Goal: Complete application form

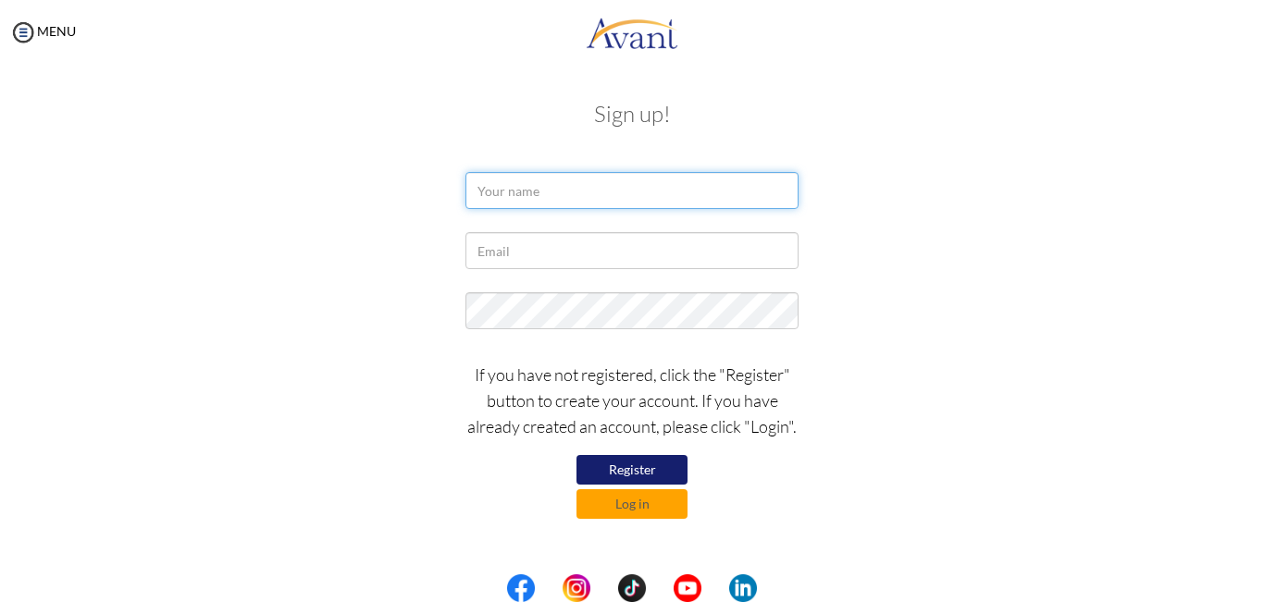
click at [537, 189] on input "text" at bounding box center [631, 190] width 333 height 37
type input "lilian njoki karuri"
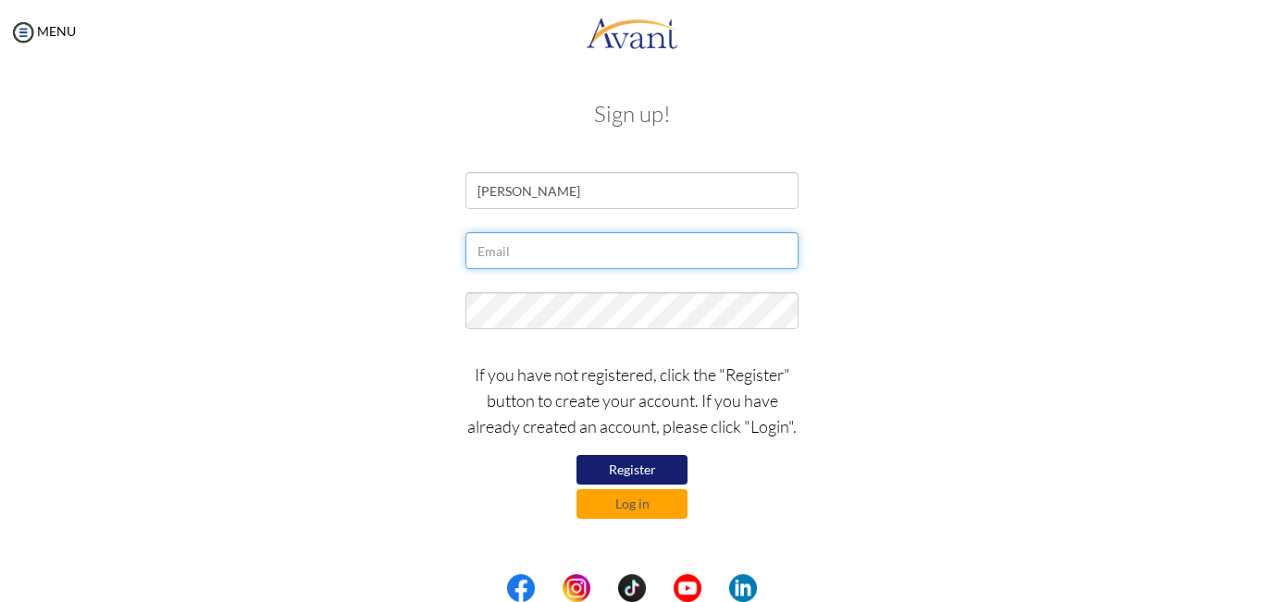
click at [546, 249] on input "text" at bounding box center [631, 250] width 333 height 37
type input "karurilily@gmail.com"
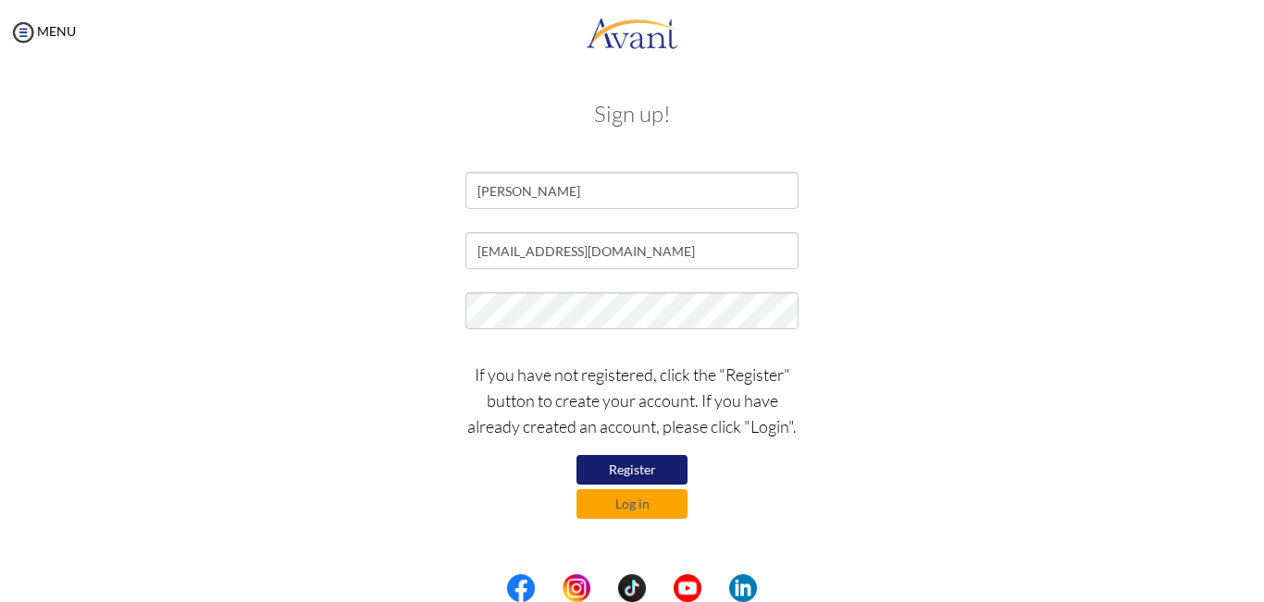
click at [926, 185] on div "lilian njoki karuri" at bounding box center [632, 195] width 1083 height 46
click at [649, 511] on button "Log in" at bounding box center [632, 505] width 111 height 30
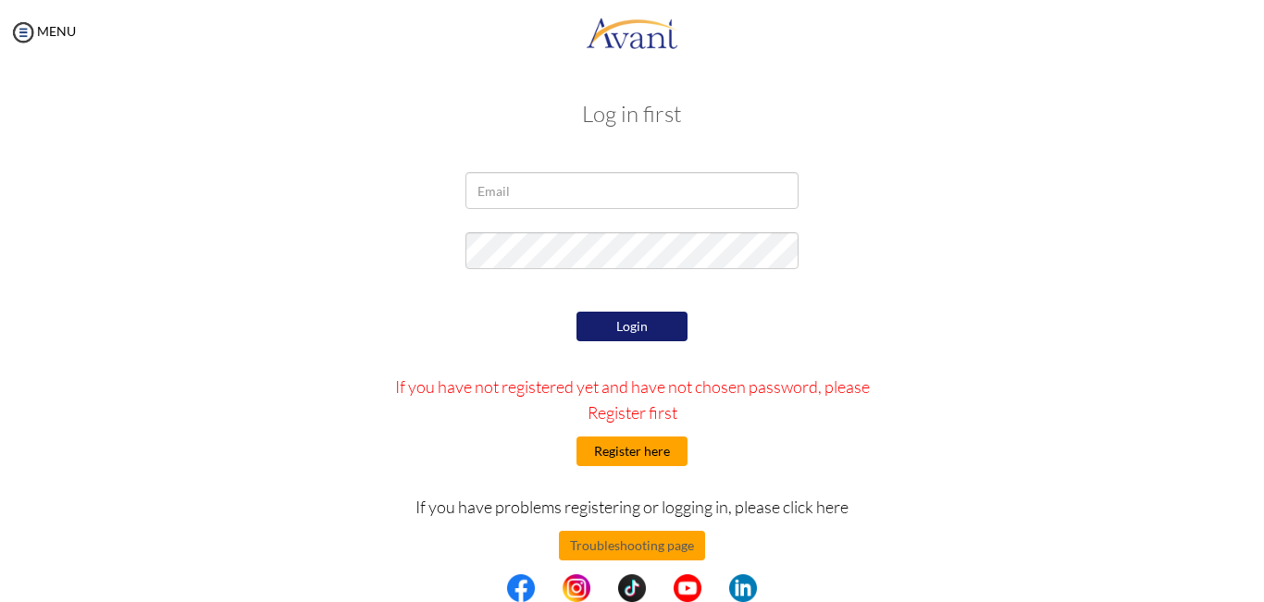
click at [627, 442] on button "Register here" at bounding box center [632, 452] width 111 height 30
click at [651, 193] on input "email" at bounding box center [631, 190] width 333 height 37
type input "karurilily@gmail.com"
click at [616, 325] on button "Login" at bounding box center [632, 327] width 111 height 30
click at [642, 445] on button "Register here" at bounding box center [632, 452] width 111 height 30
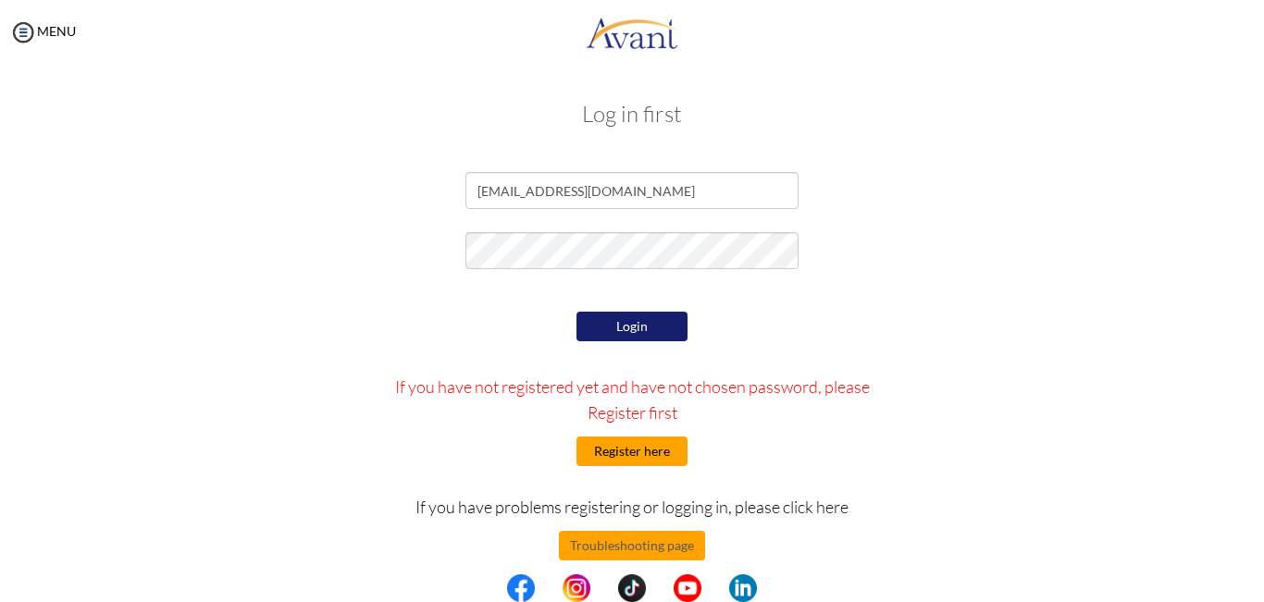
click at [625, 449] on button "Register here" at bounding box center [632, 452] width 111 height 30
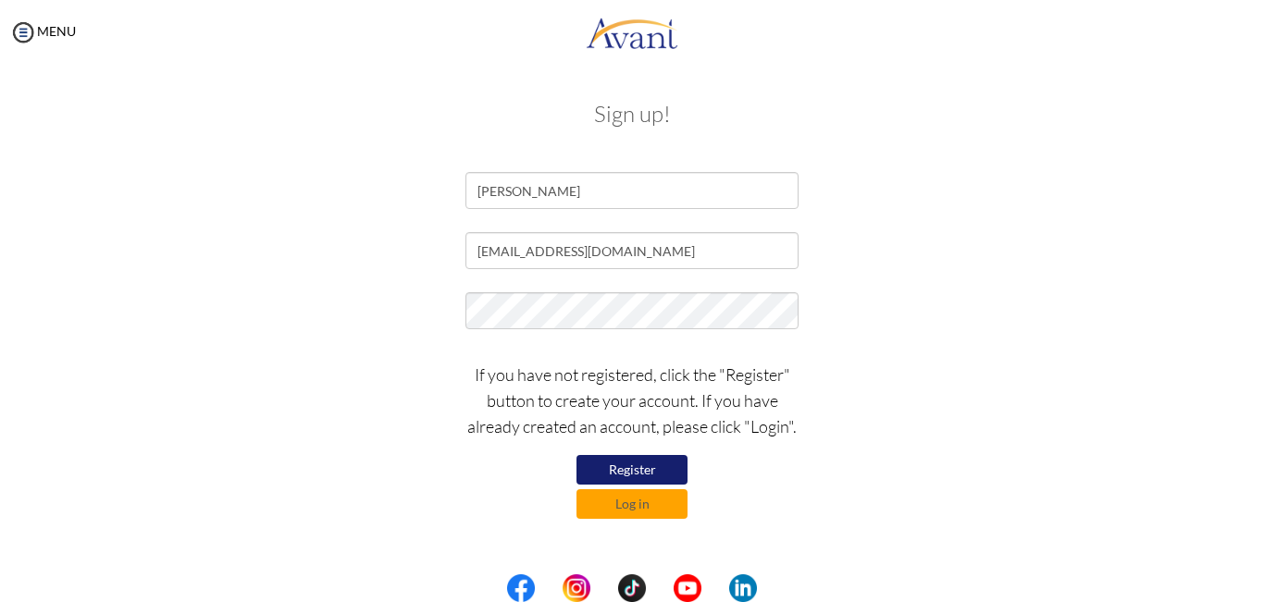
click at [655, 468] on button "Register" at bounding box center [632, 470] width 111 height 30
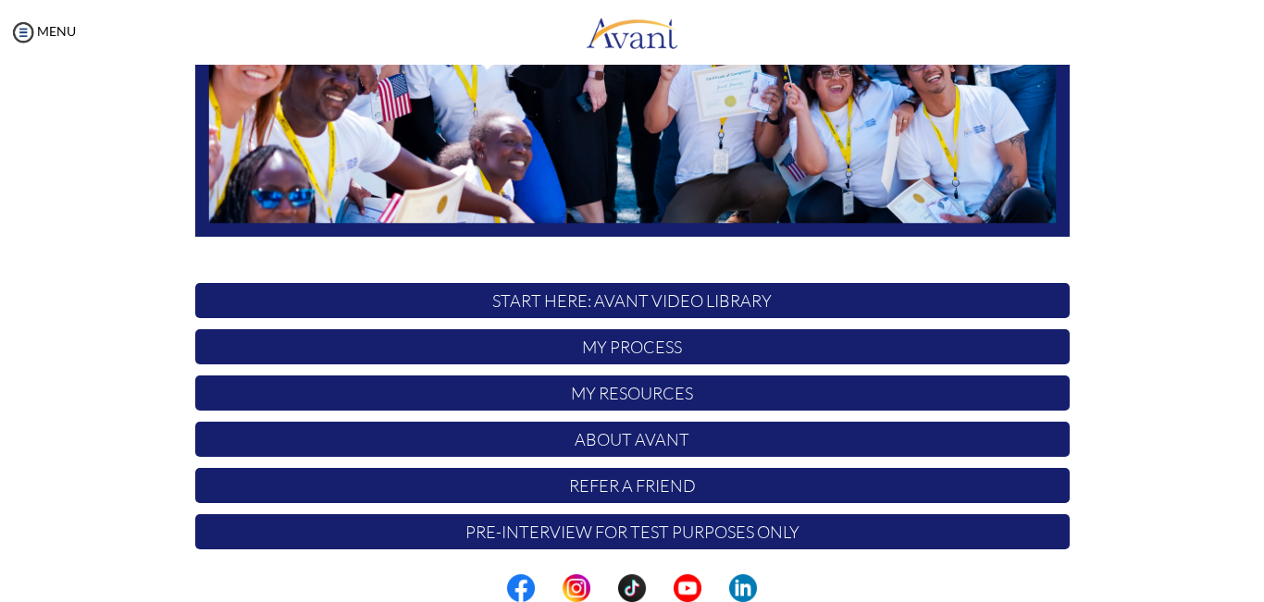
scroll to position [426, 0]
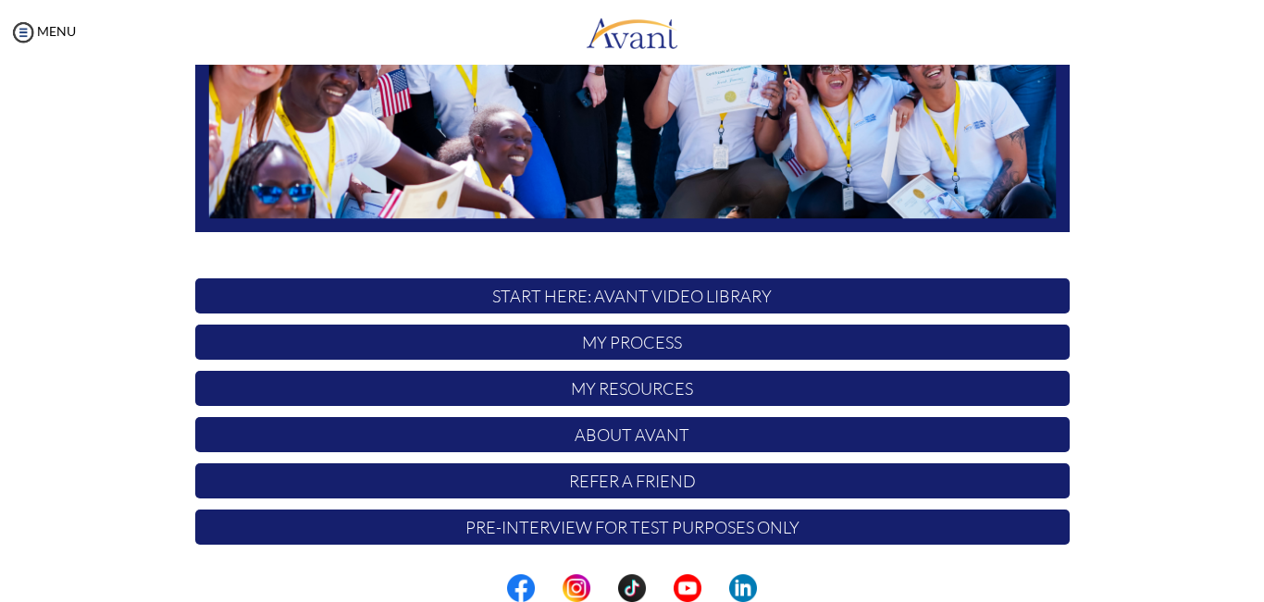
click at [775, 287] on p "START HERE: Avant Video Library" at bounding box center [632, 296] width 875 height 35
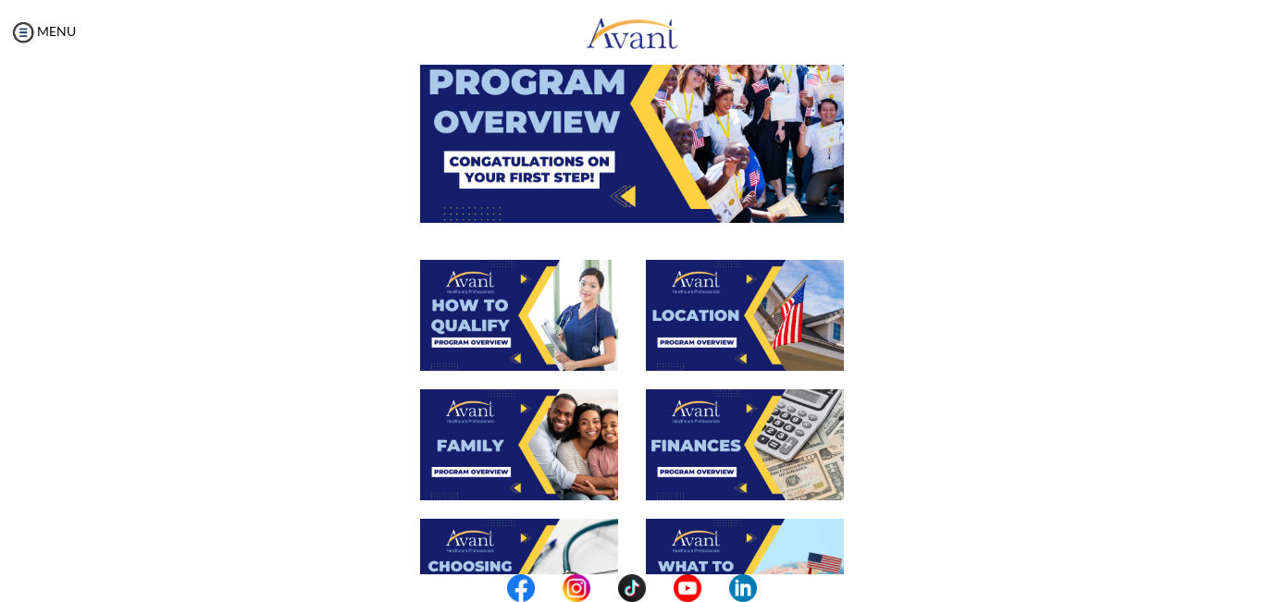
scroll to position [0, 0]
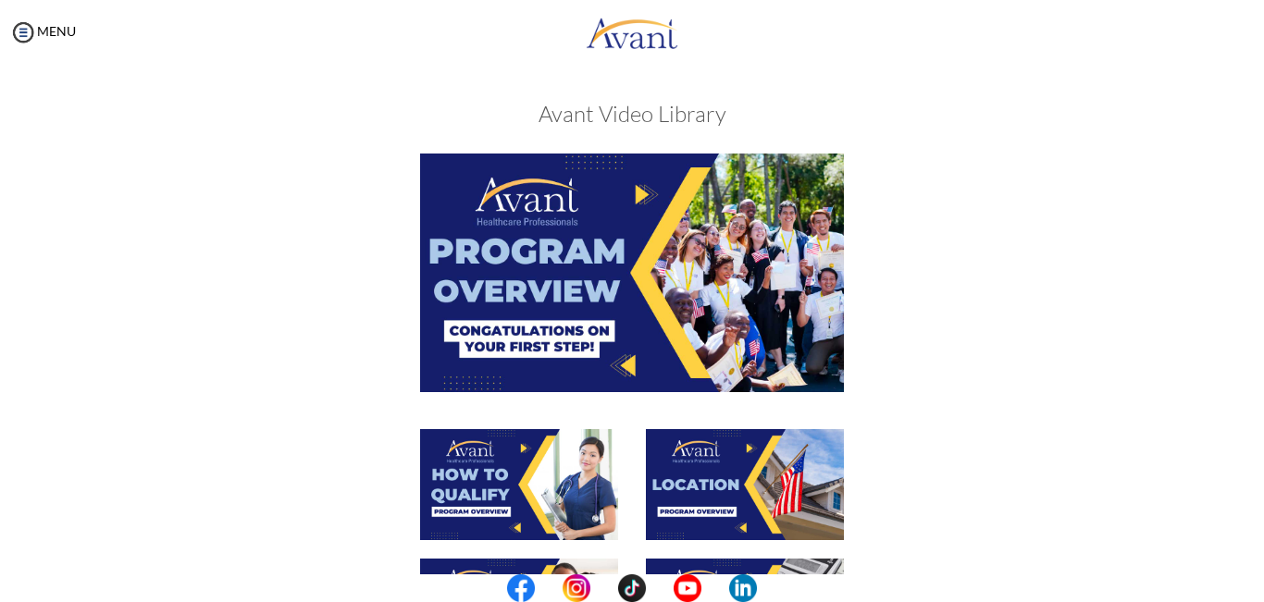
click at [665, 291] on img at bounding box center [632, 273] width 424 height 238
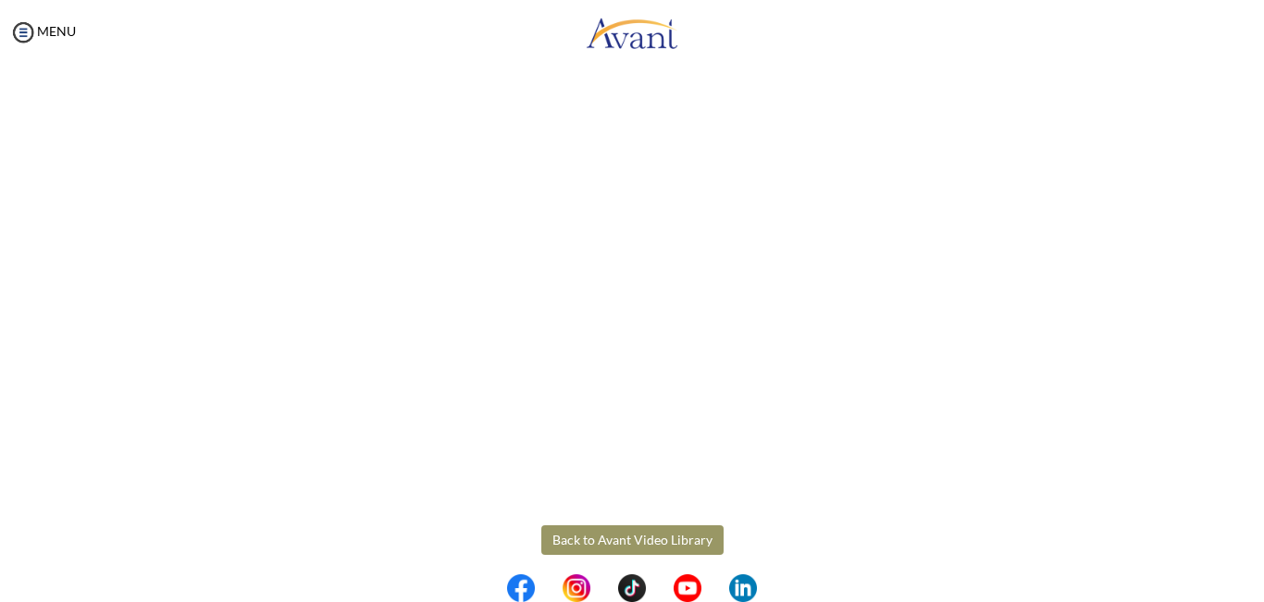
scroll to position [308, 0]
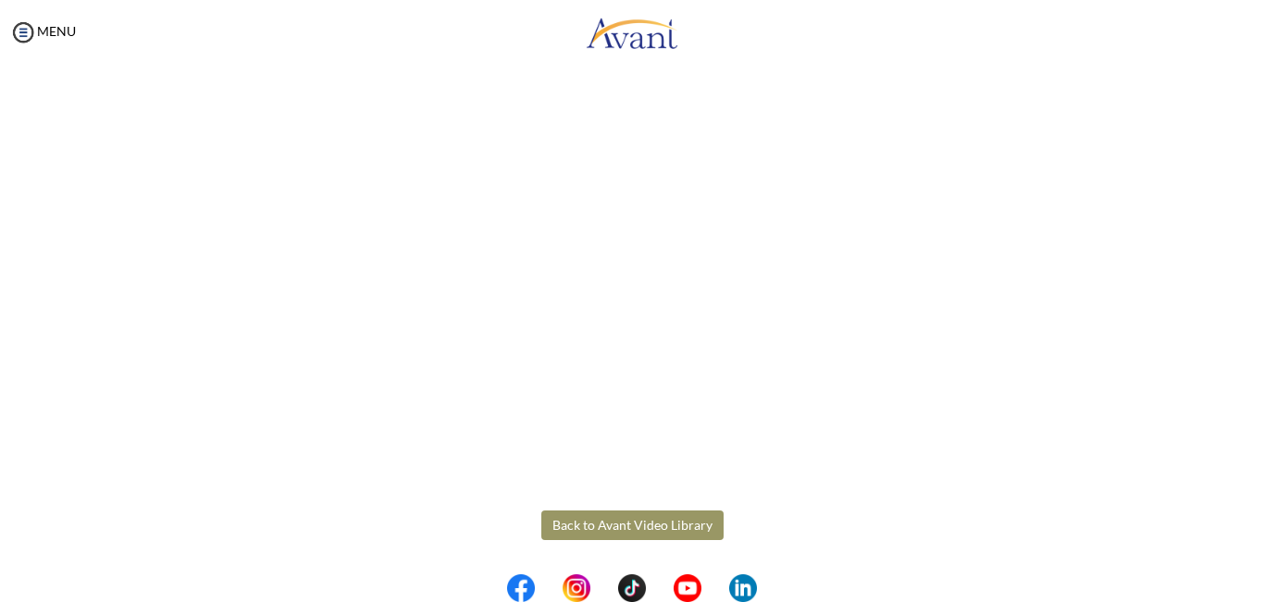
click at [658, 526] on body "Maintenance break. Please come back in 2 hours. MENU My Status What is the next…" at bounding box center [632, 301] width 1264 height 602
click at [660, 517] on button "Back to Avant Video Library" at bounding box center [632, 526] width 182 height 30
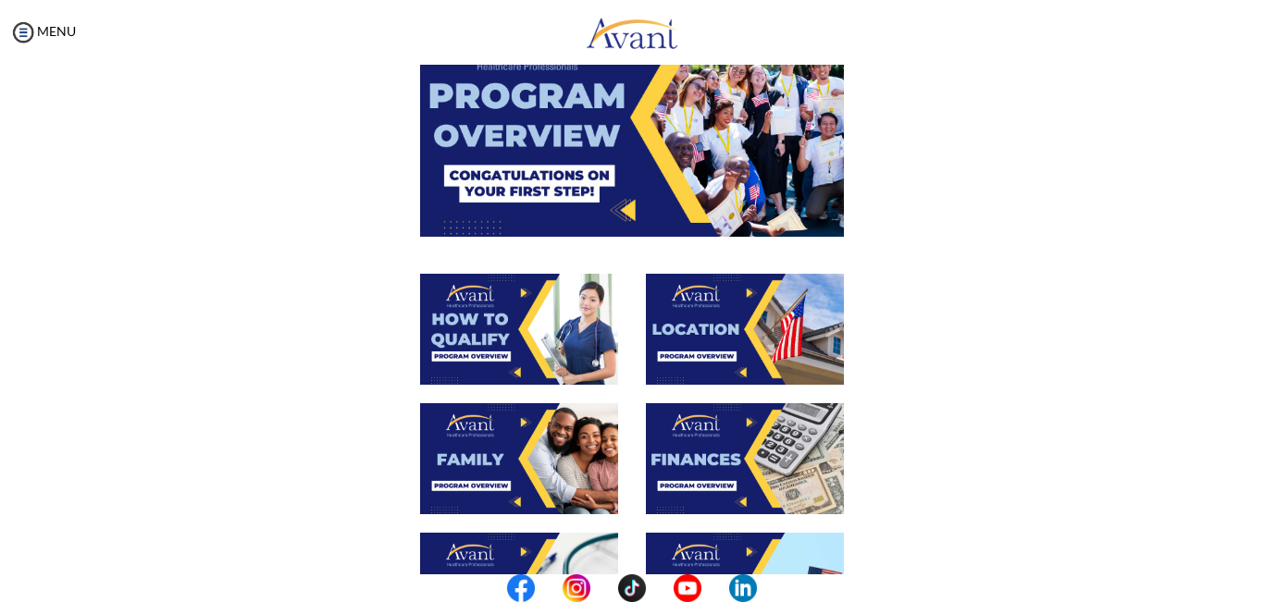
scroll to position [169, 0]
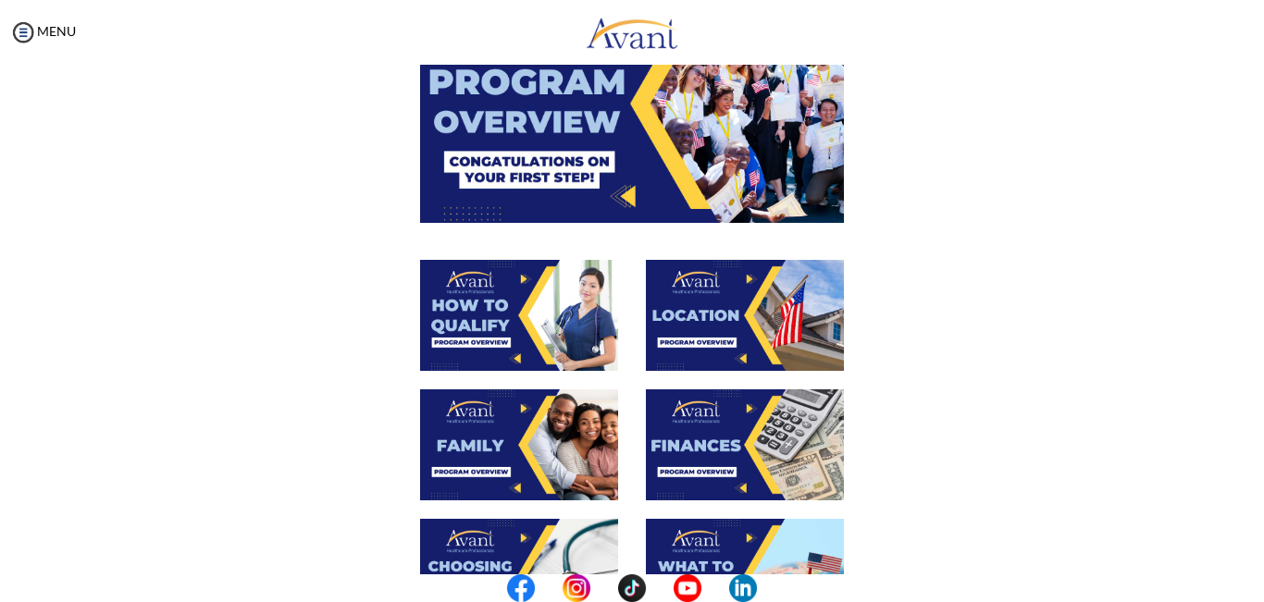
click at [578, 312] on img at bounding box center [519, 315] width 198 height 111
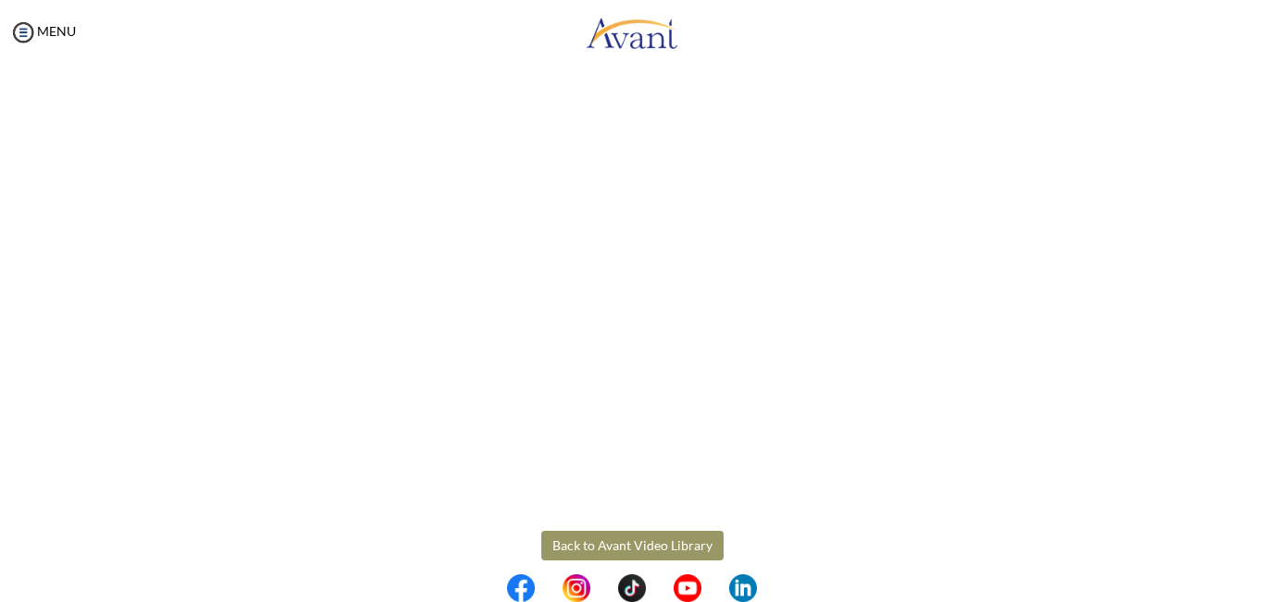
scroll to position [308, 0]
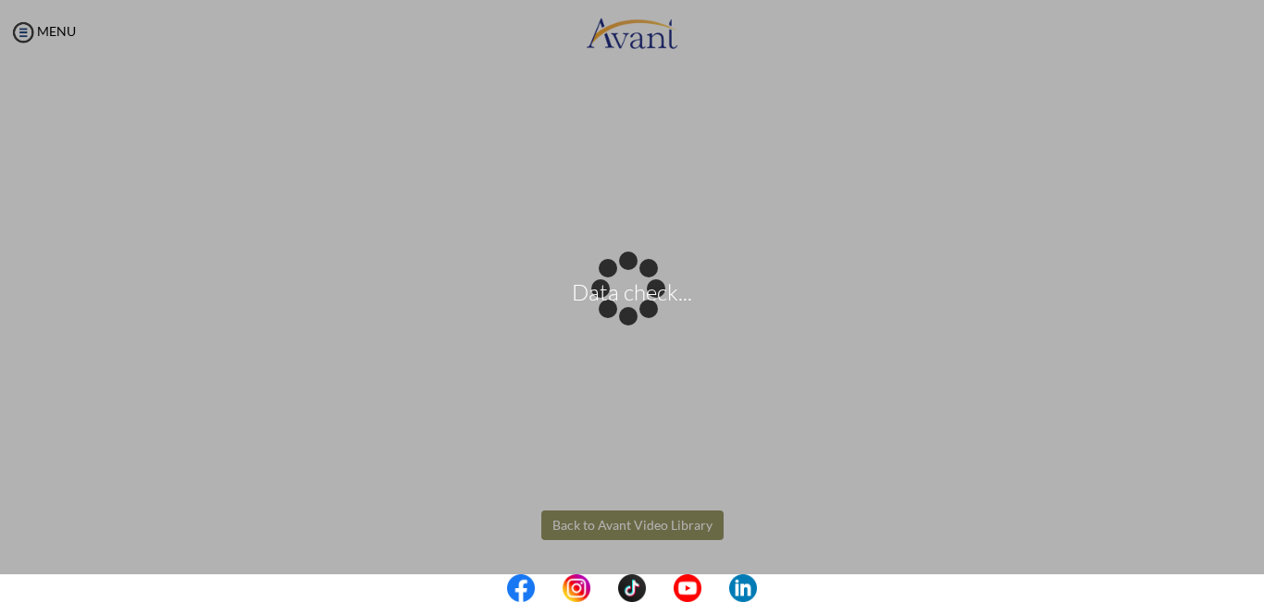
click at [647, 526] on body "Data check... Maintenance break. Please come back in 2 hours. MENU My Status Wh…" at bounding box center [632, 301] width 1264 height 602
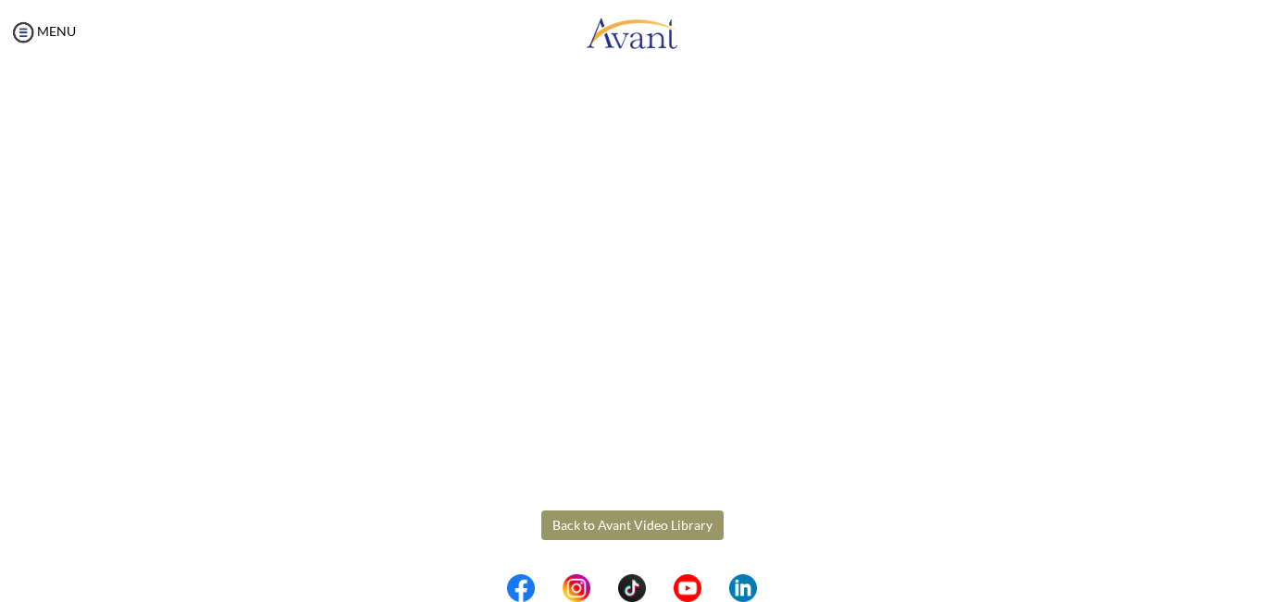
click at [647, 526] on button "Back to Avant Video Library" at bounding box center [632, 526] width 182 height 30
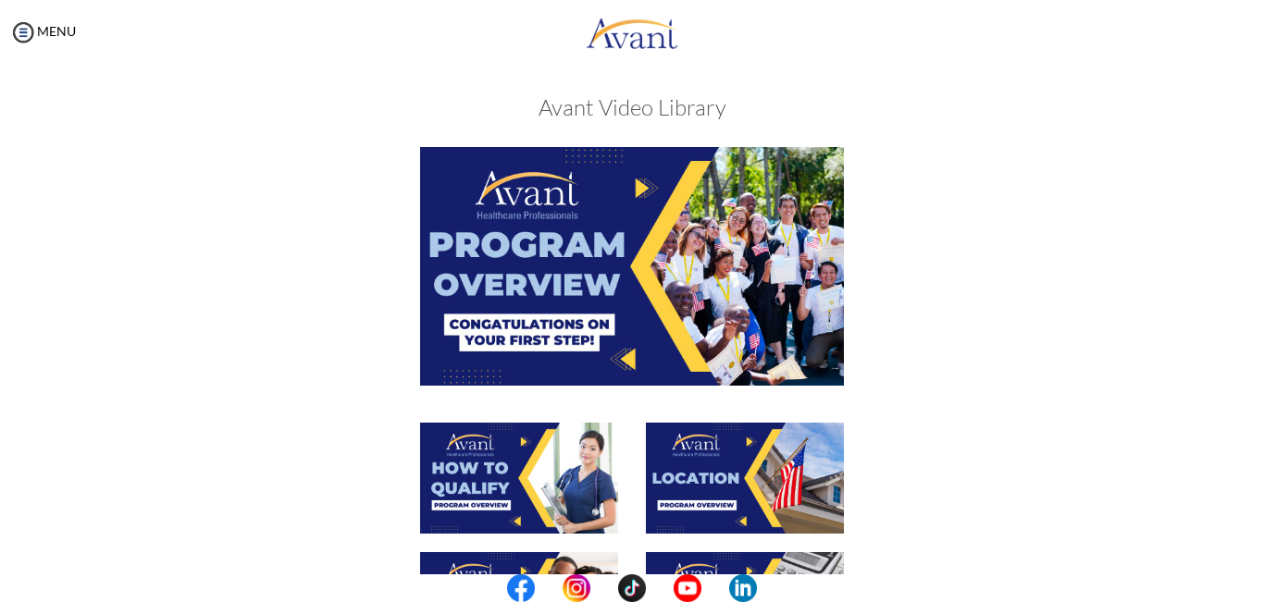
scroll to position [0, 0]
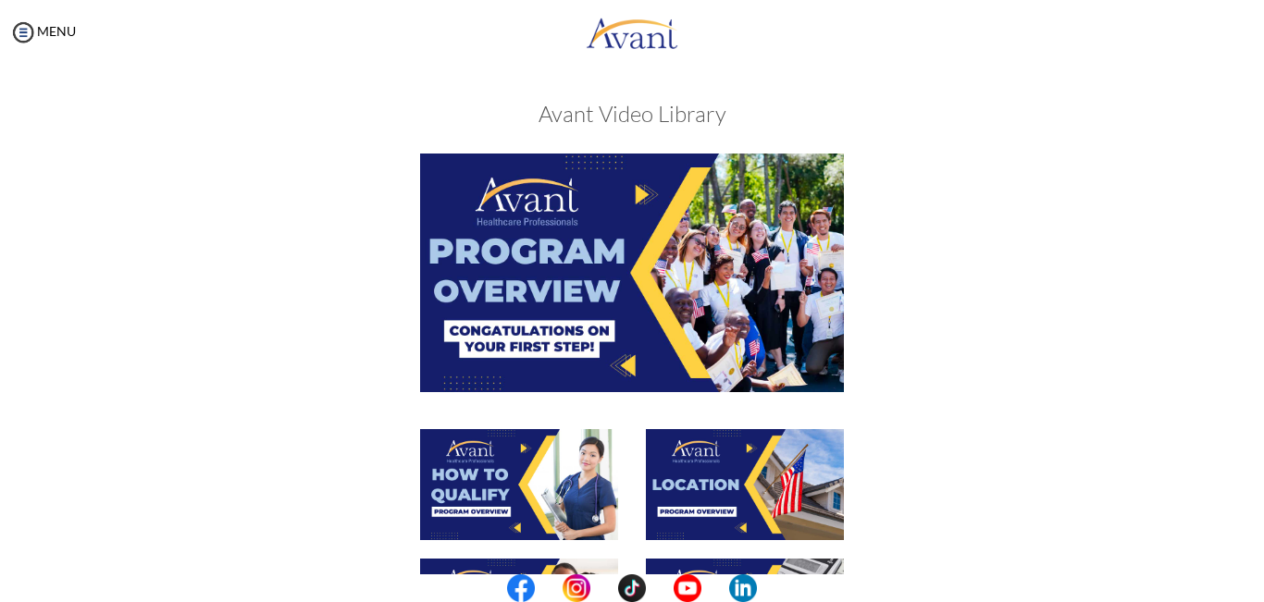
click at [673, 254] on img at bounding box center [632, 273] width 424 height 238
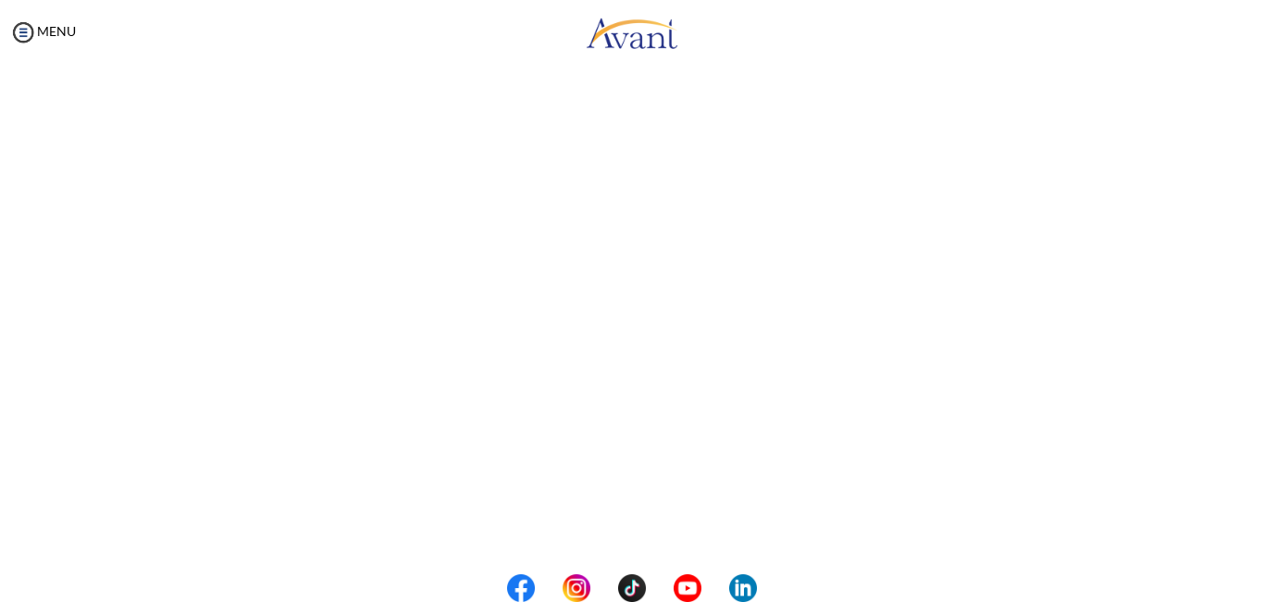
scroll to position [308, 0]
click at [638, 528] on button "Back to Avant Video Library" at bounding box center [632, 526] width 182 height 30
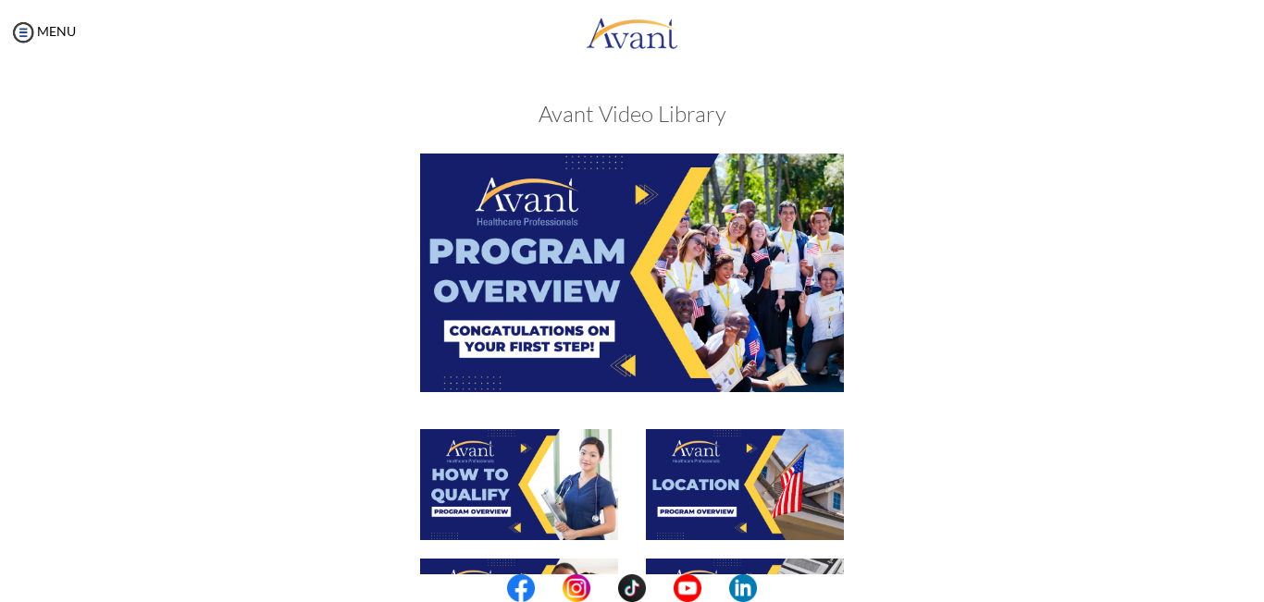
click at [706, 492] on img at bounding box center [745, 484] width 198 height 111
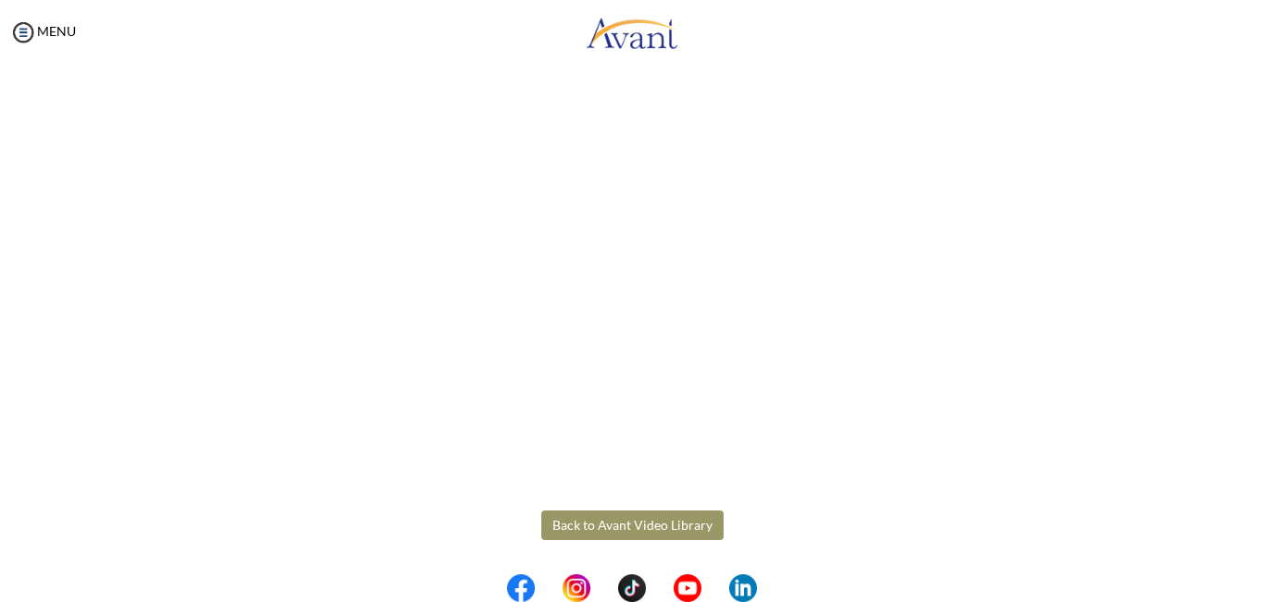
click at [670, 525] on button "Back to Avant Video Library" at bounding box center [632, 526] width 182 height 30
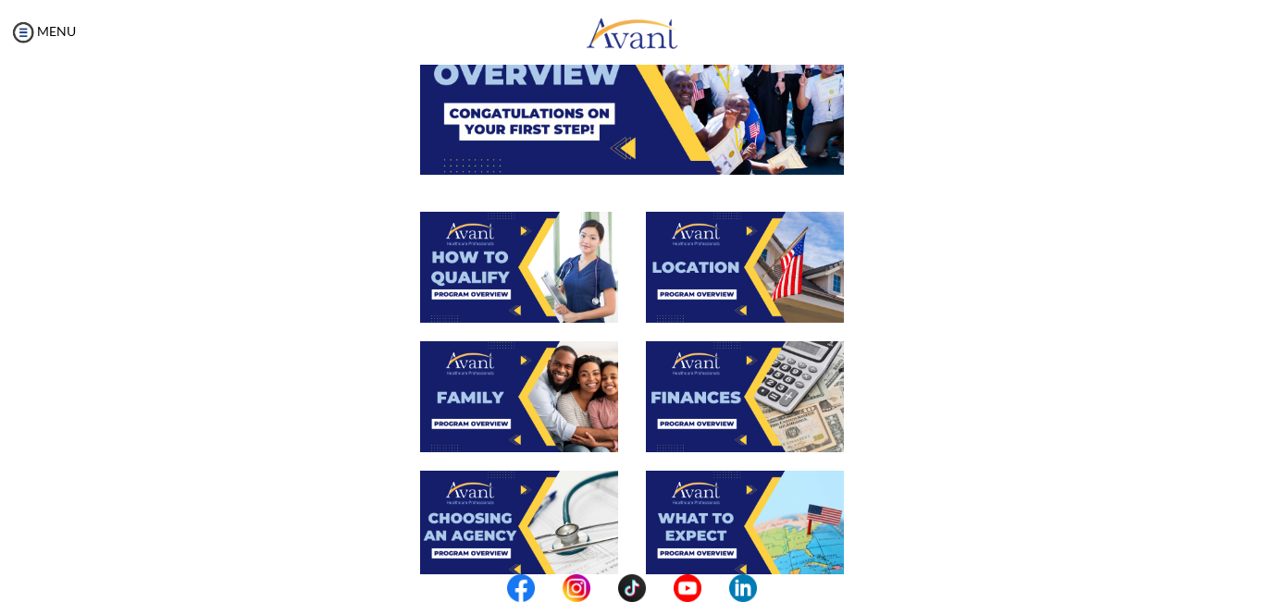
scroll to position [219, 0]
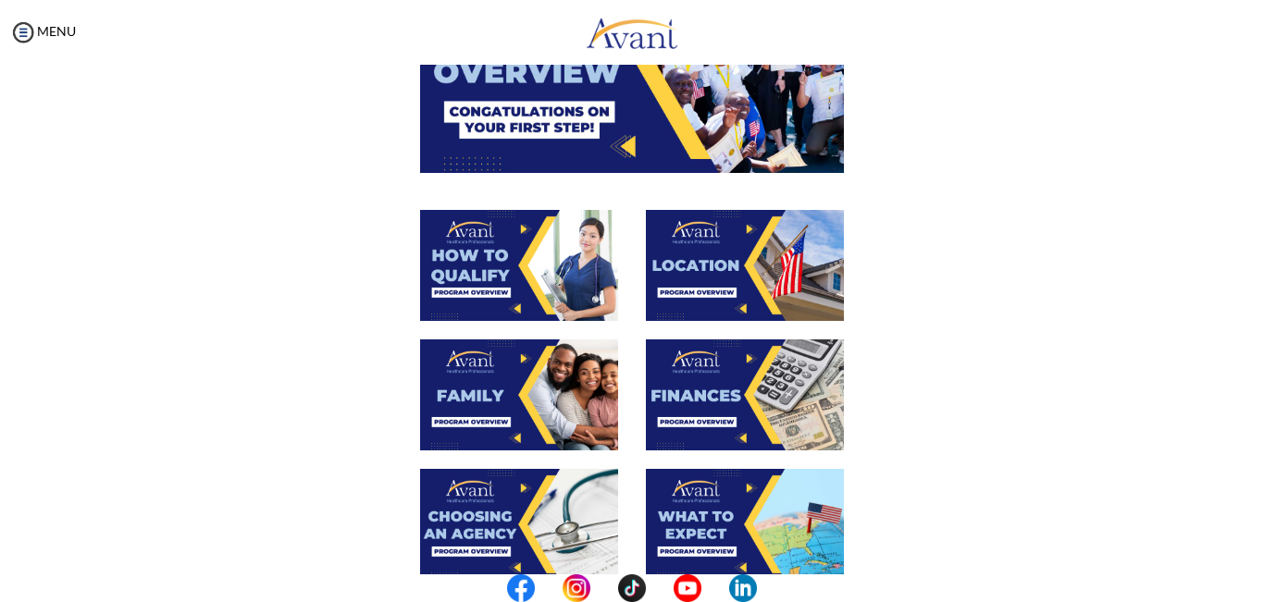
click at [515, 418] on img at bounding box center [519, 395] width 198 height 111
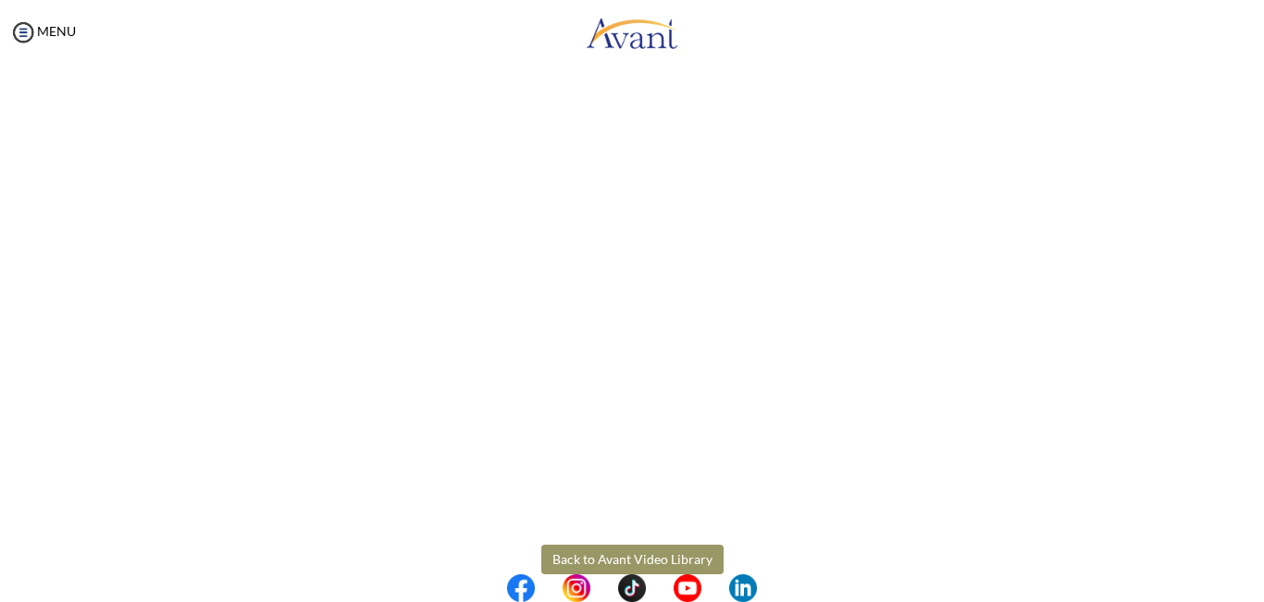
scroll to position [505, 0]
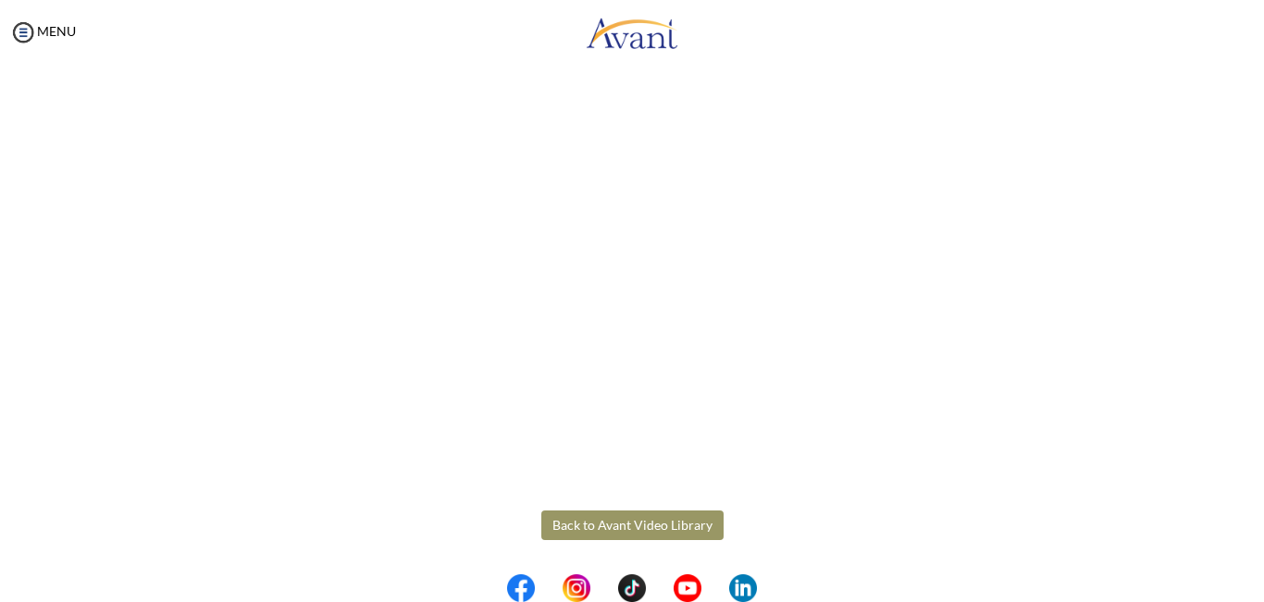
click at [632, 526] on body "Maintenance break. Please come back in 2 hours. MENU My Status What is the next…" at bounding box center [632, 301] width 1264 height 602
click at [613, 528] on button "Back to Avant Video Library" at bounding box center [632, 526] width 182 height 30
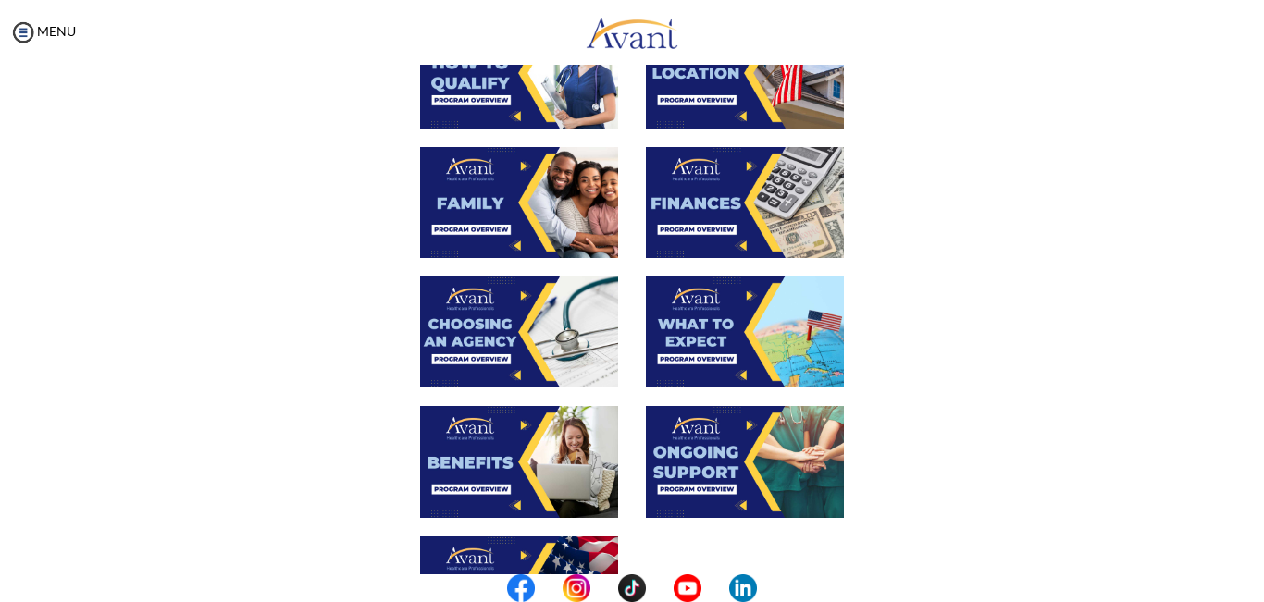
scroll to position [482, 0]
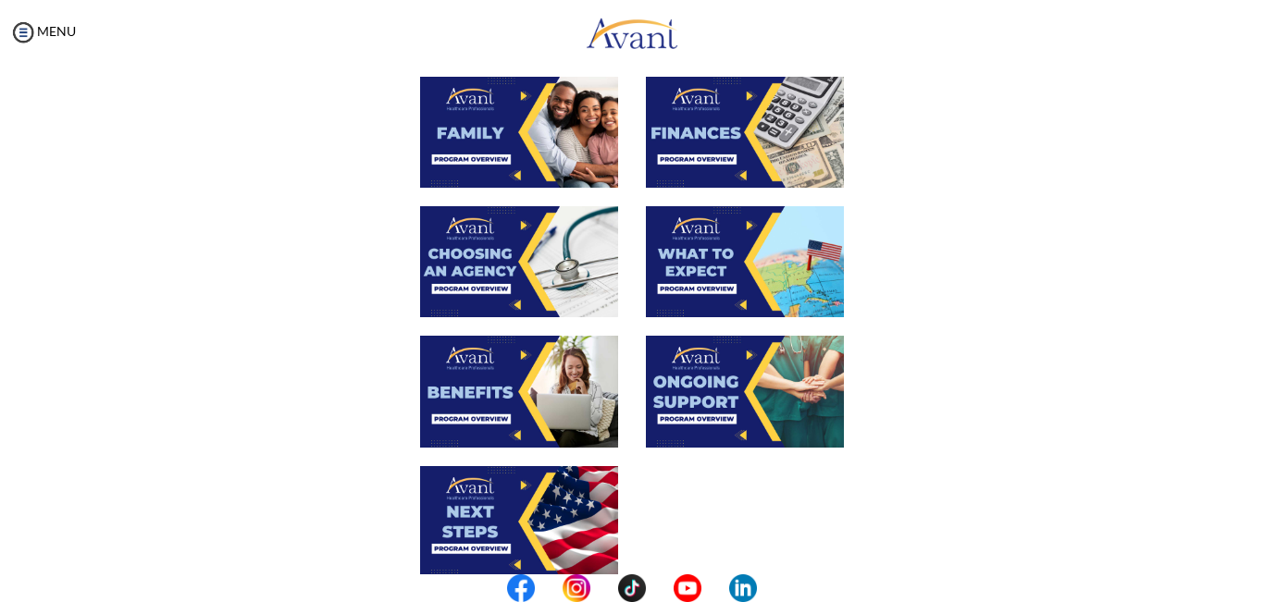
click at [508, 268] on img at bounding box center [519, 261] width 198 height 111
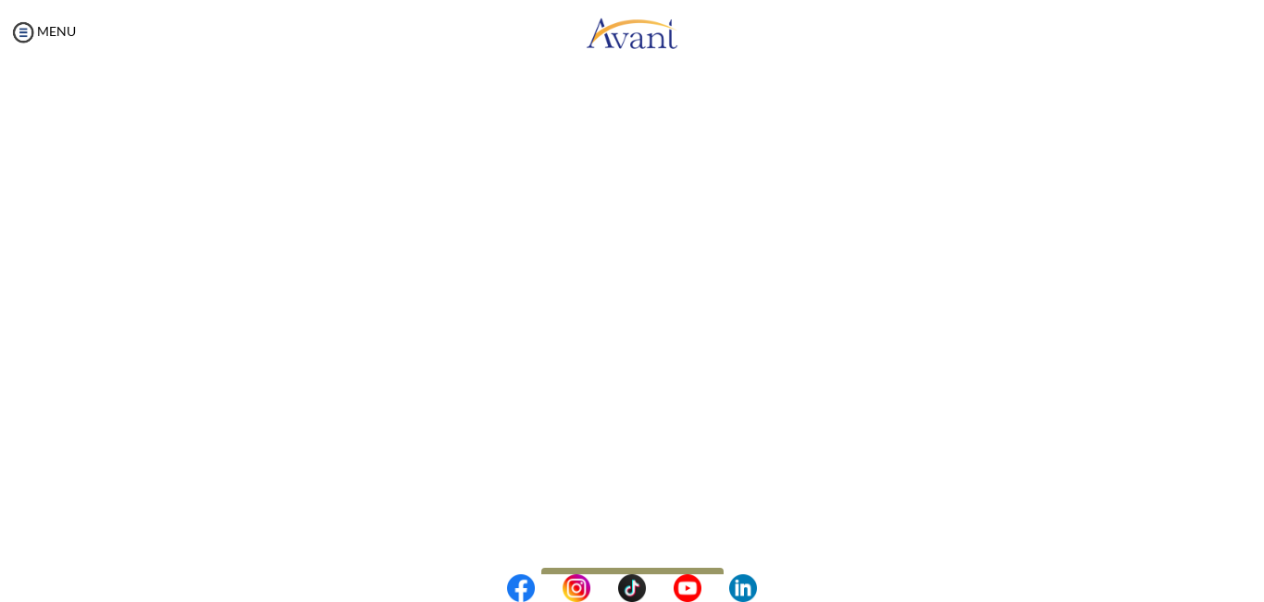
scroll to position [505, 0]
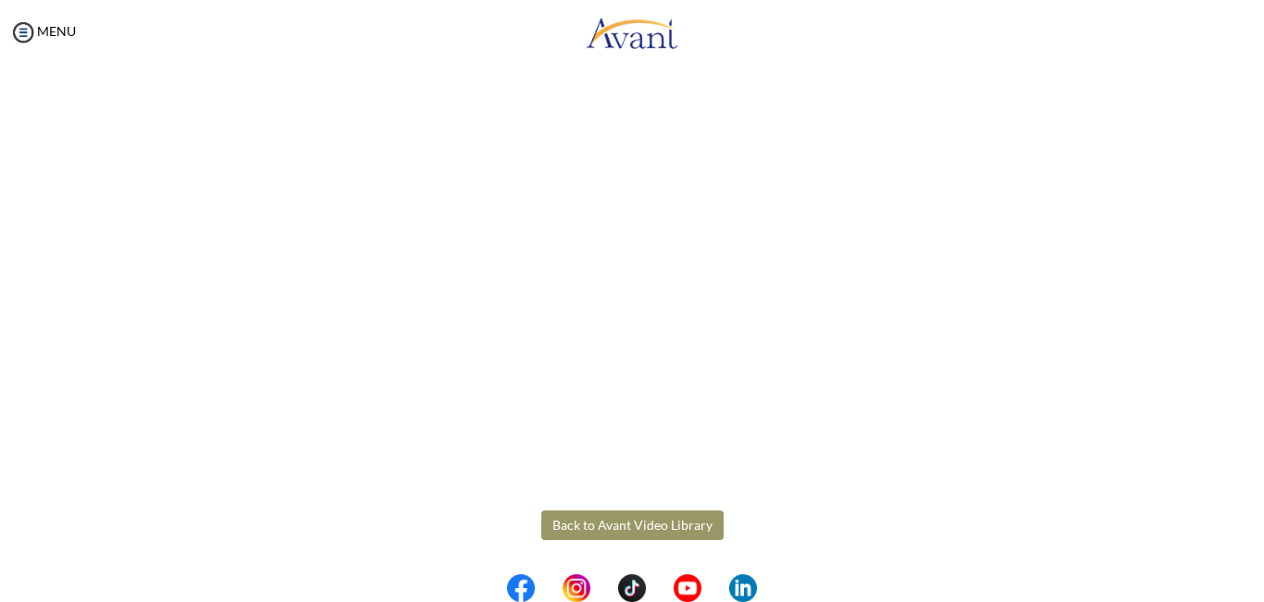
click at [642, 528] on body "Maintenance break. Please come back in 2 hours. MENU My Status What is the next…" at bounding box center [632, 301] width 1264 height 602
click at [642, 527] on button "Back to Avant Video Library" at bounding box center [632, 526] width 182 height 30
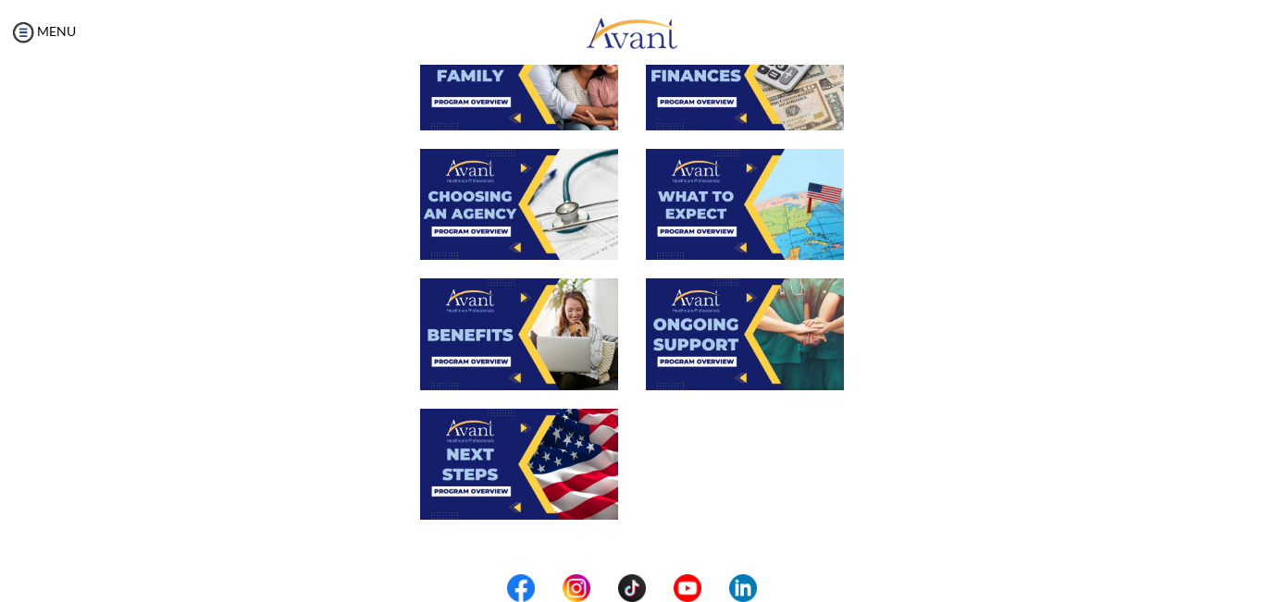
scroll to position [541, 0]
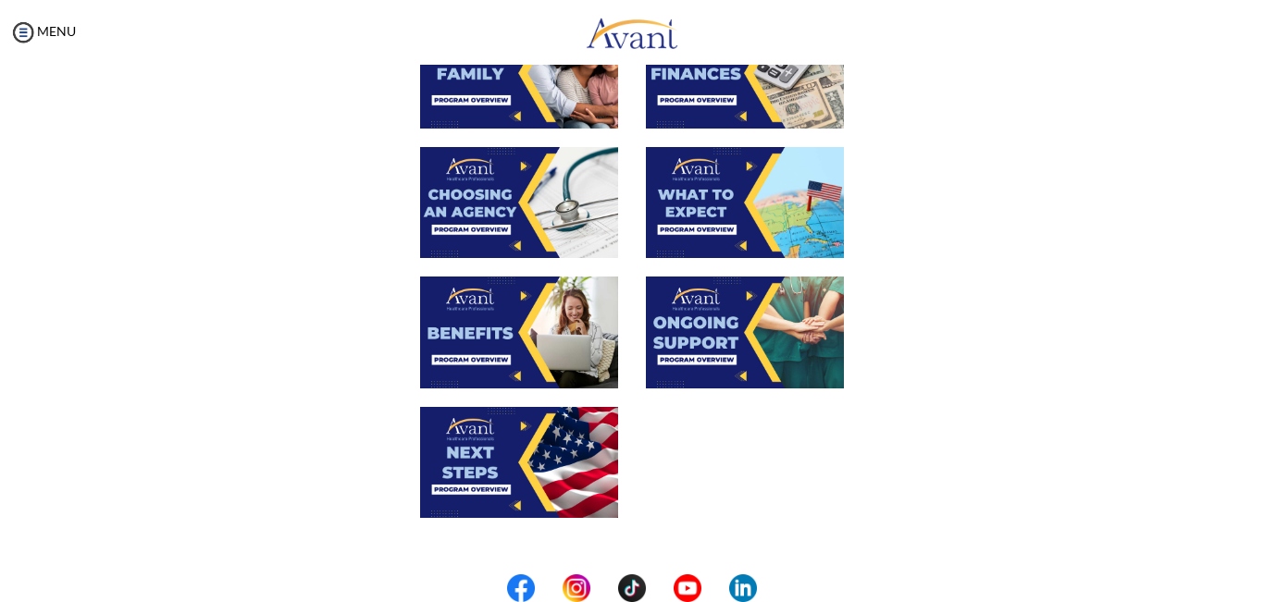
click at [482, 346] on img at bounding box center [519, 332] width 198 height 111
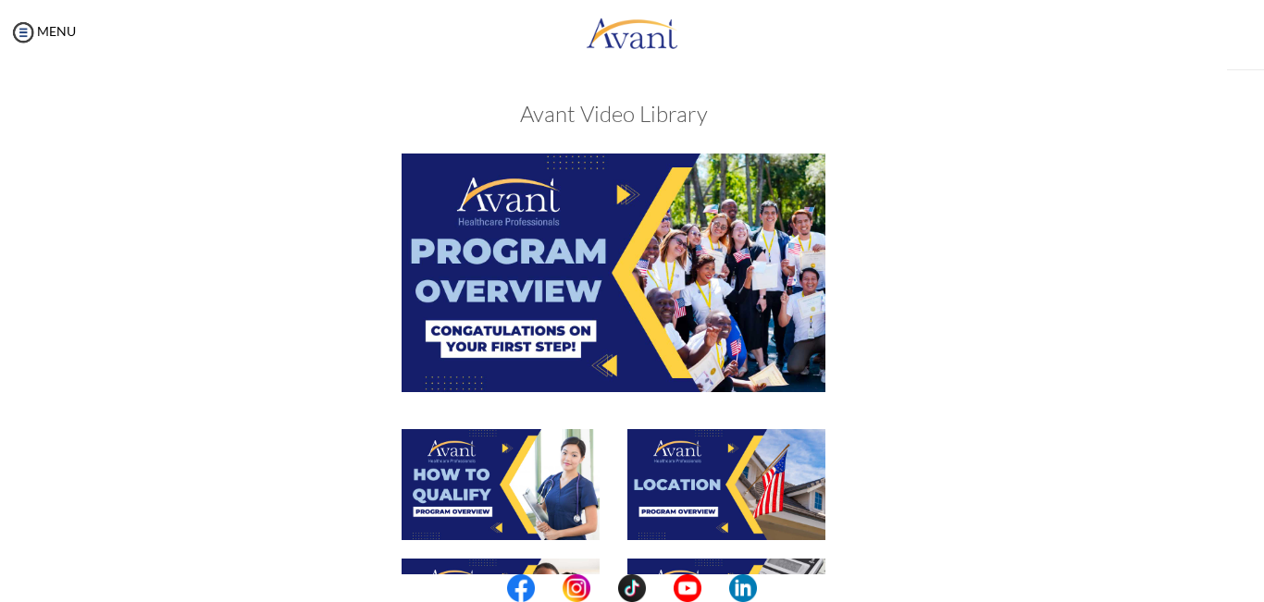
click at [482, 346] on div "My Status What is the next step? We would like you to watch the introductory vi…" at bounding box center [632, 366] width 1264 height 602
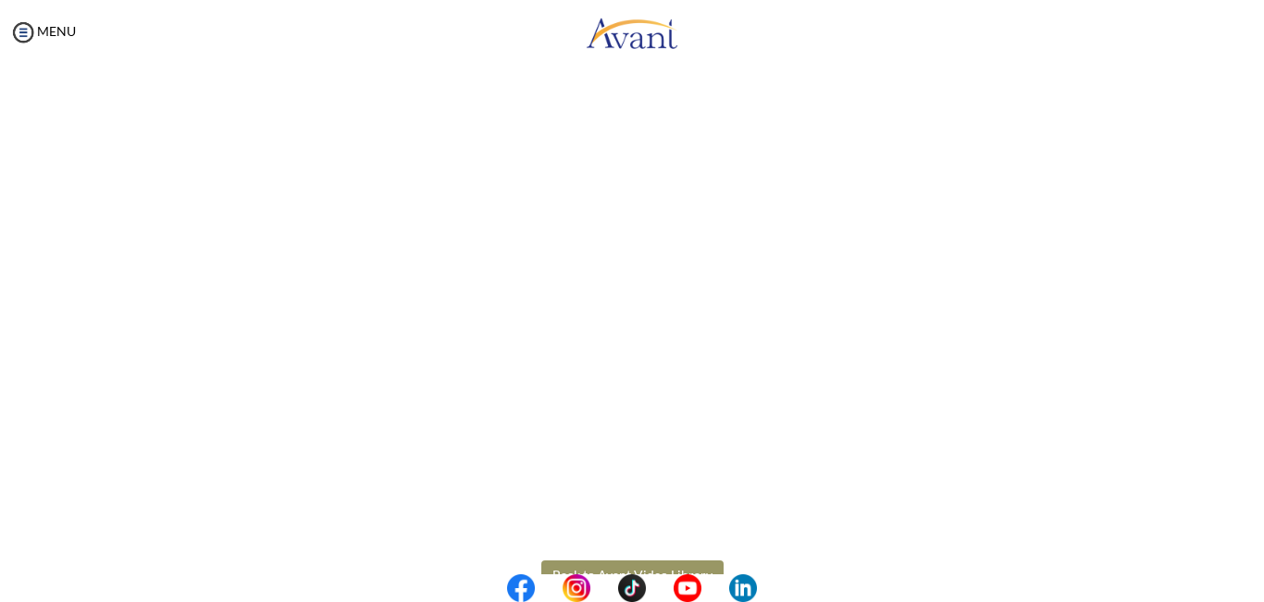
scroll to position [505, 0]
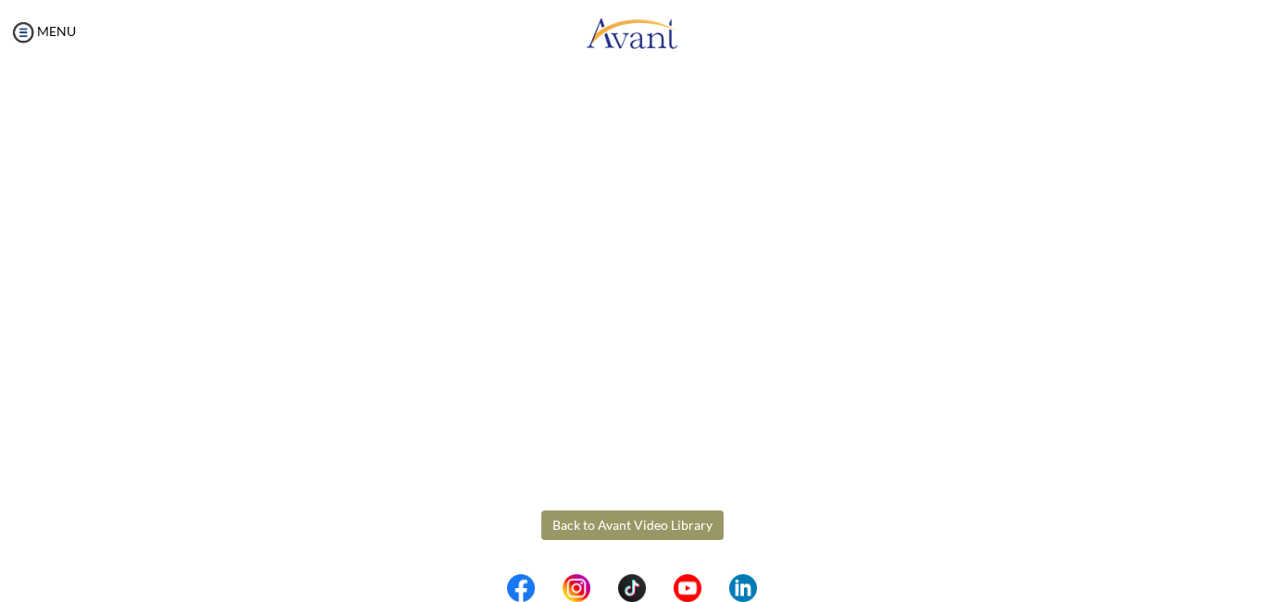
click at [638, 528] on body "Maintenance break. Please come back in 2 hours. MENU My Status What is the next…" at bounding box center [632, 301] width 1264 height 602
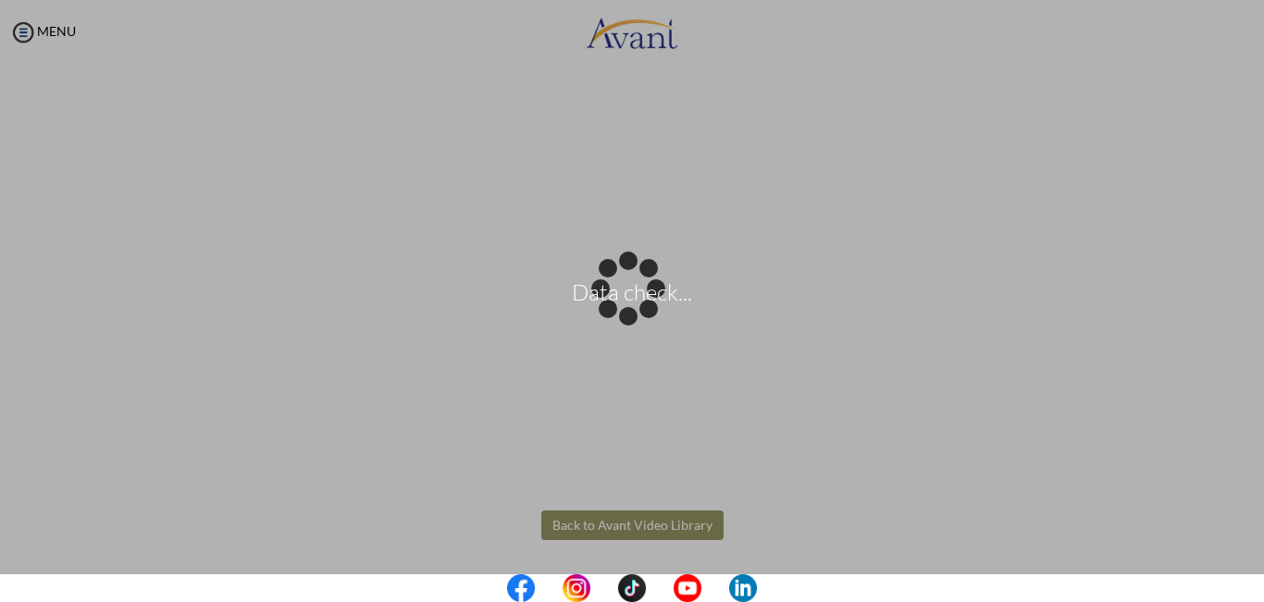
click at [638, 315] on div "Data check..." at bounding box center [632, 302] width 26 height 26
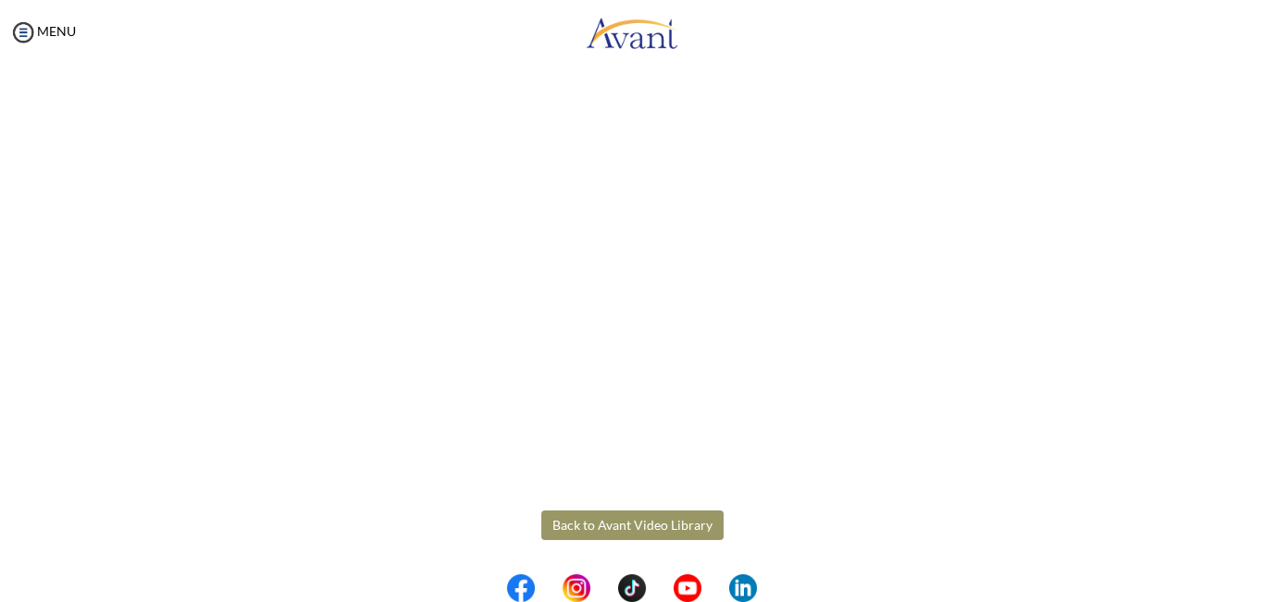
click at [638, 528] on button "Back to Avant Video Library" at bounding box center [632, 526] width 182 height 30
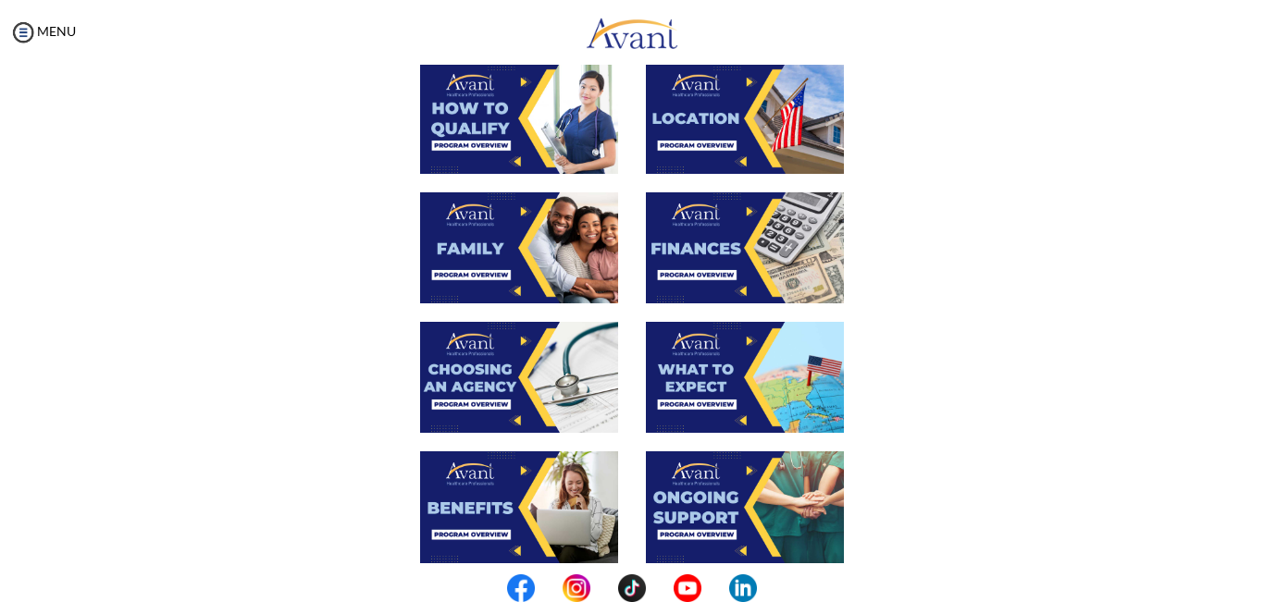
scroll to position [315, 0]
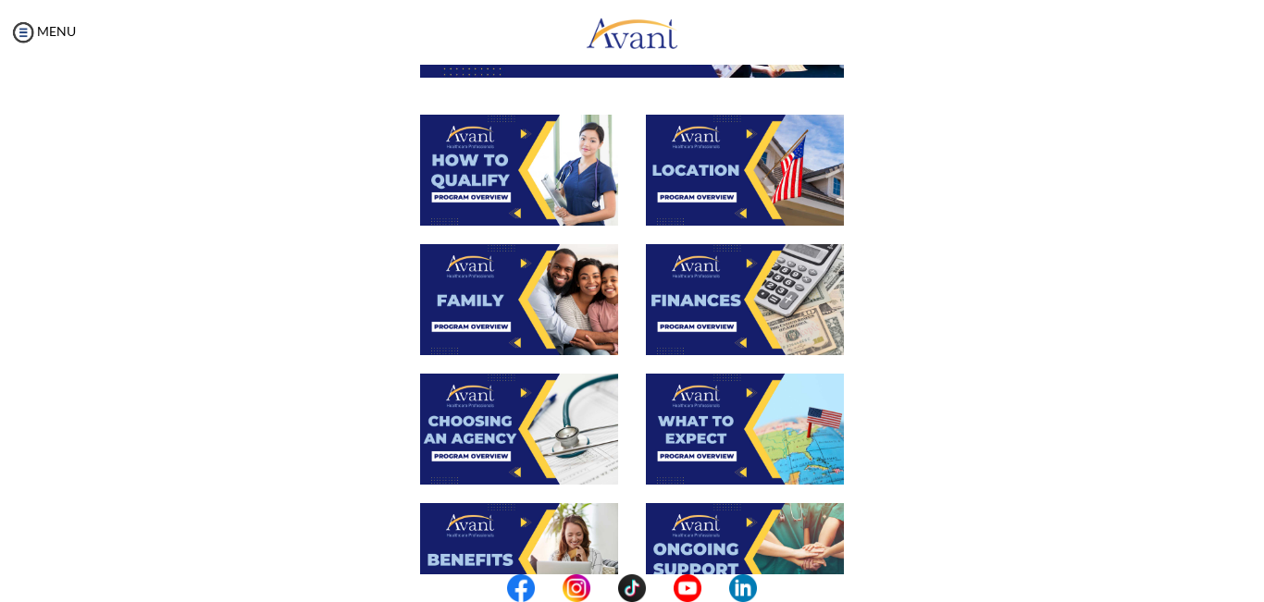
click at [730, 140] on img at bounding box center [745, 170] width 198 height 111
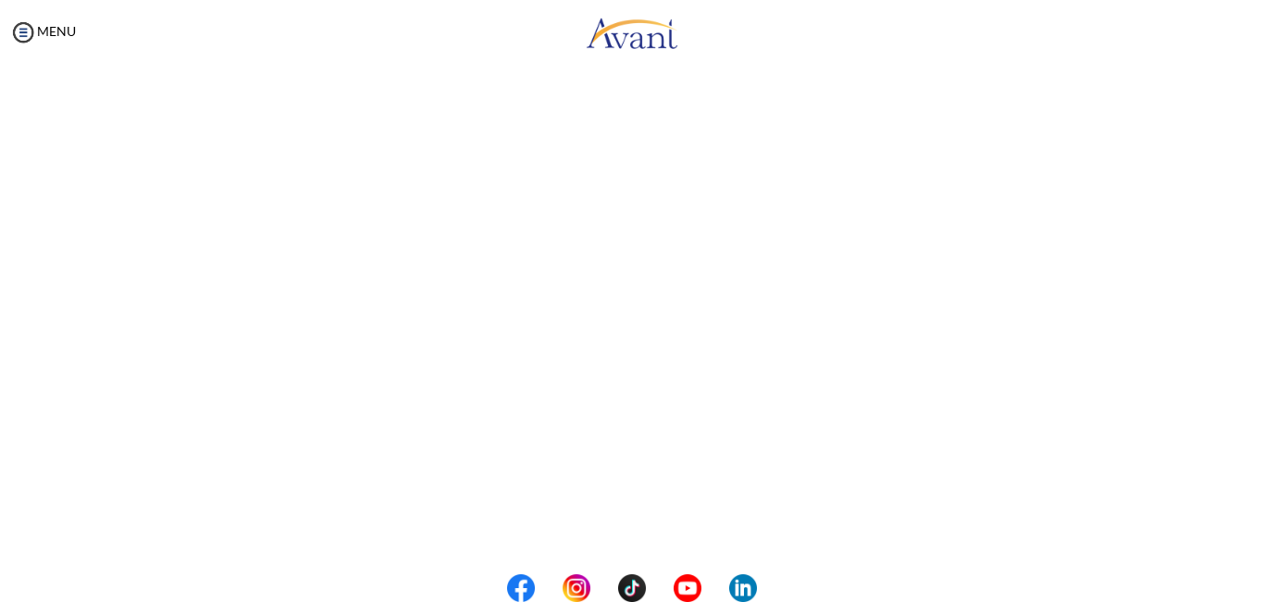
scroll to position [308, 0]
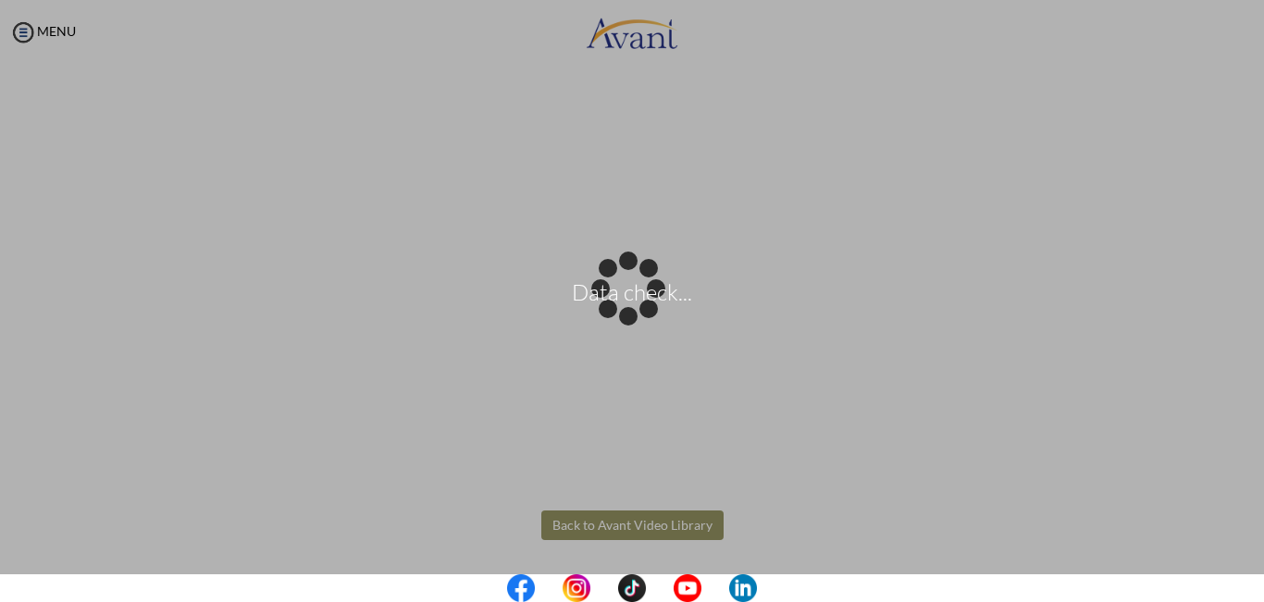
click at [644, 516] on body "Data check... Maintenance break. Please come back in 2 hours. MENU My Status Wh…" at bounding box center [632, 301] width 1264 height 602
click at [644, 315] on div "Data check..." at bounding box center [632, 302] width 26 height 26
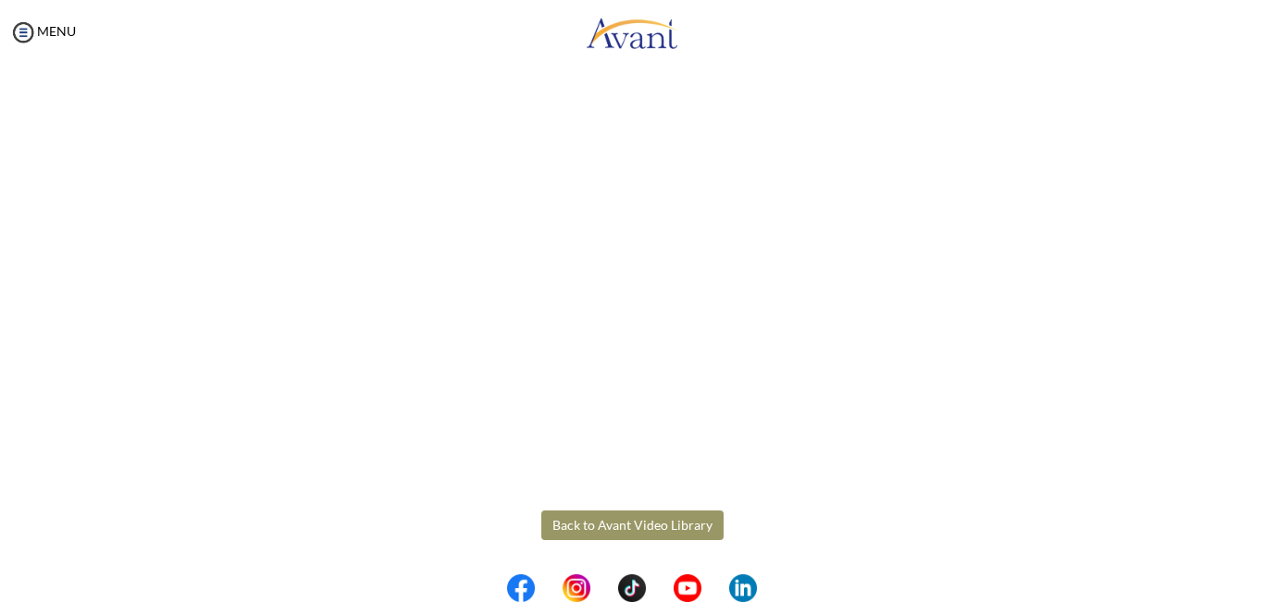
click at [625, 527] on button "Back to Avant Video Library" at bounding box center [632, 526] width 182 height 30
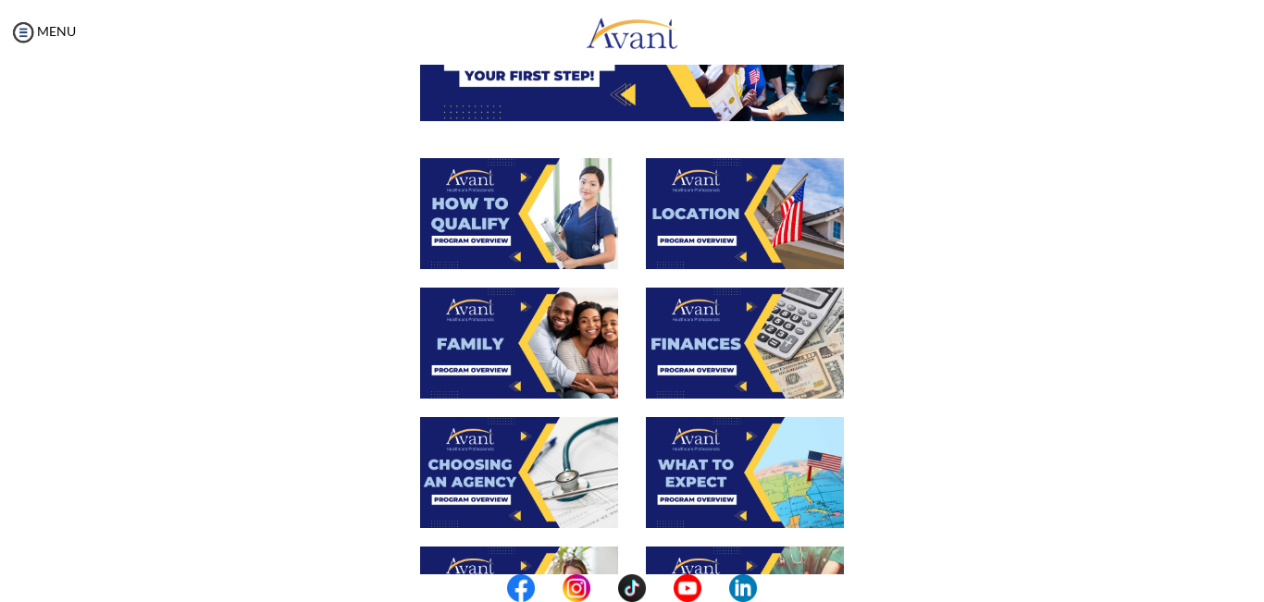
scroll to position [283, 0]
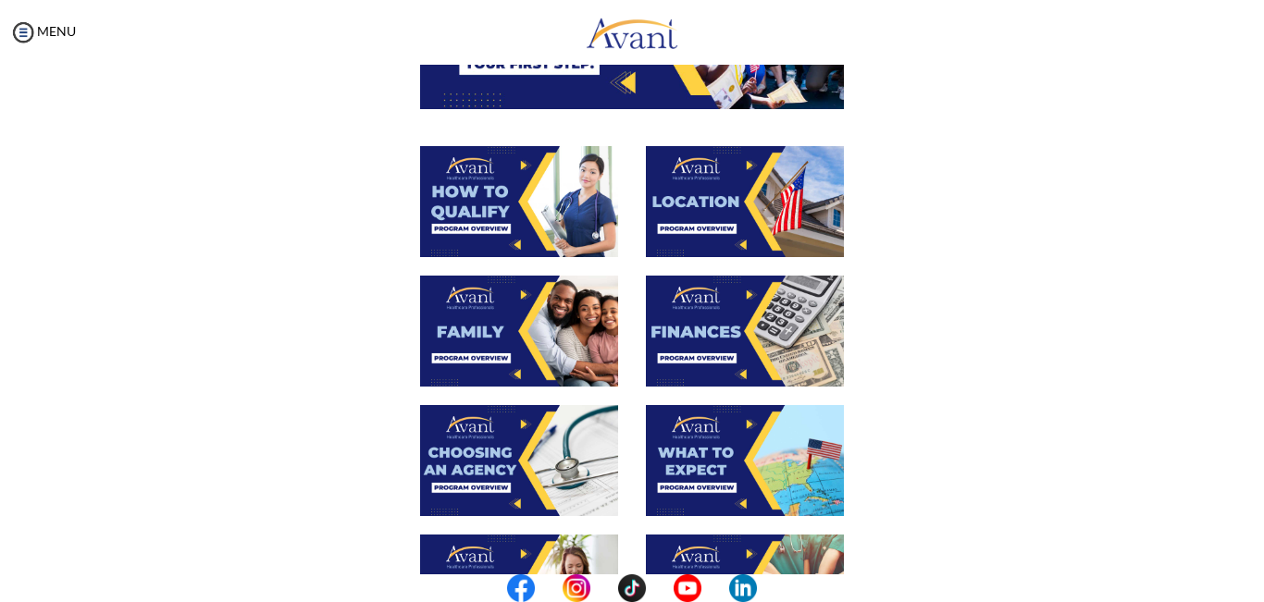
click at [739, 336] on img at bounding box center [745, 331] width 198 height 111
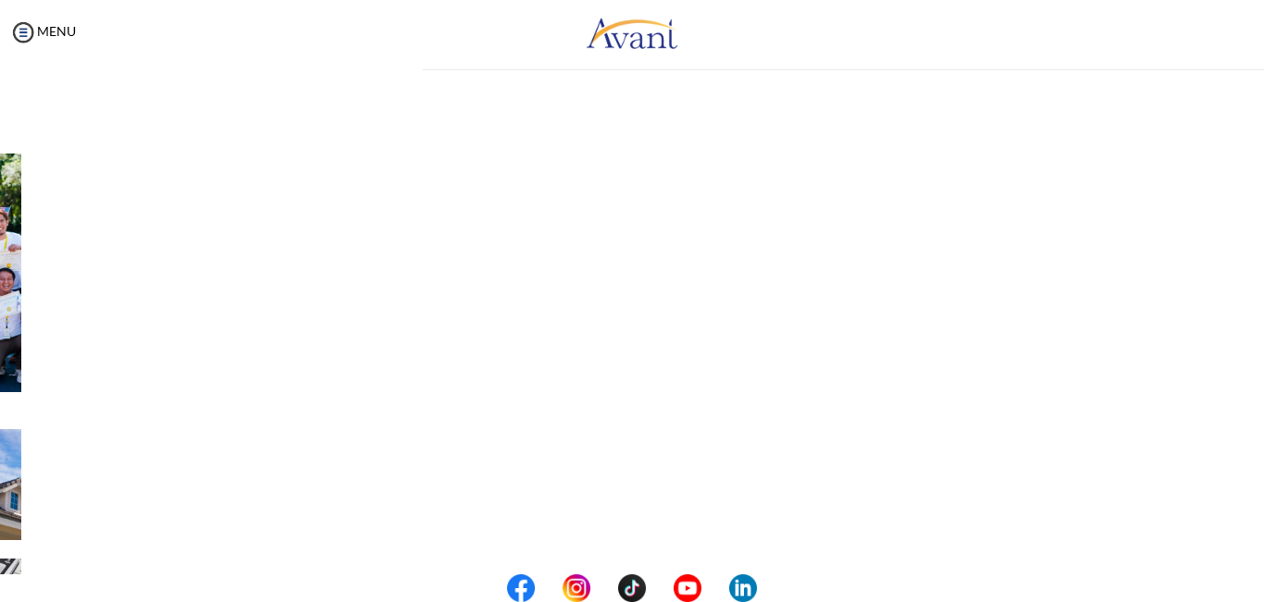
click at [739, 336] on div "My Status What is the next step? We would like you to watch the introductory vi…" at bounding box center [632, 366] width 1264 height 602
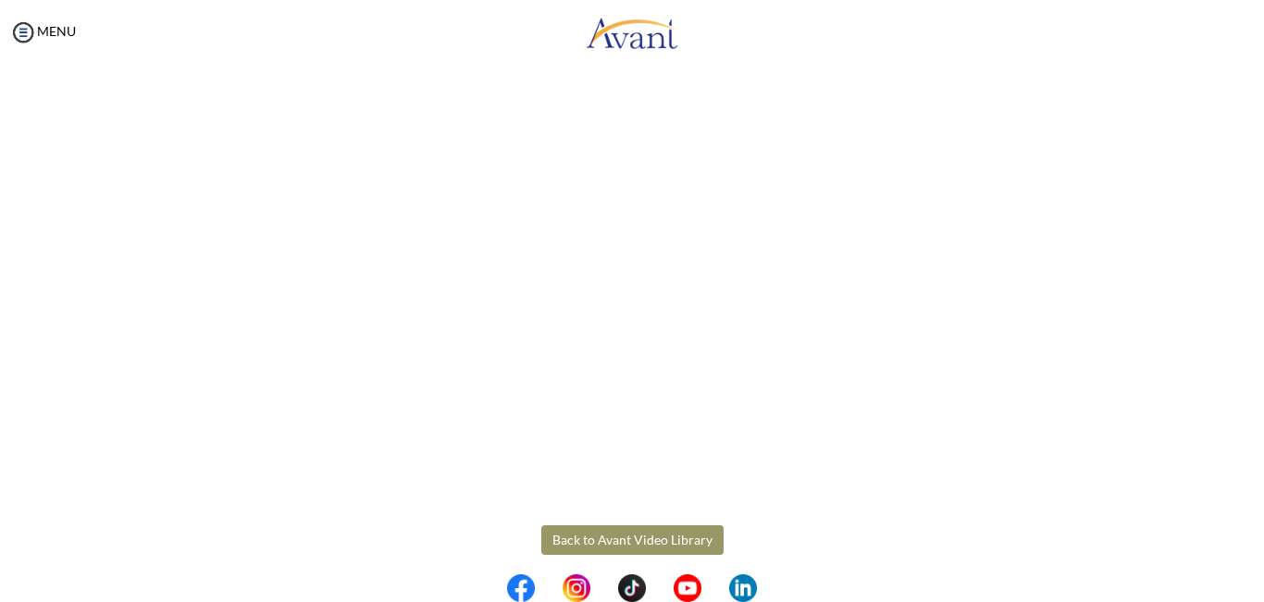
scroll to position [308, 0]
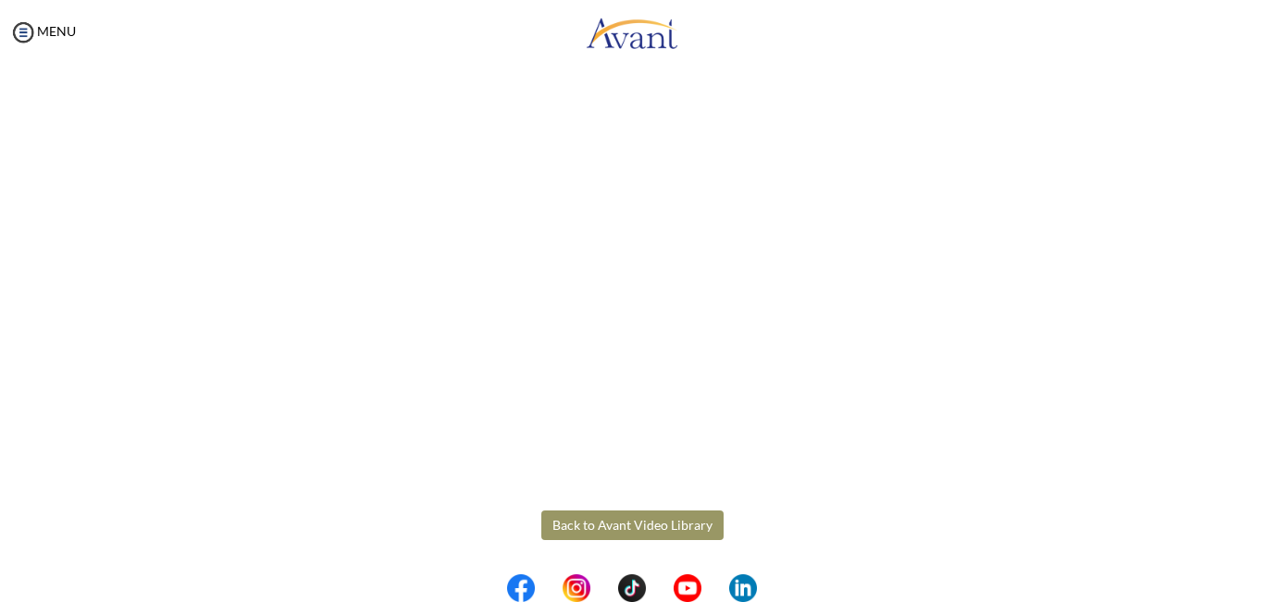
click at [646, 527] on body "Maintenance break. Please come back in 2 hours. MENU My Status What is the next…" at bounding box center [632, 301] width 1264 height 602
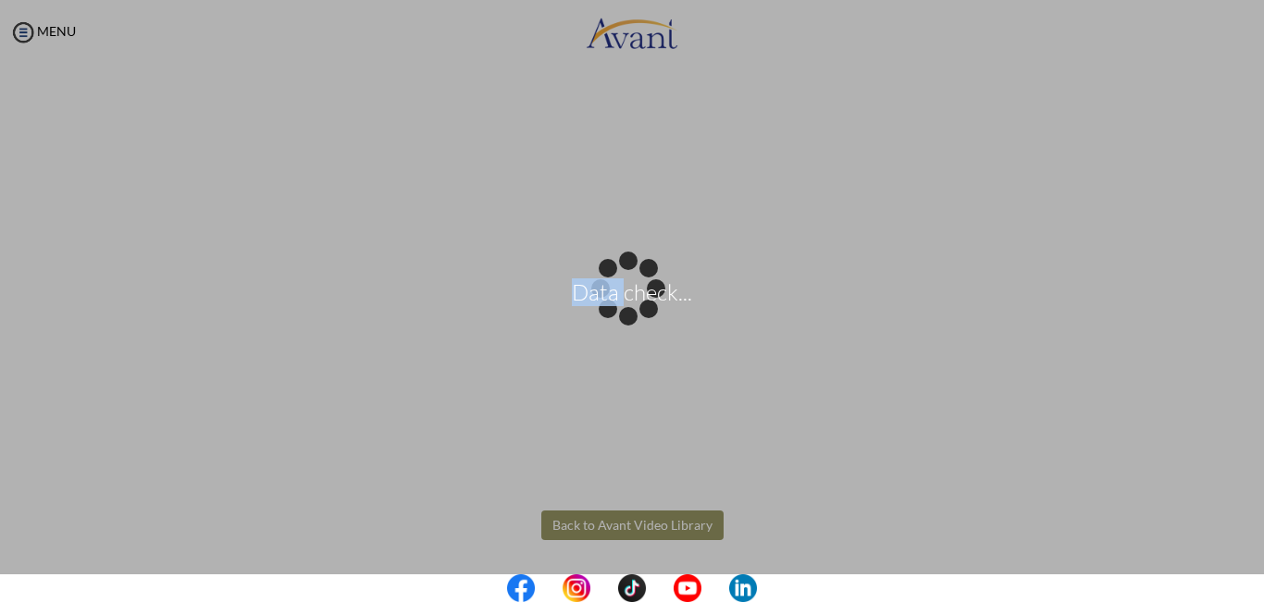
click at [645, 315] on div "Data check..." at bounding box center [632, 302] width 26 height 26
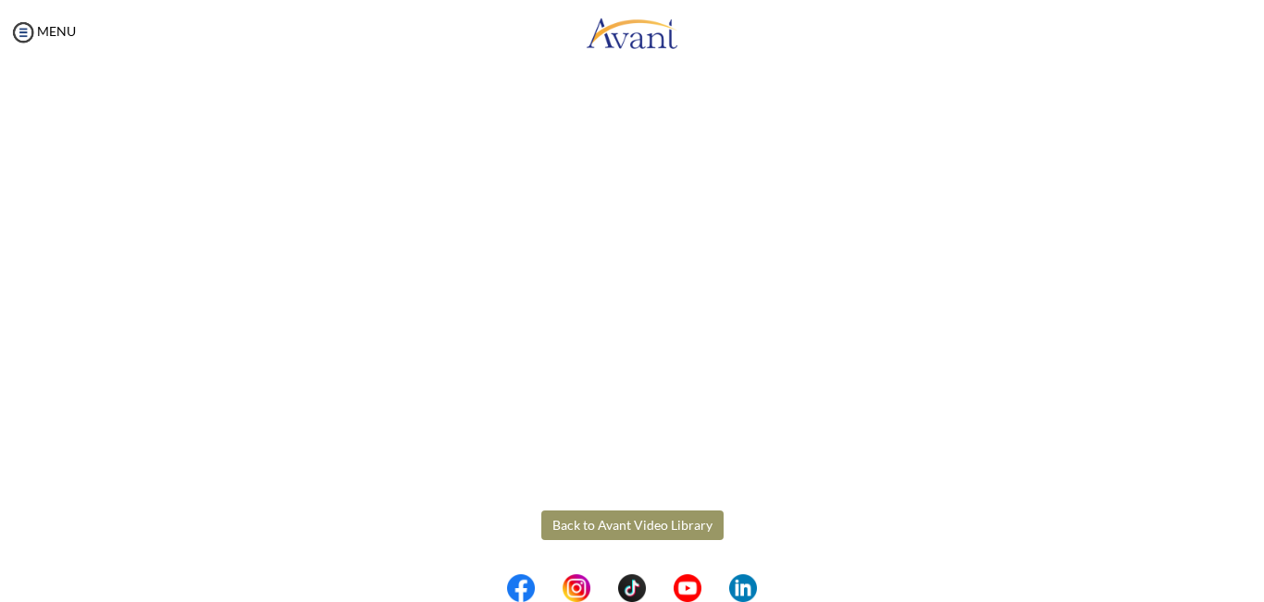
click at [646, 527] on button "Back to Avant Video Library" at bounding box center [632, 526] width 182 height 30
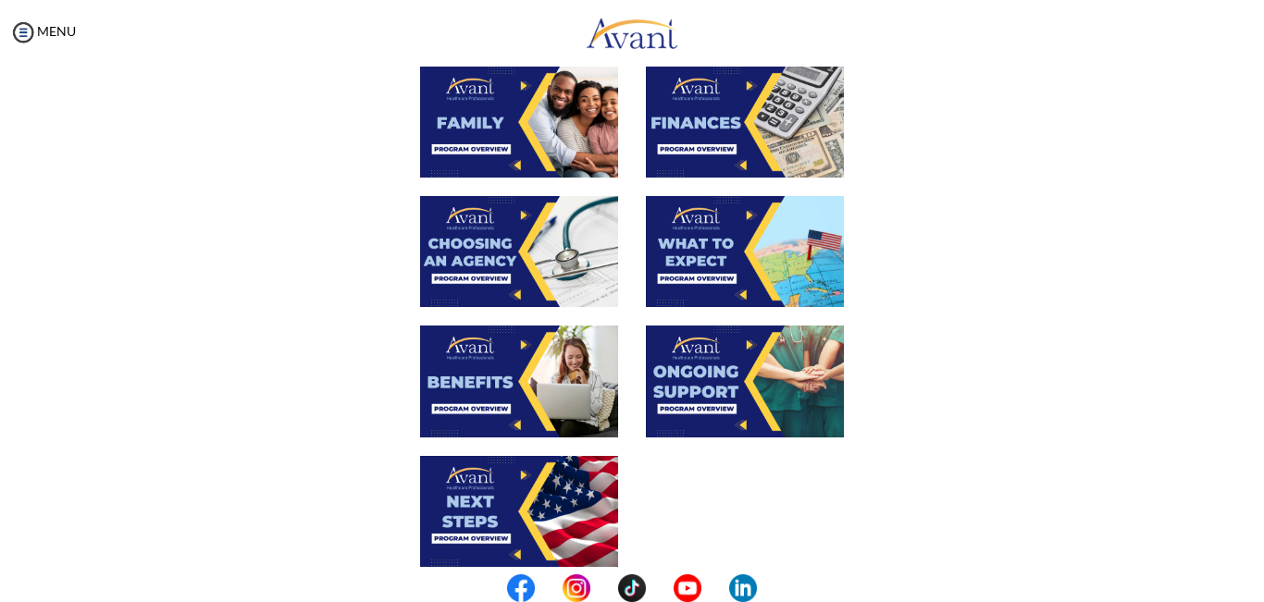
scroll to position [536, 0]
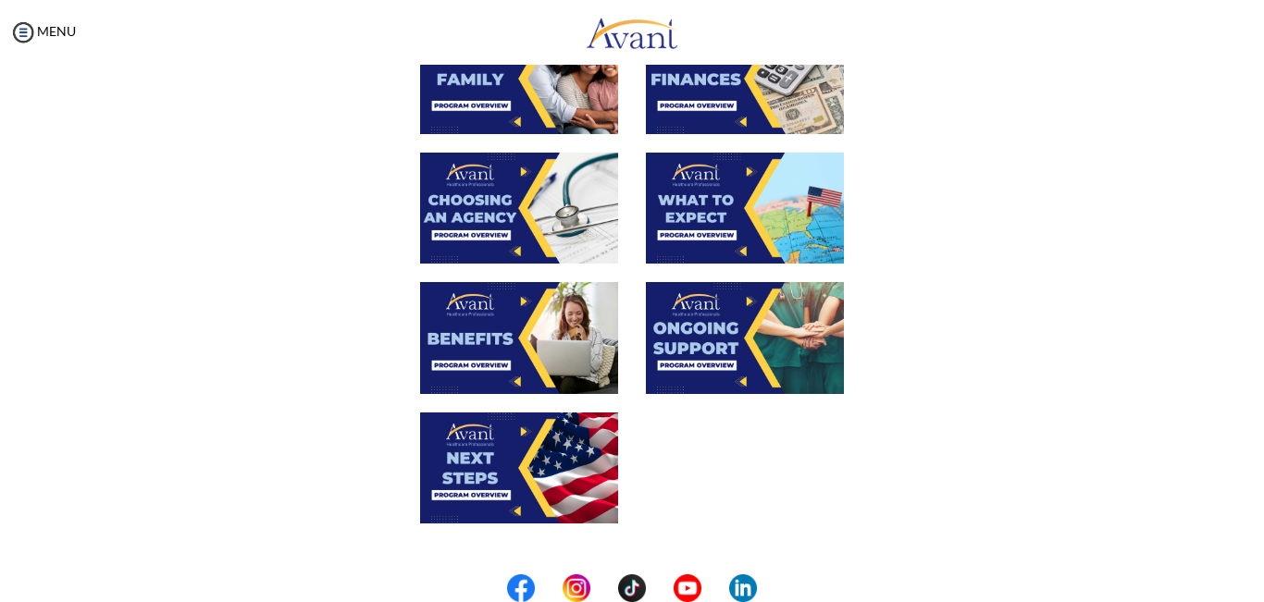
click at [743, 235] on img at bounding box center [745, 208] width 198 height 111
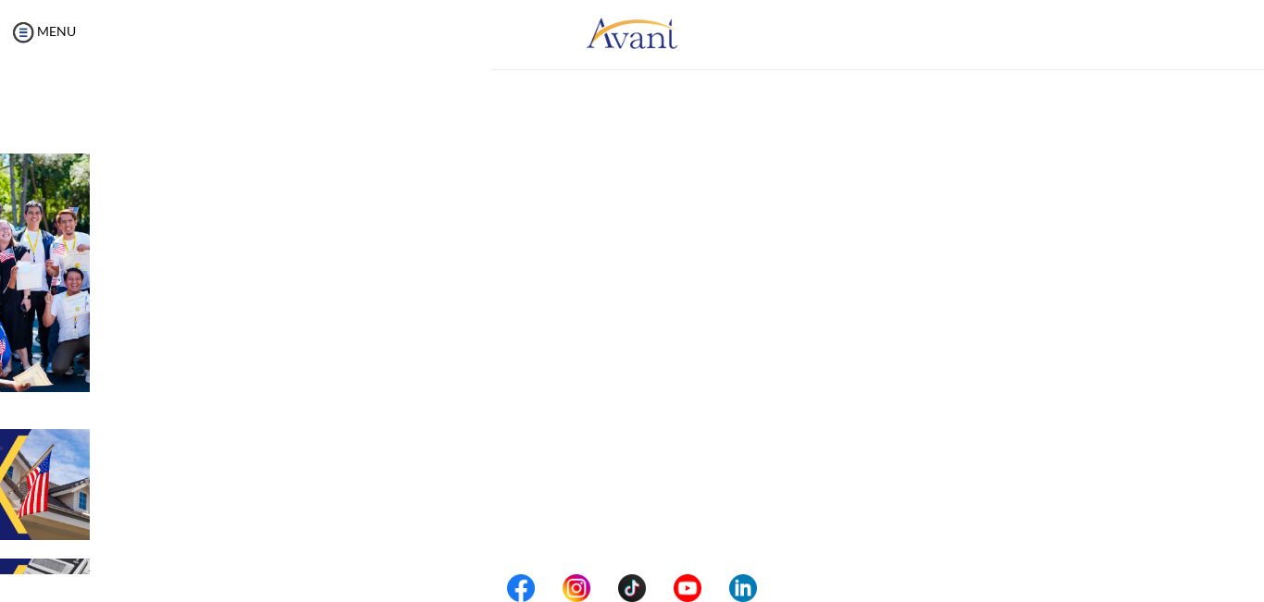
click at [743, 235] on div "My Status What is the next step? We would like you to watch the introductory vi…" at bounding box center [632, 366] width 1264 height 602
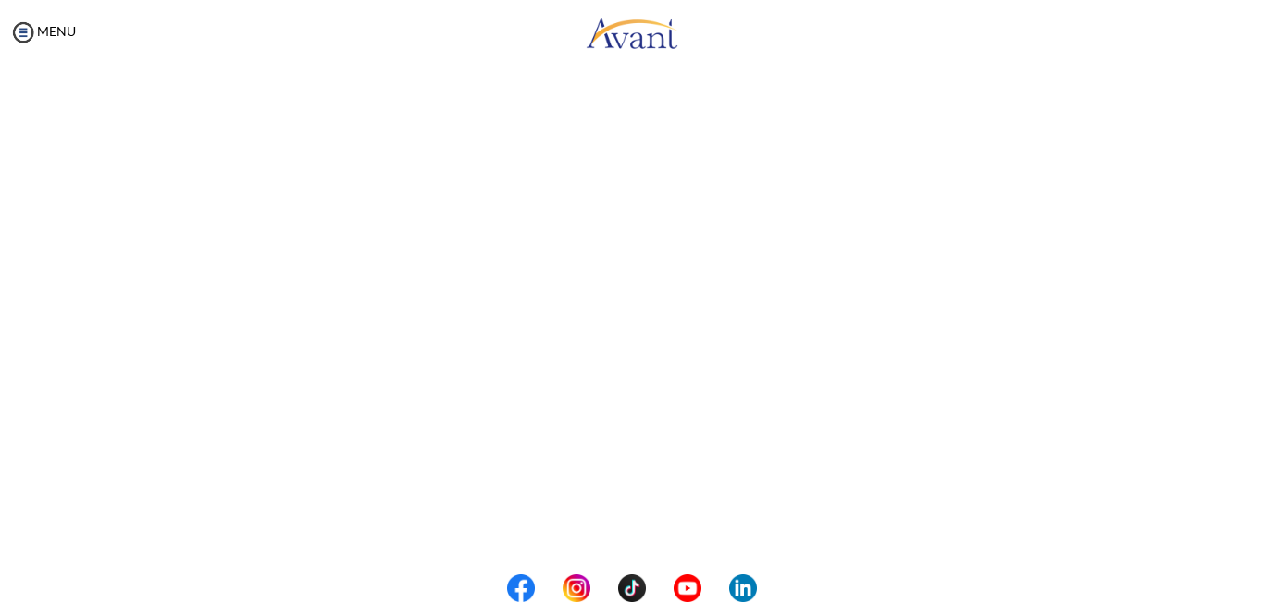
scroll to position [505, 0]
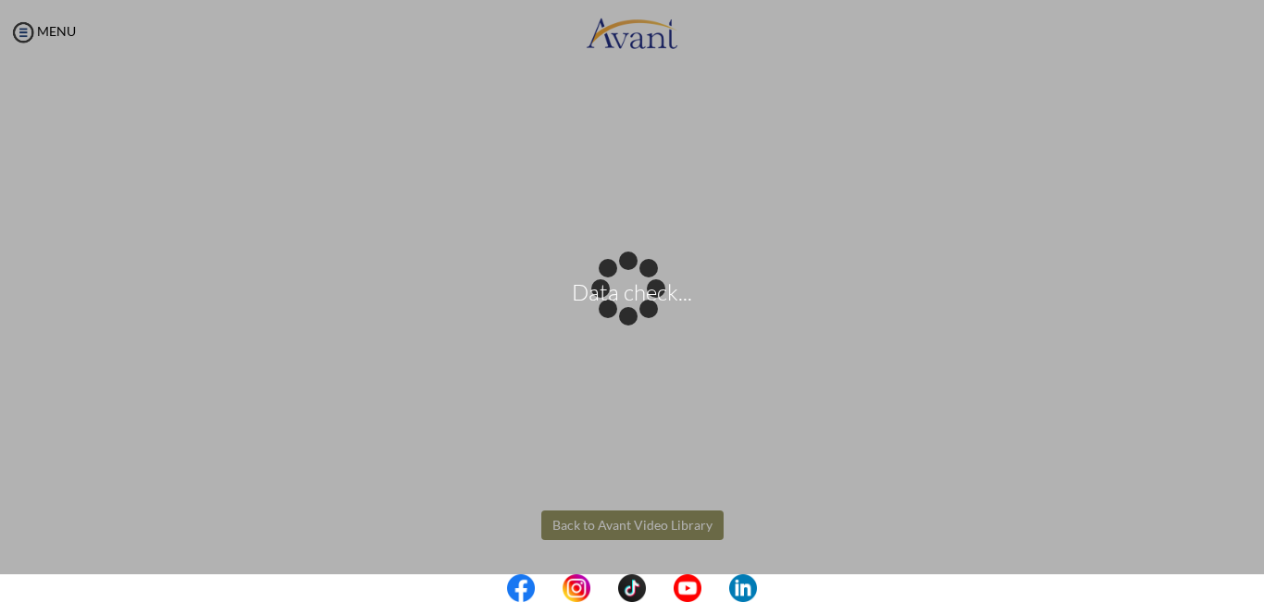
click at [680, 526] on body "Data check... Maintenance break. Please come back in 2 hours. MENU My Status Wh…" at bounding box center [632, 301] width 1264 height 602
click at [645, 315] on div "Data check..." at bounding box center [632, 302] width 26 height 26
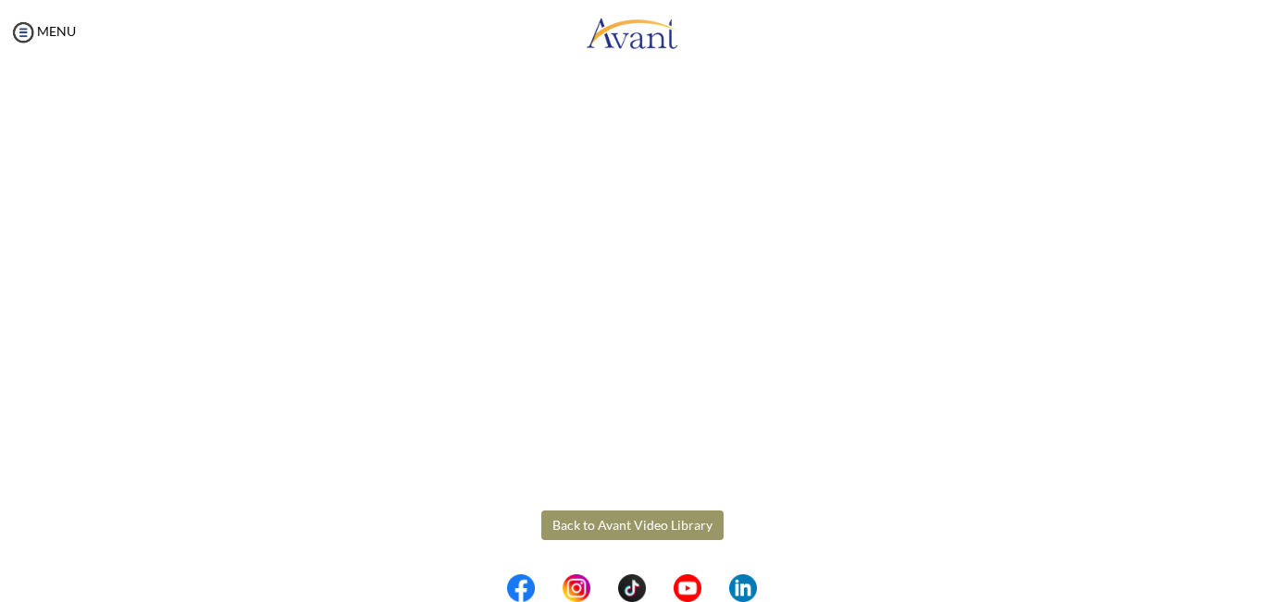
click at [680, 526] on button "Back to Avant Video Library" at bounding box center [632, 526] width 182 height 30
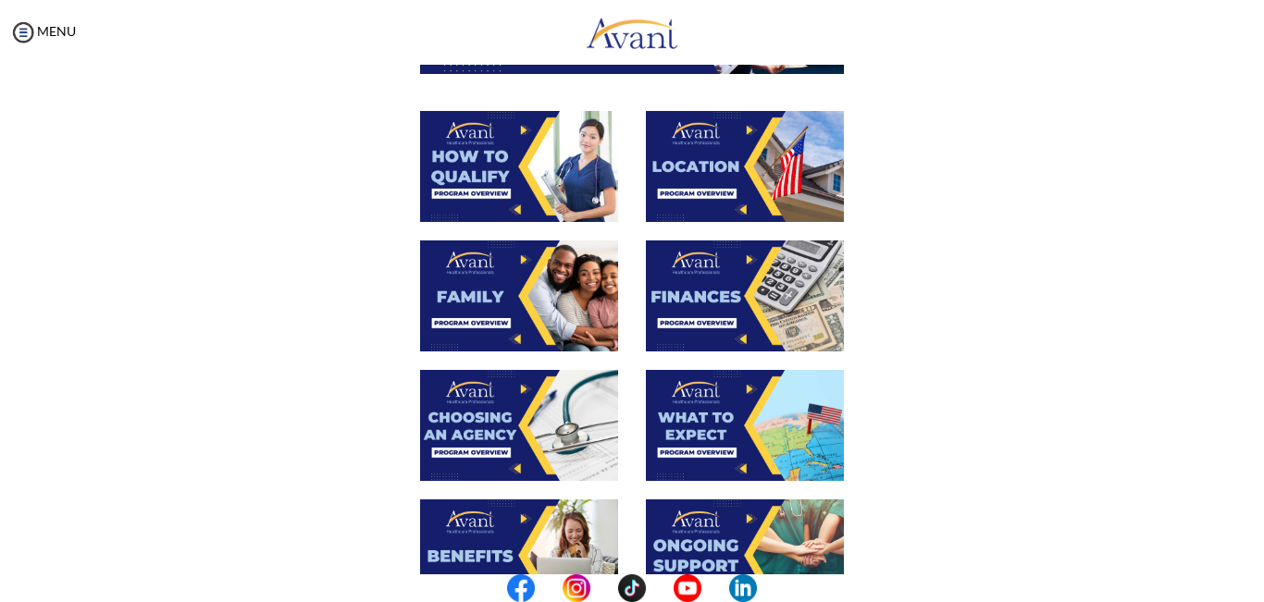
scroll to position [347, 0]
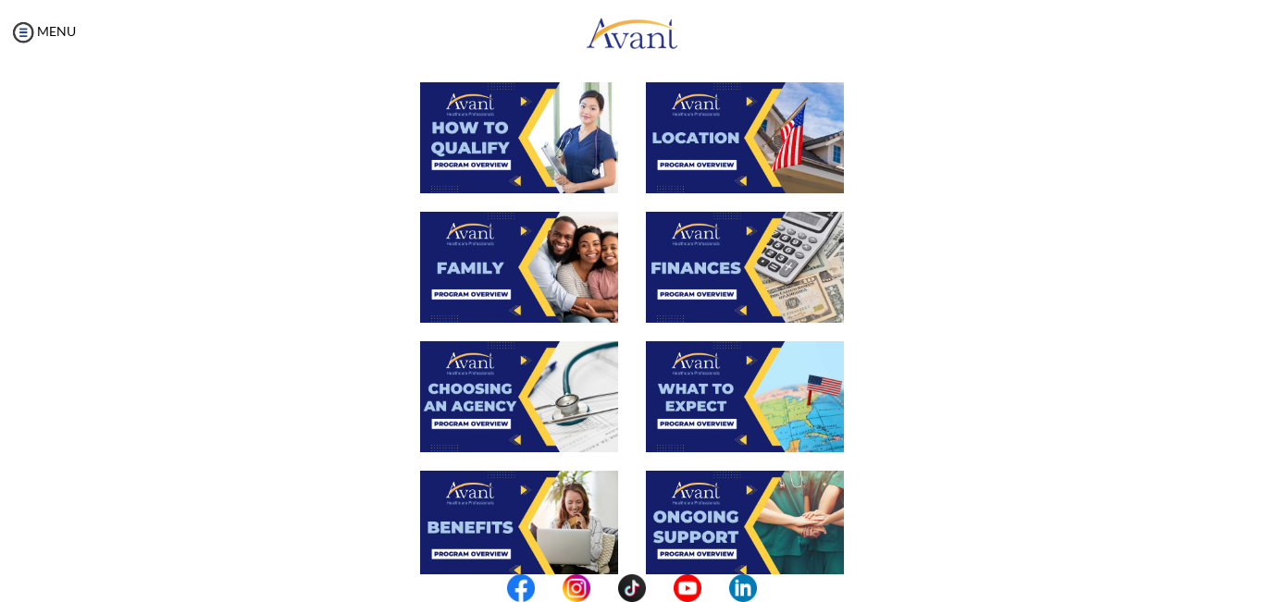
click at [760, 407] on img at bounding box center [745, 396] width 198 height 111
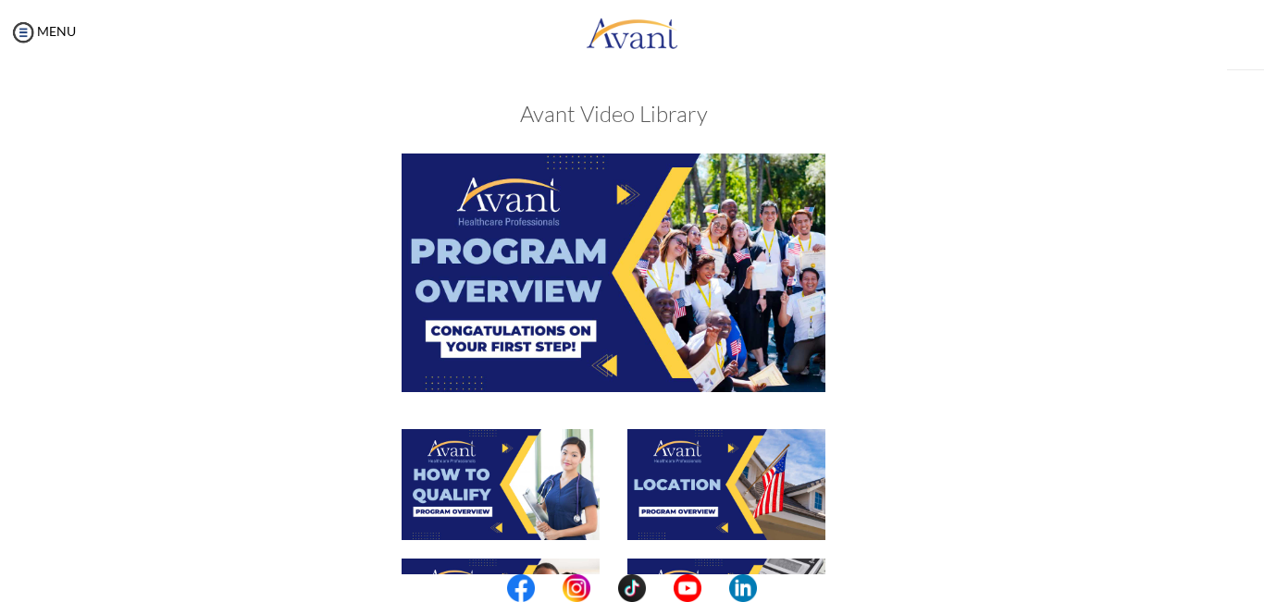
click at [760, 407] on div "My Status What is the next step? We would like you to watch the introductory vi…" at bounding box center [632, 366] width 1264 height 602
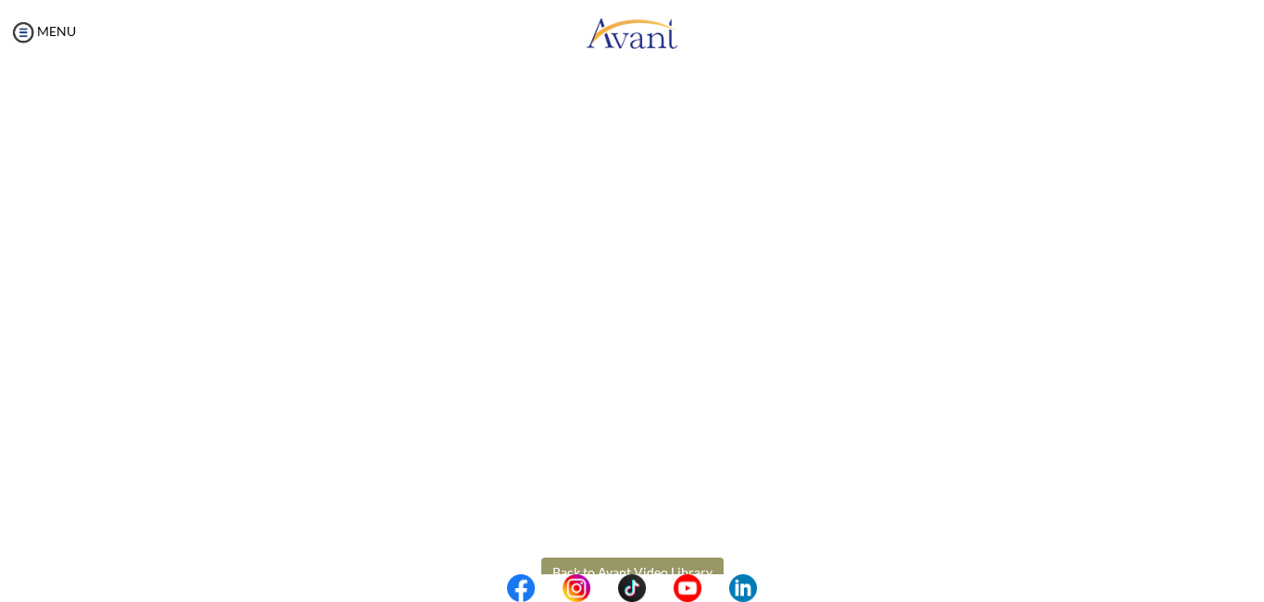
scroll to position [505, 0]
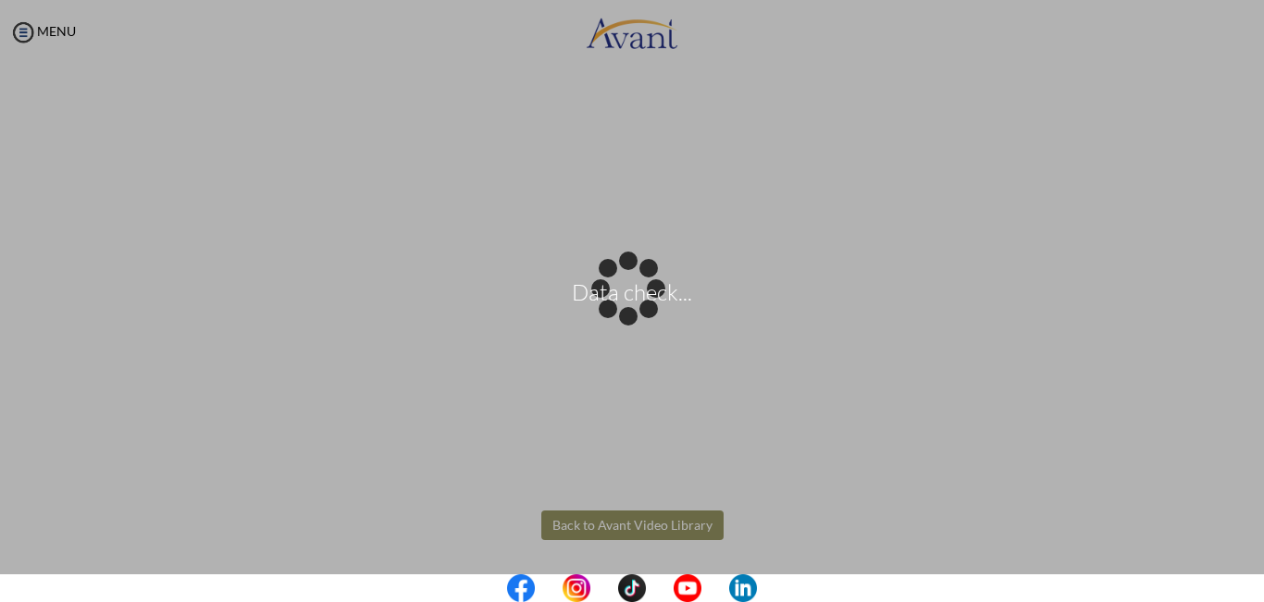
click at [675, 521] on body "Data check... Maintenance break. Please come back in 2 hours. MENU My Status Wh…" at bounding box center [632, 301] width 1264 height 602
click at [645, 315] on div "Data check..." at bounding box center [632, 302] width 26 height 26
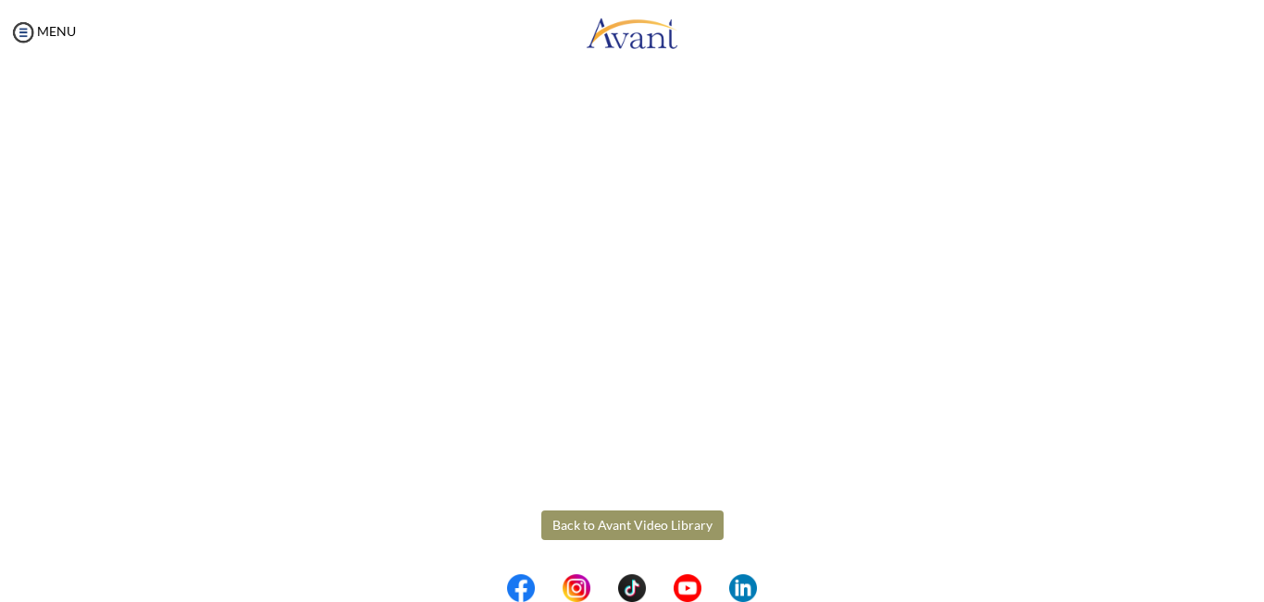
click at [686, 520] on button "Back to Avant Video Library" at bounding box center [632, 526] width 182 height 30
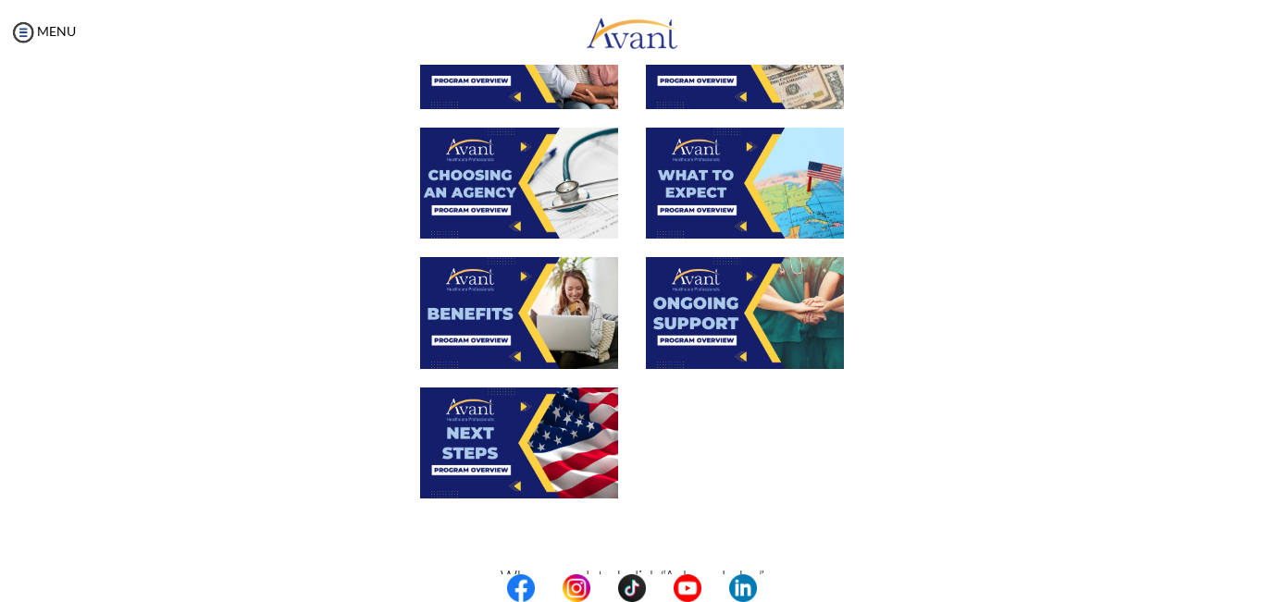
scroll to position [565, 0]
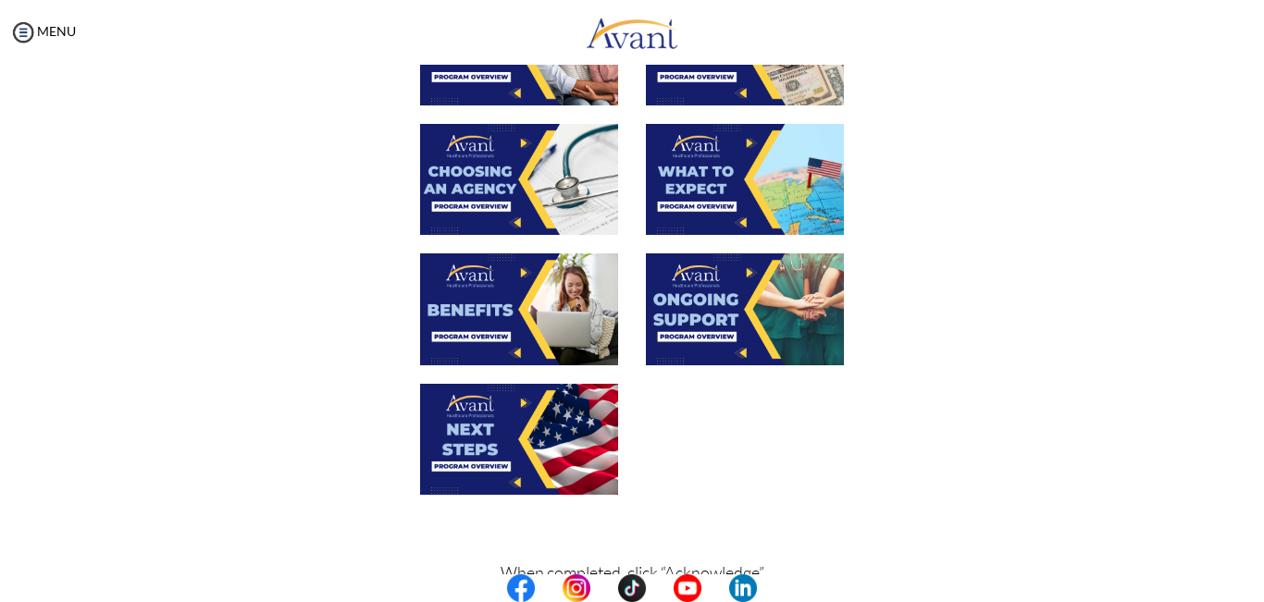
click at [702, 292] on img at bounding box center [745, 309] width 198 height 111
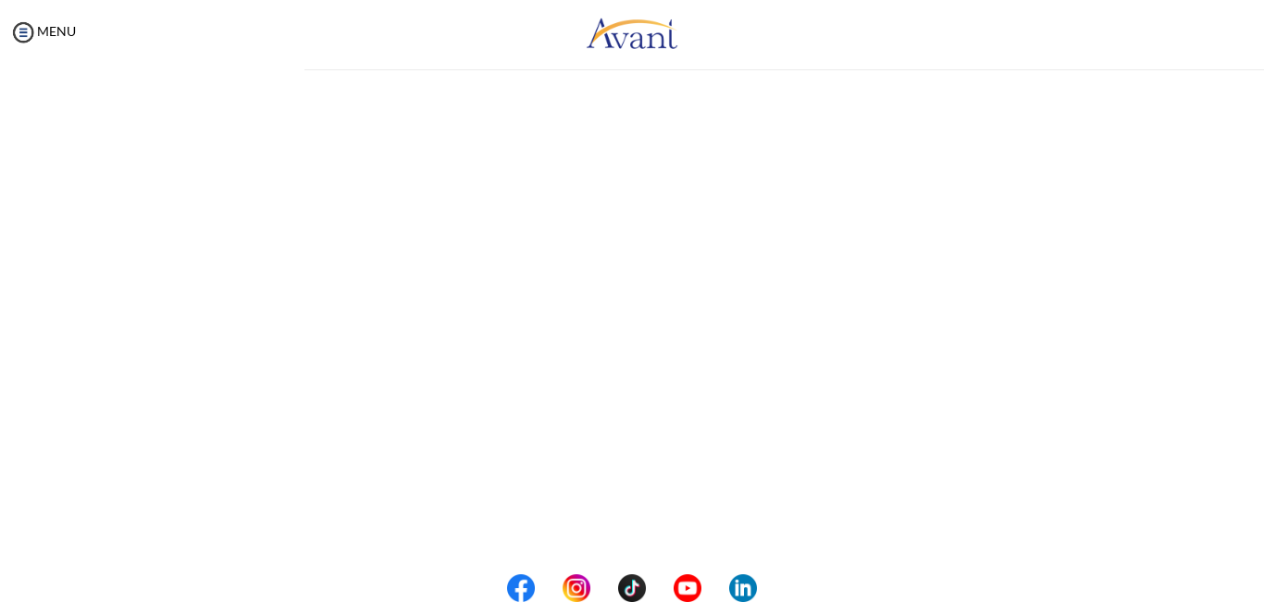
click at [702, 292] on div "My Status What is the next step? We would like you to watch the introductory vi…" at bounding box center [632, 366] width 1264 height 602
click at [599, 540] on body "Maintenance break. Please come back in 2 hours. MENU My Status What is the next…" at bounding box center [632, 301] width 1264 height 602
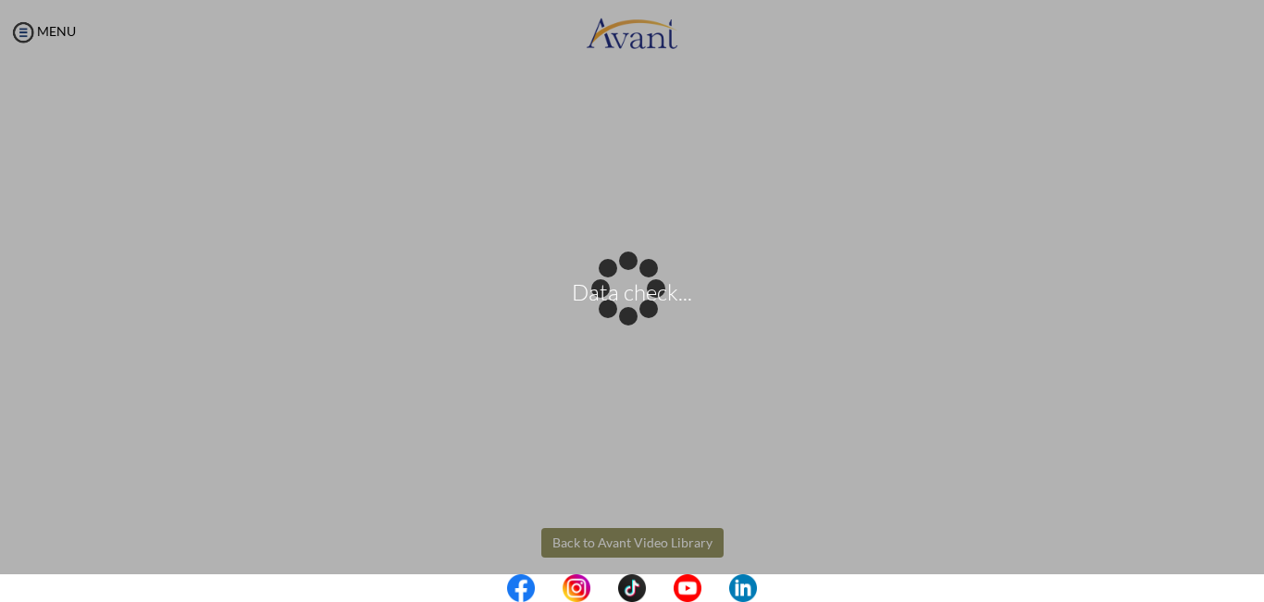
click at [619, 315] on div "Data check..." at bounding box center [632, 302] width 26 height 26
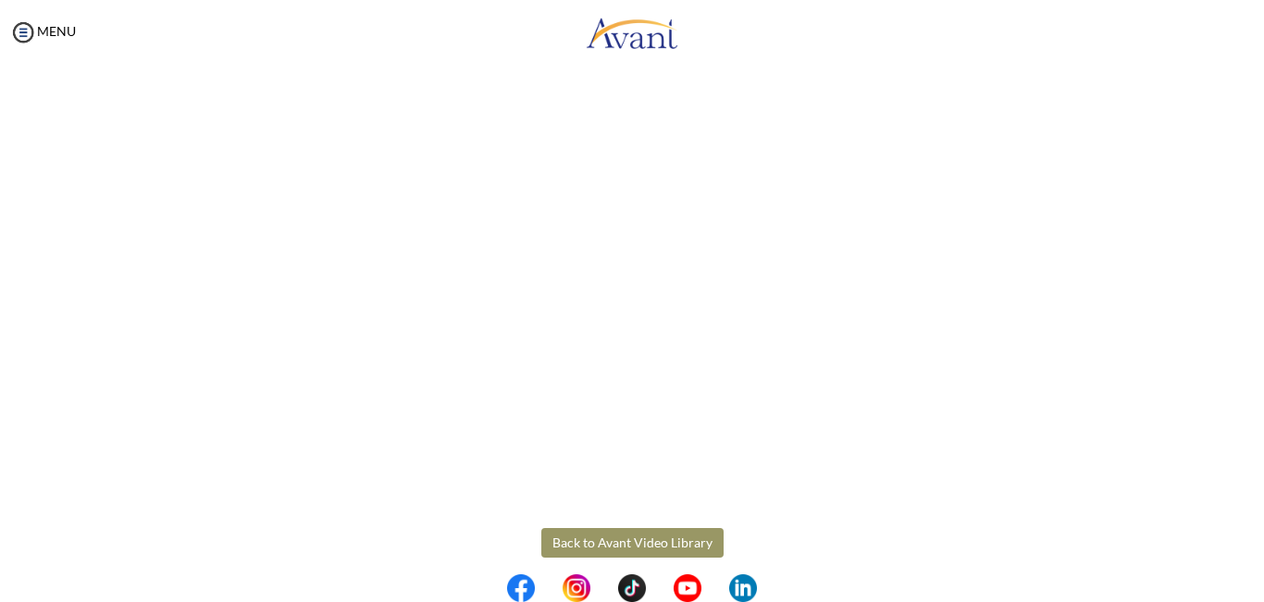
click at [599, 539] on button "Back to Avant Video Library" at bounding box center [632, 543] width 182 height 30
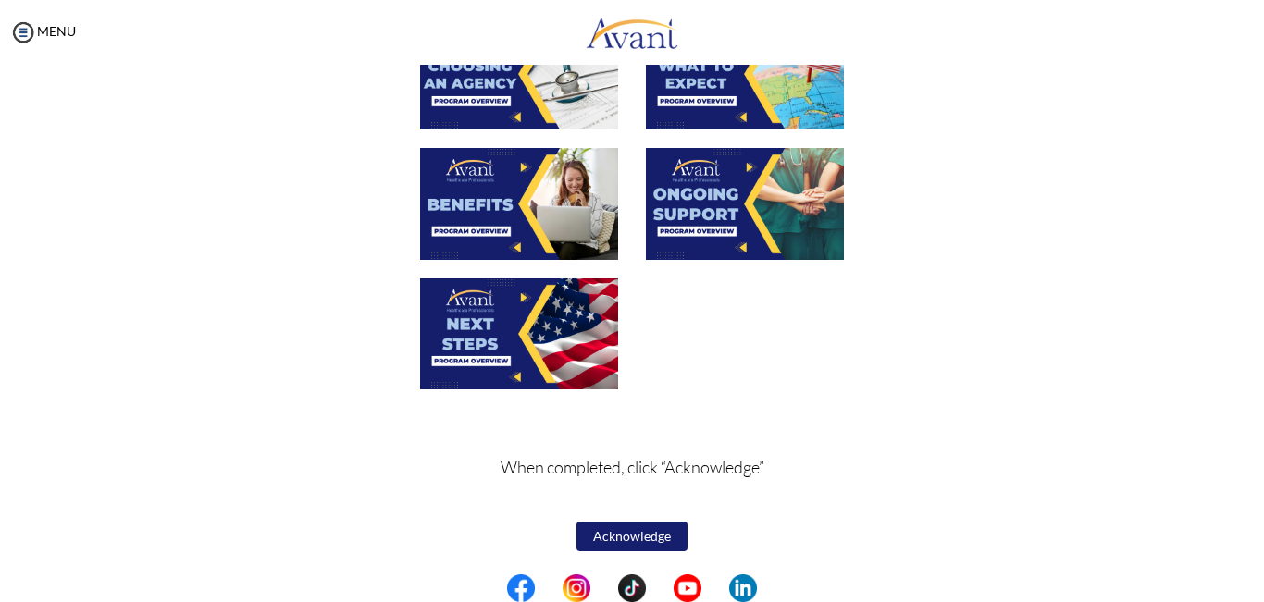
scroll to position [666, 0]
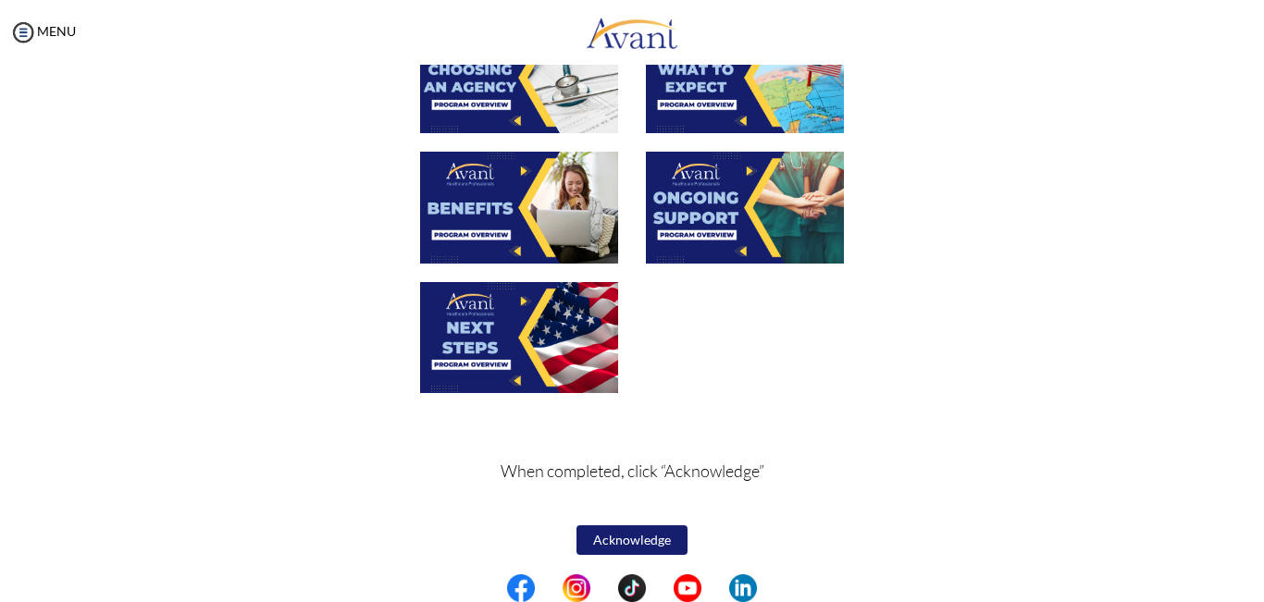
click at [538, 350] on img at bounding box center [519, 337] width 198 height 111
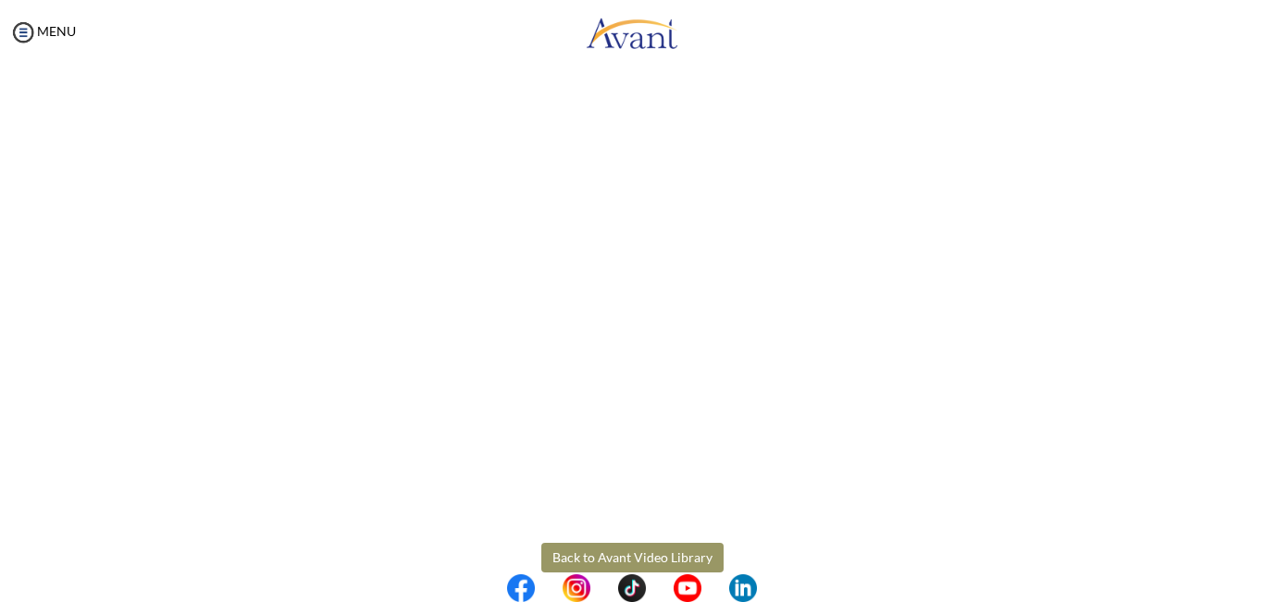
scroll to position [505, 0]
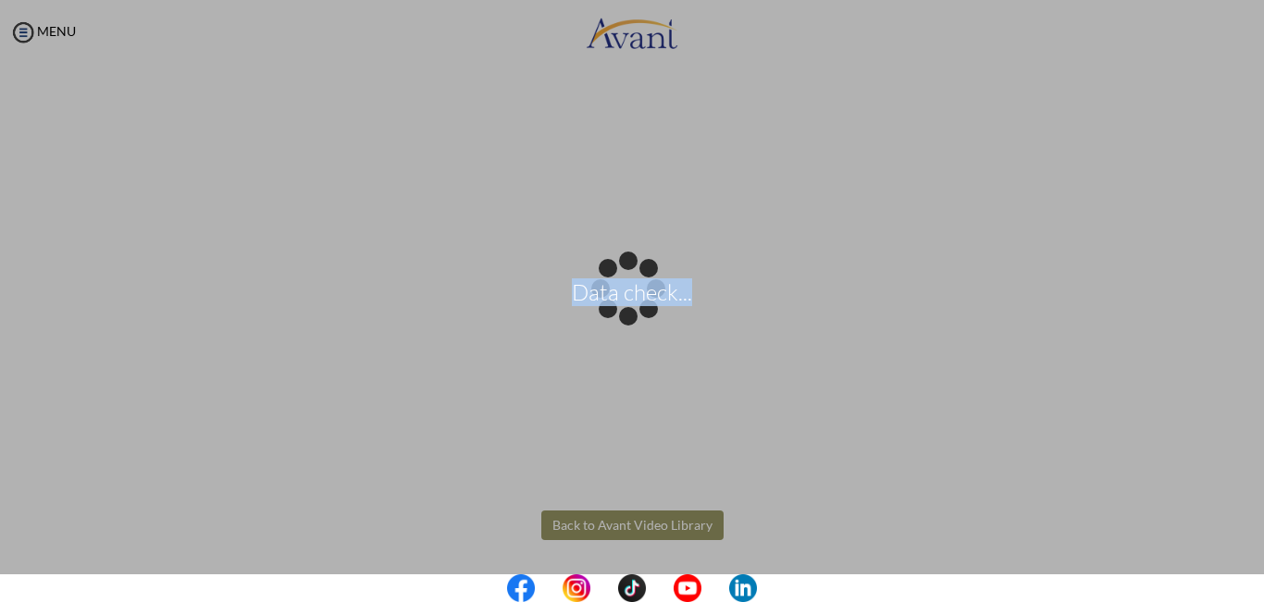
click at [658, 523] on body "Data check... Maintenance break. Please come back in 2 hours. MENU My Status Wh…" at bounding box center [632, 301] width 1264 height 602
click at [645, 315] on div "Data check..." at bounding box center [632, 302] width 26 height 26
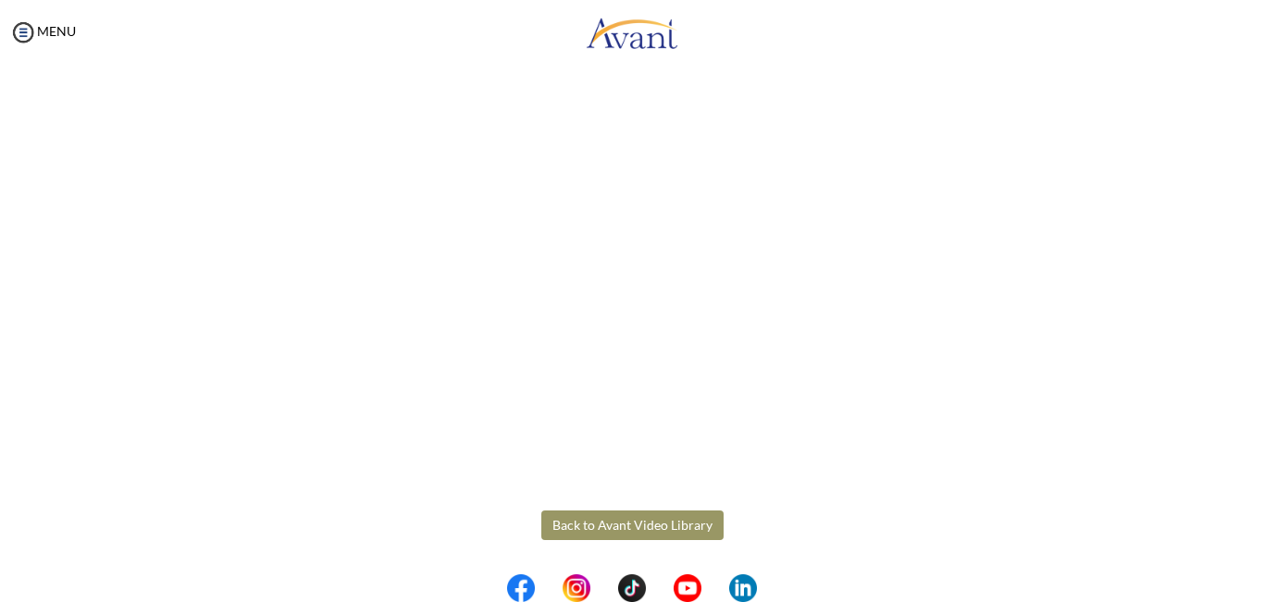
click at [667, 524] on button "Back to Avant Video Library" at bounding box center [632, 526] width 182 height 30
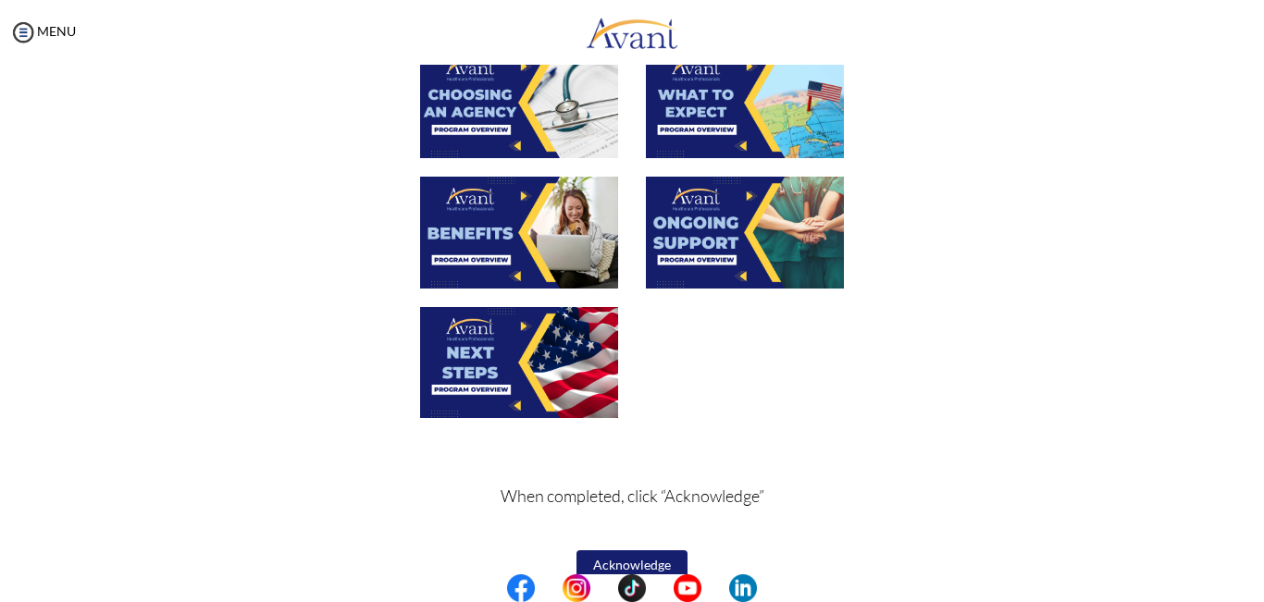
scroll to position [670, 0]
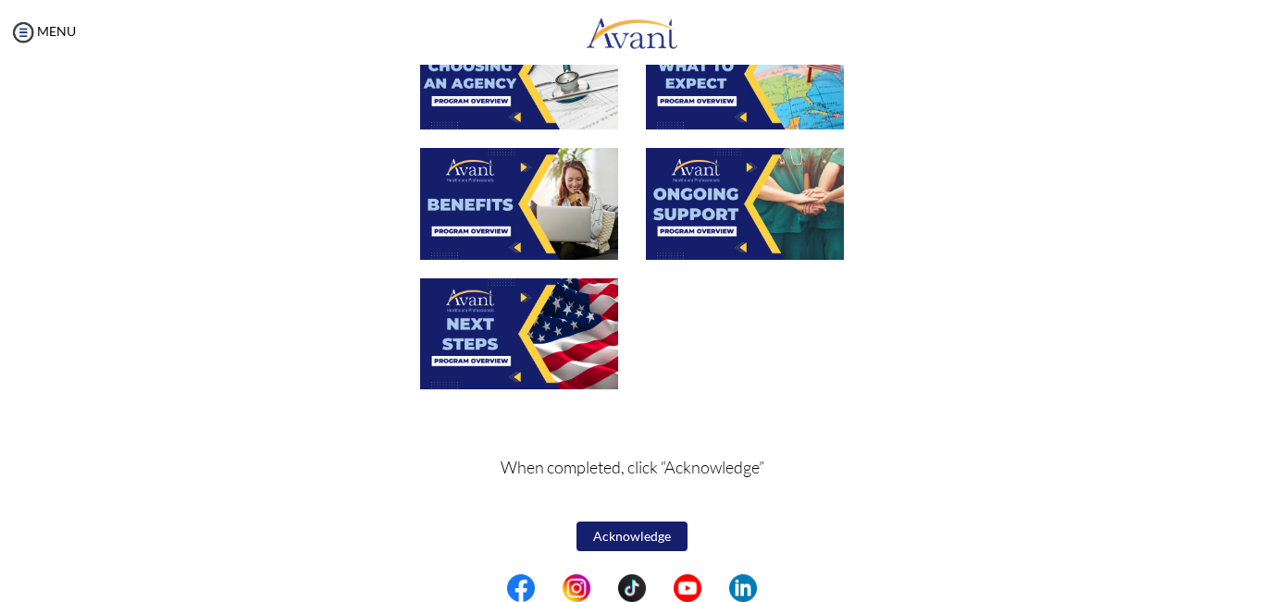
click at [627, 540] on button "Acknowledge" at bounding box center [632, 537] width 111 height 30
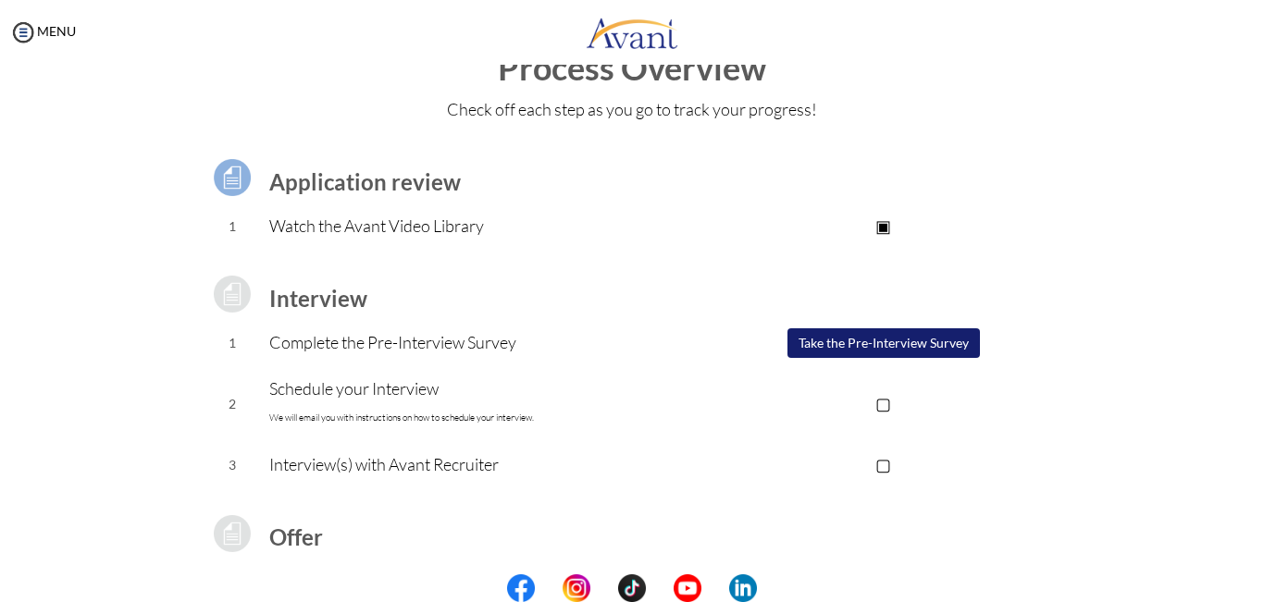
scroll to position [49, 0]
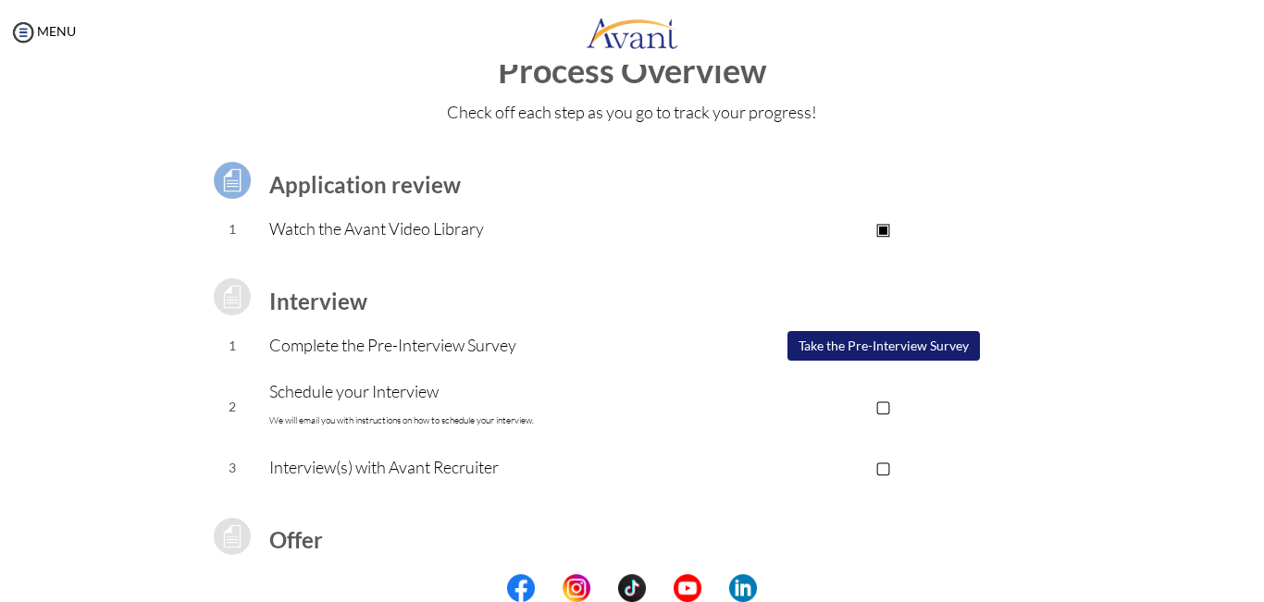
click at [904, 349] on button "Take the Pre-Interview Survey" at bounding box center [884, 346] width 192 height 30
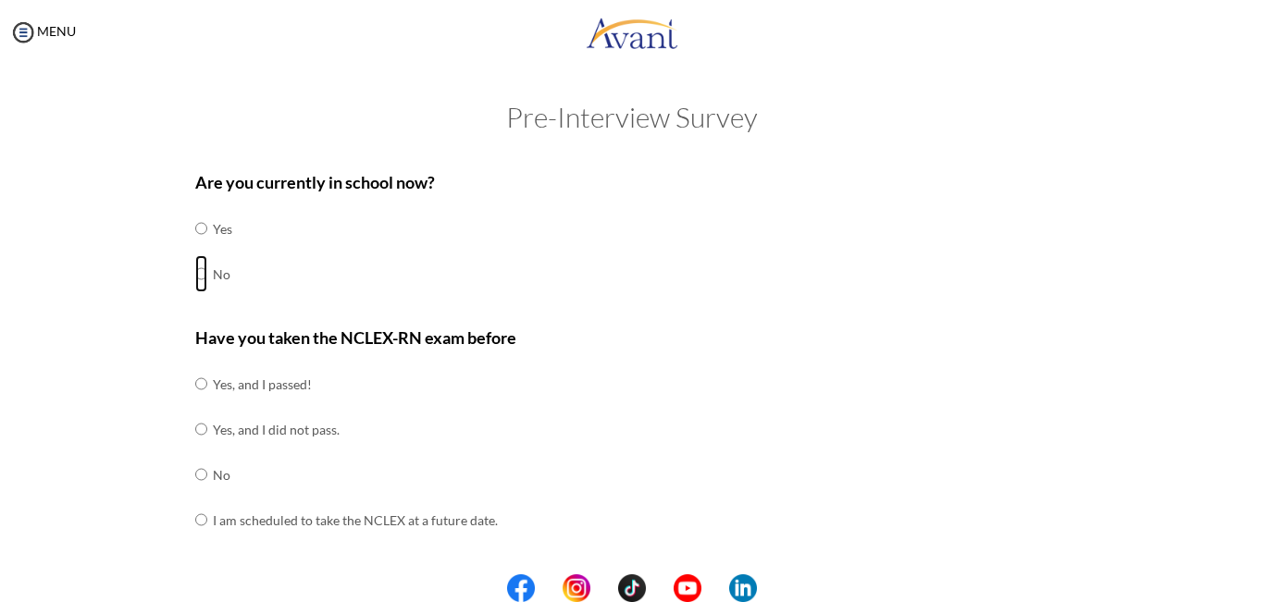
click at [195, 273] on input "radio" at bounding box center [201, 273] width 12 height 37
radio input "true"
click at [196, 476] on input "radio" at bounding box center [201, 474] width 12 height 37
radio input "true"
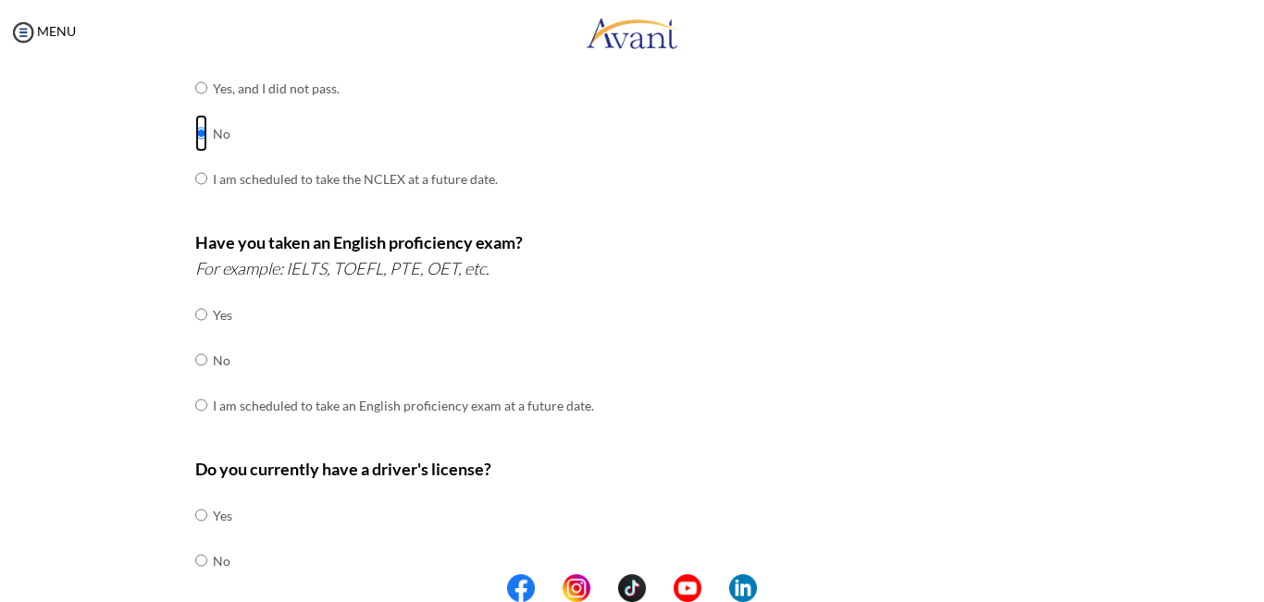
scroll to position [343, 0]
click at [196, 360] on input "radio" at bounding box center [201, 358] width 12 height 37
radio input "true"
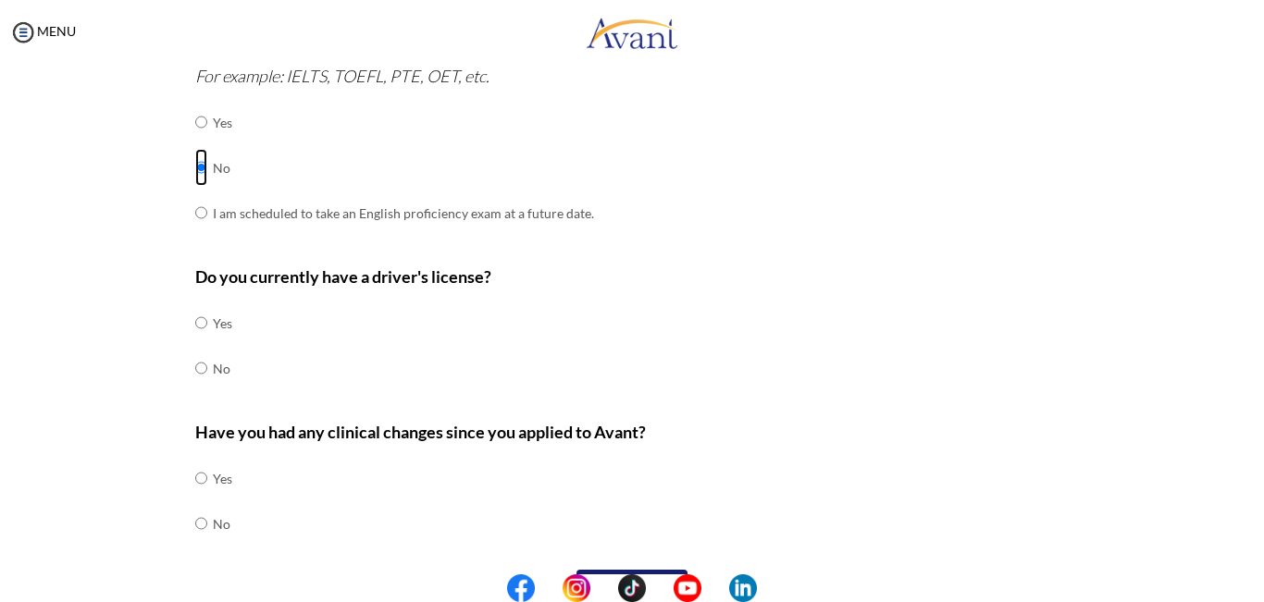
scroll to position [541, 0]
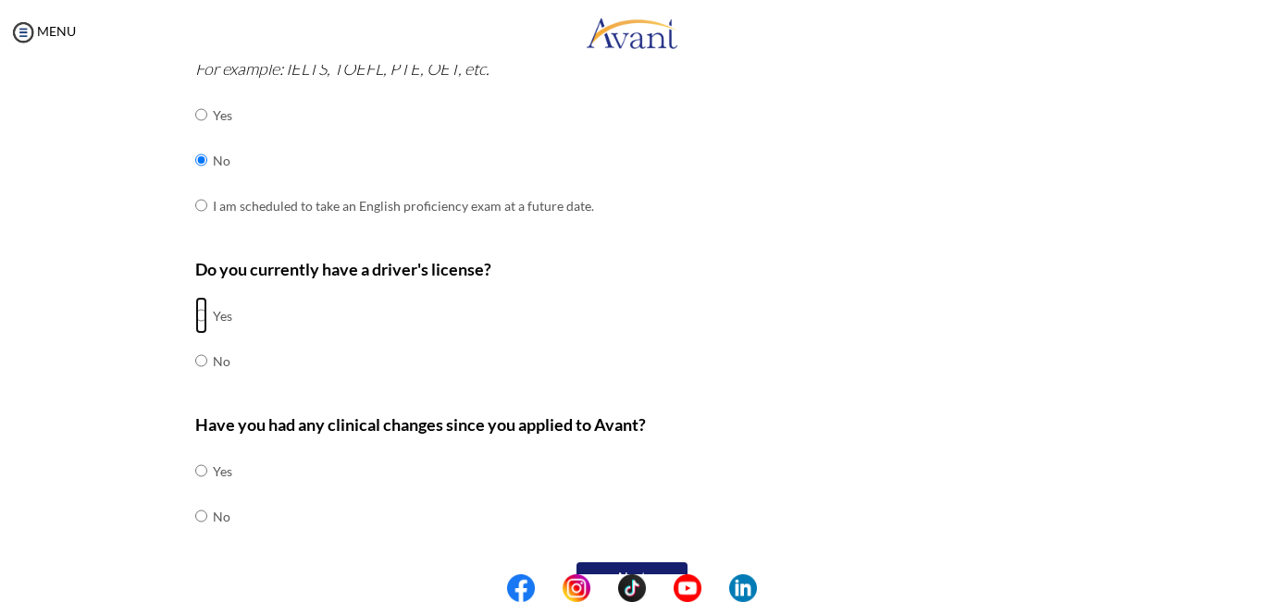
click at [195, 318] on input "radio" at bounding box center [201, 315] width 12 height 37
radio input "true"
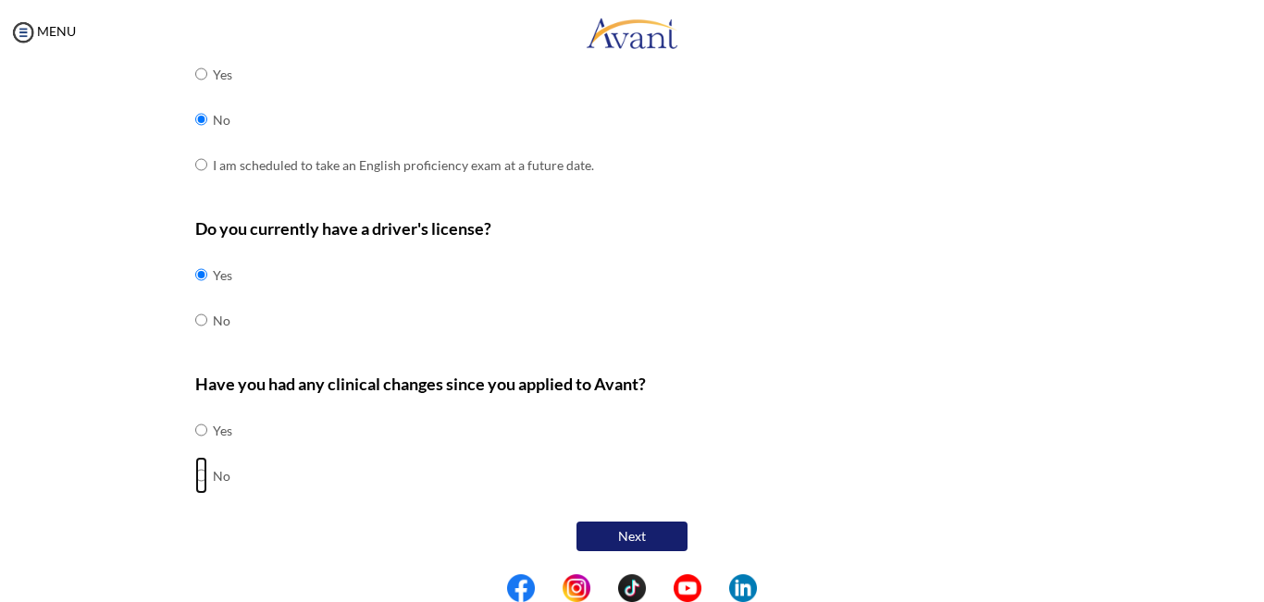
click at [195, 480] on input "radio" at bounding box center [201, 475] width 12 height 37
radio input "true"
click at [651, 542] on button "Next" at bounding box center [632, 537] width 111 height 30
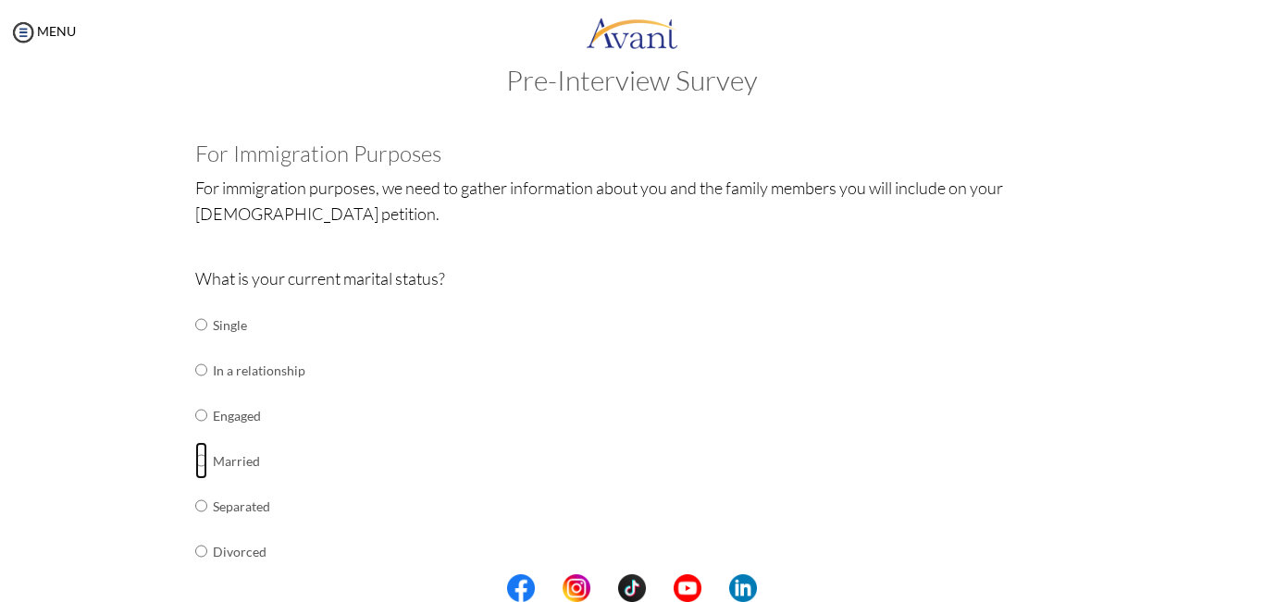
click at [195, 469] on input "radio" at bounding box center [201, 460] width 12 height 37
radio input "true"
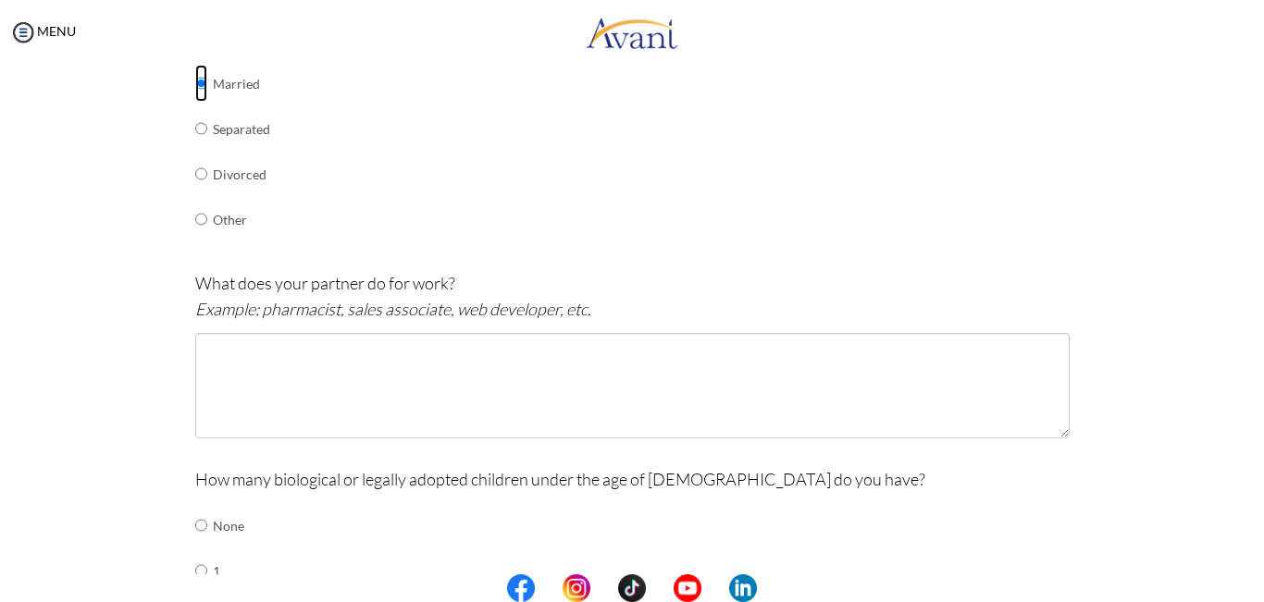
scroll to position [416, 0]
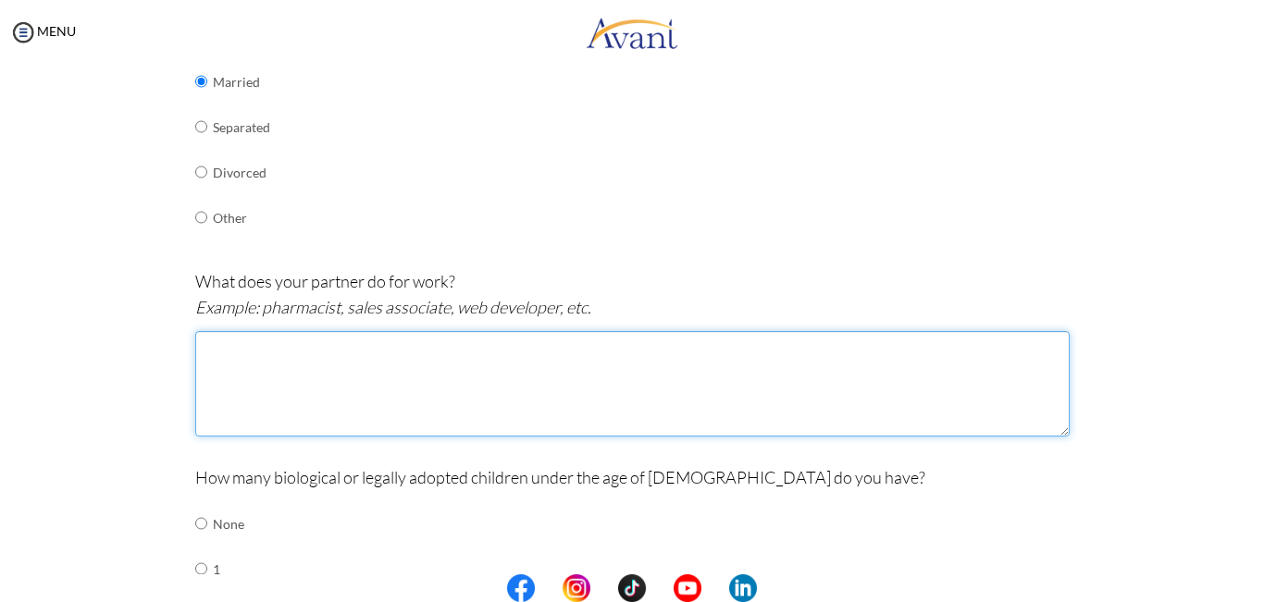
click at [373, 358] on textarea at bounding box center [632, 383] width 875 height 105
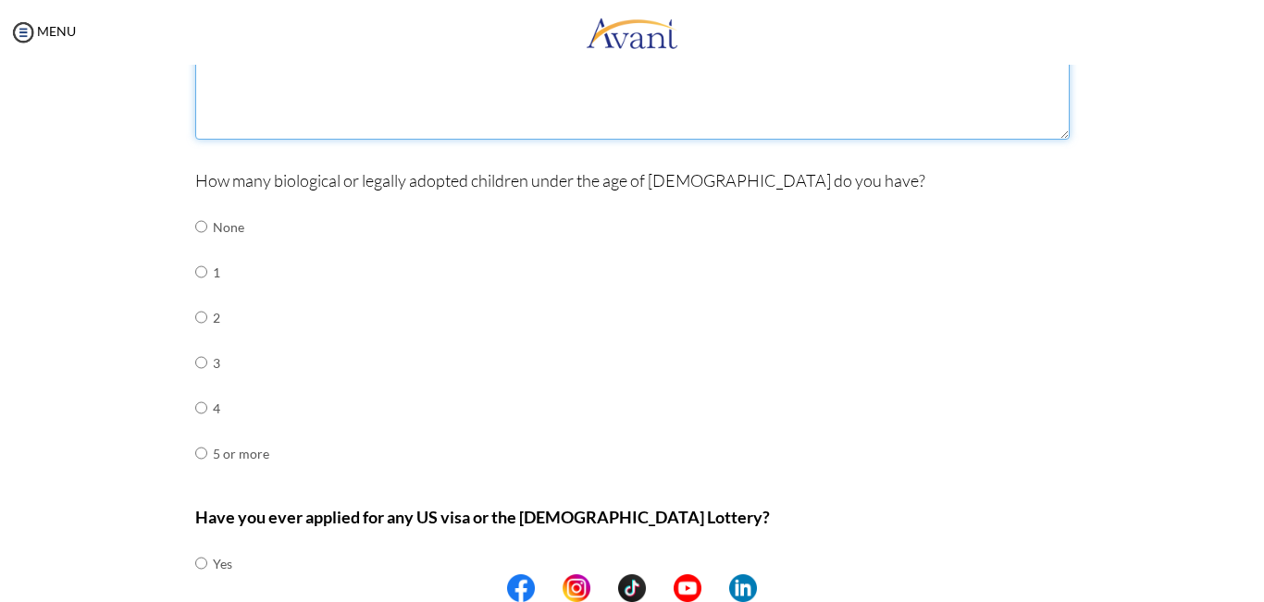
scroll to position [716, 0]
type textarea "clinical officer"
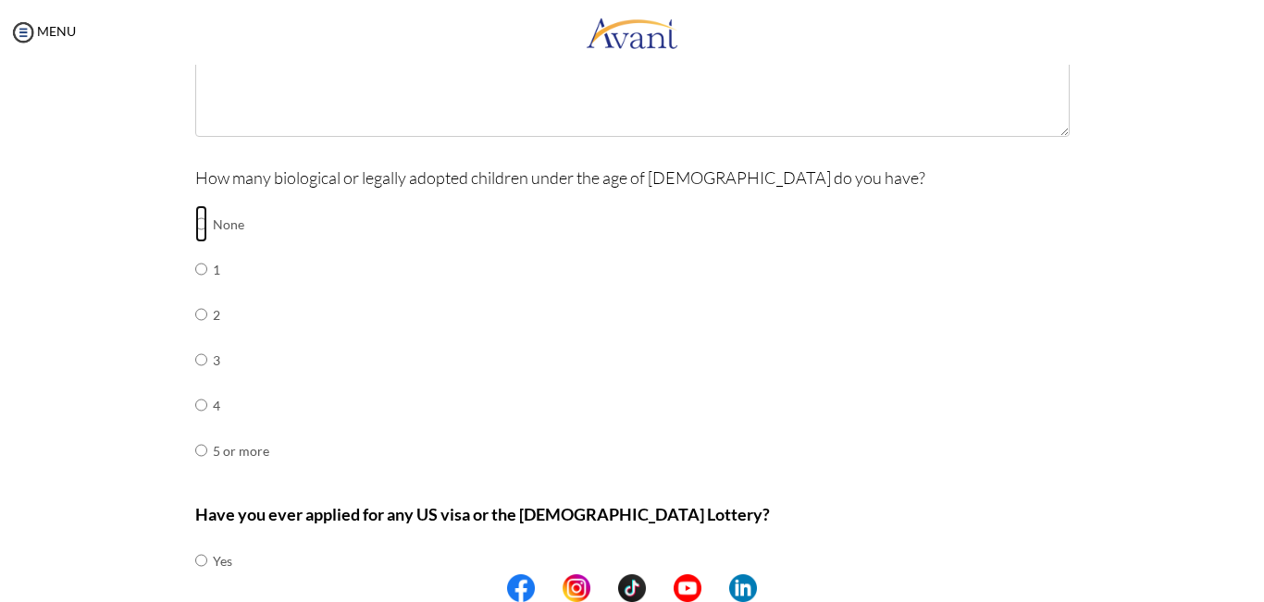
click at [195, 225] on input "radio" at bounding box center [201, 223] width 12 height 37
radio input "true"
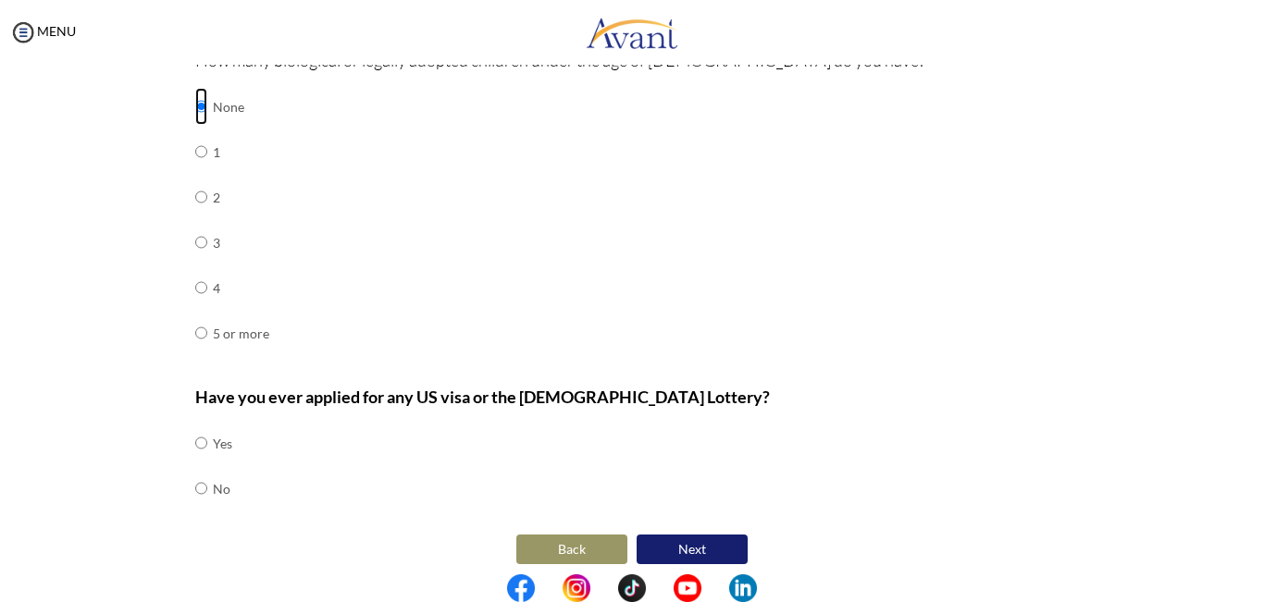
scroll to position [847, 0]
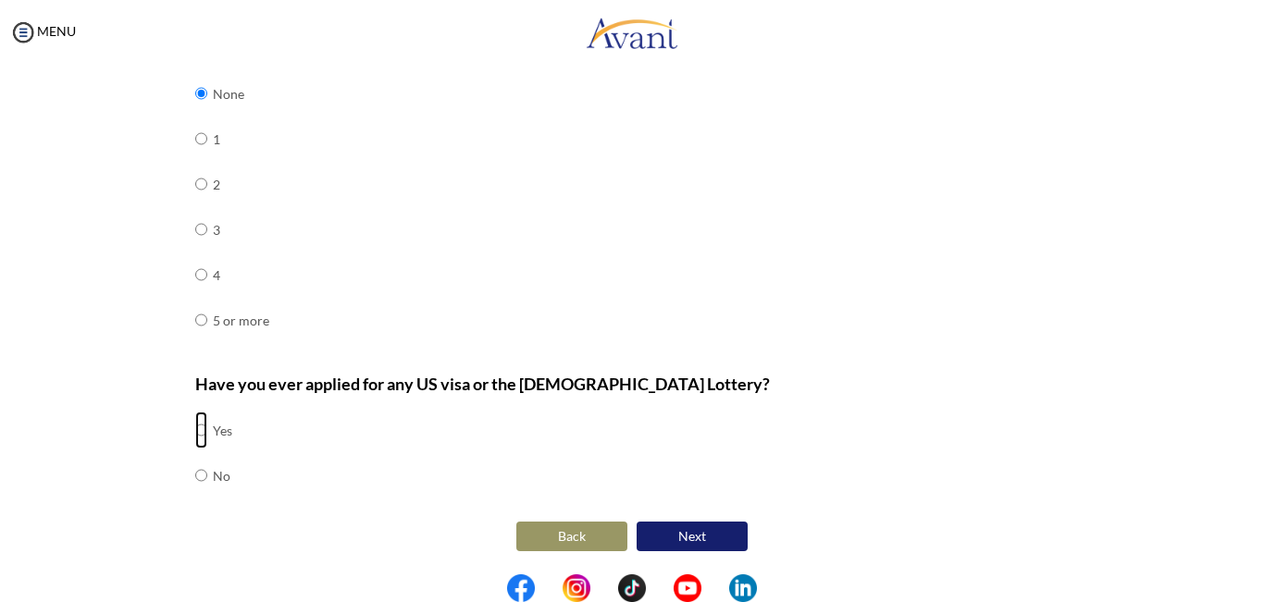
click at [195, 434] on input "radio" at bounding box center [201, 430] width 12 height 37
radio input "true"
click at [679, 544] on button "Next" at bounding box center [692, 537] width 111 height 30
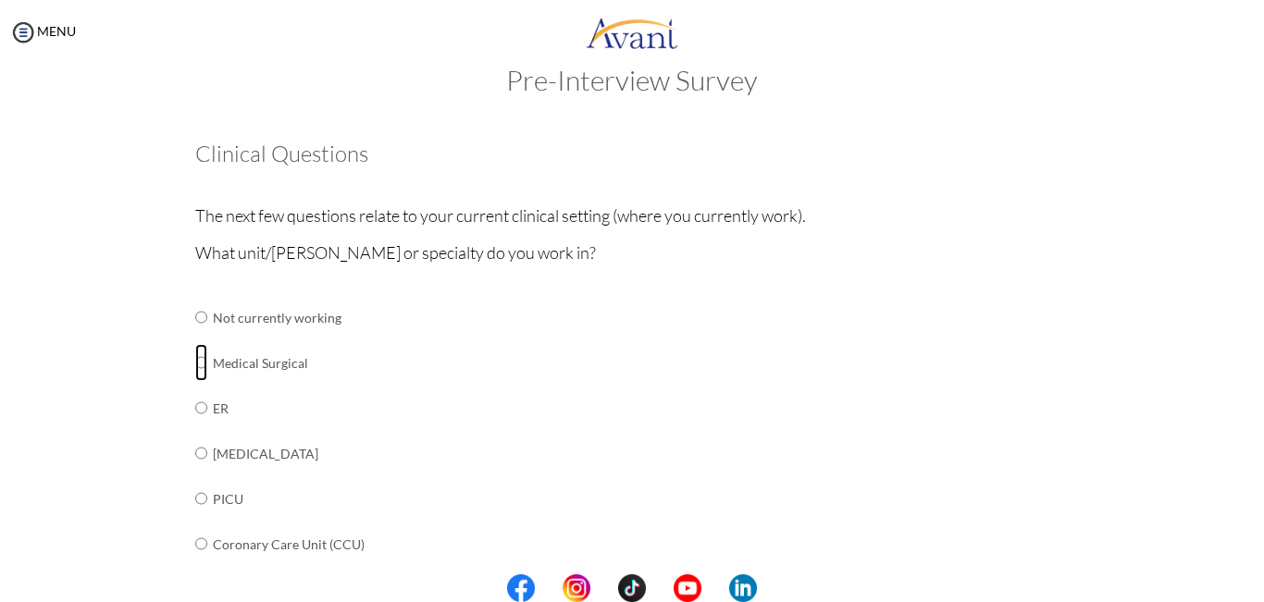
click at [195, 365] on input "radio" at bounding box center [201, 362] width 12 height 37
radio input "true"
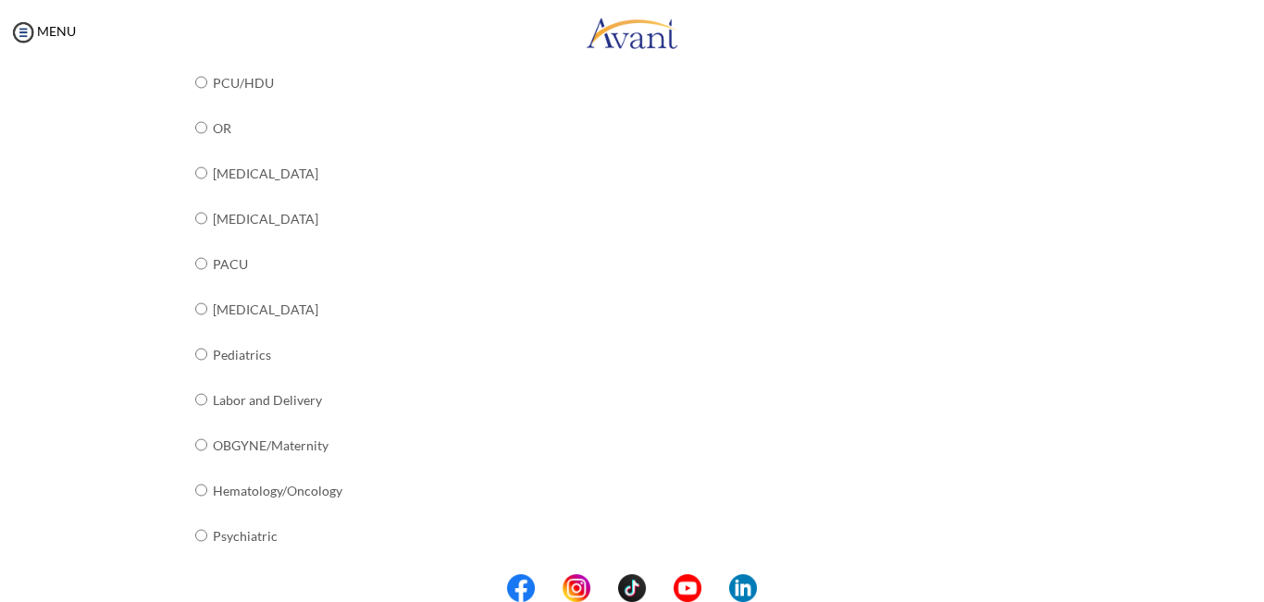
scroll to position [740, 0]
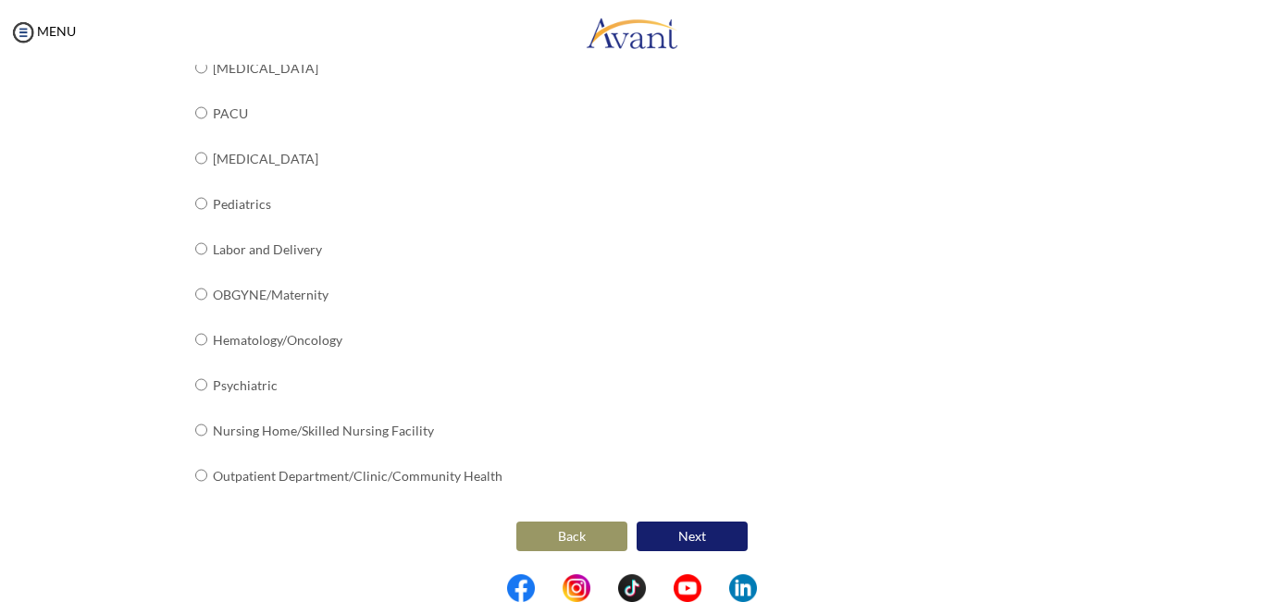
click at [708, 535] on button "Next" at bounding box center [692, 537] width 111 height 30
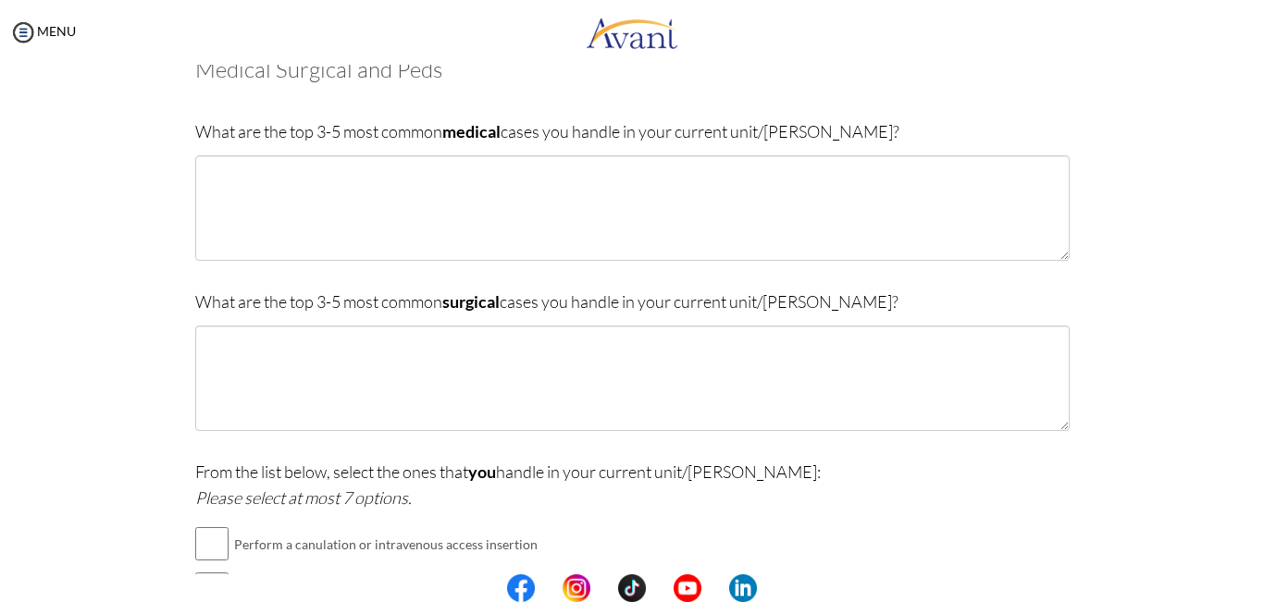
scroll to position [49, 0]
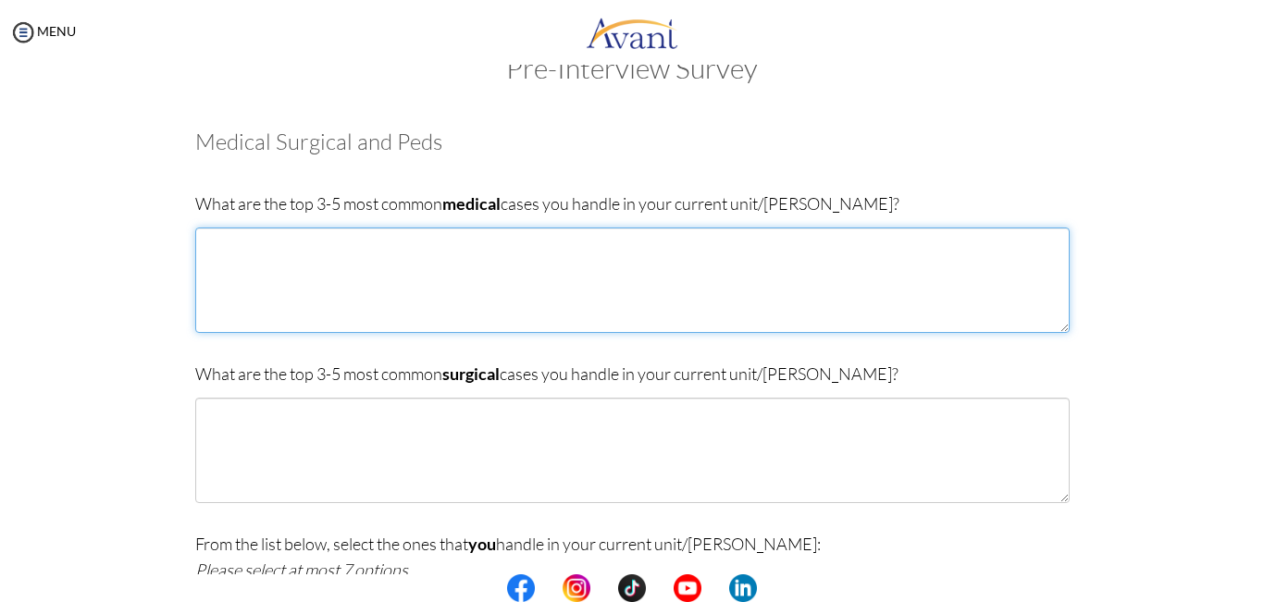
click at [277, 241] on textarea at bounding box center [632, 280] width 875 height 105
click at [247, 259] on textarea "pneumonia hypertention" at bounding box center [632, 280] width 875 height 105
type textarea "pneumonia hypertension asthma"
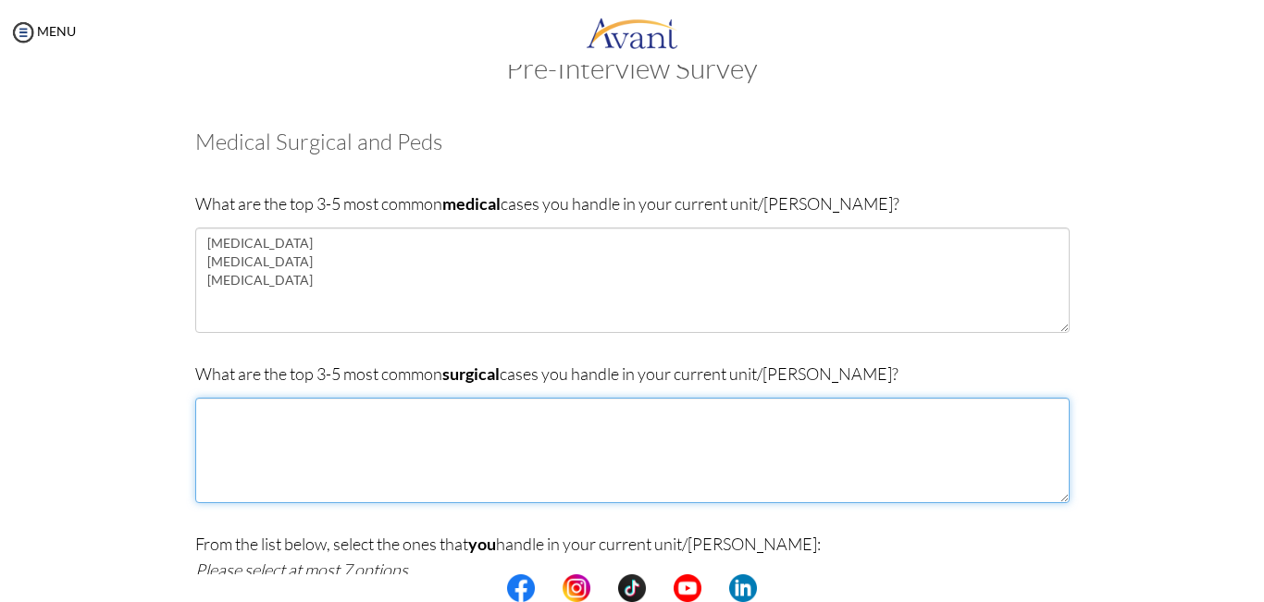
click at [338, 464] on textarea at bounding box center [632, 450] width 875 height 105
click at [248, 454] on textarea "appendicitis hernias intestional obstruction" at bounding box center [632, 450] width 875 height 105
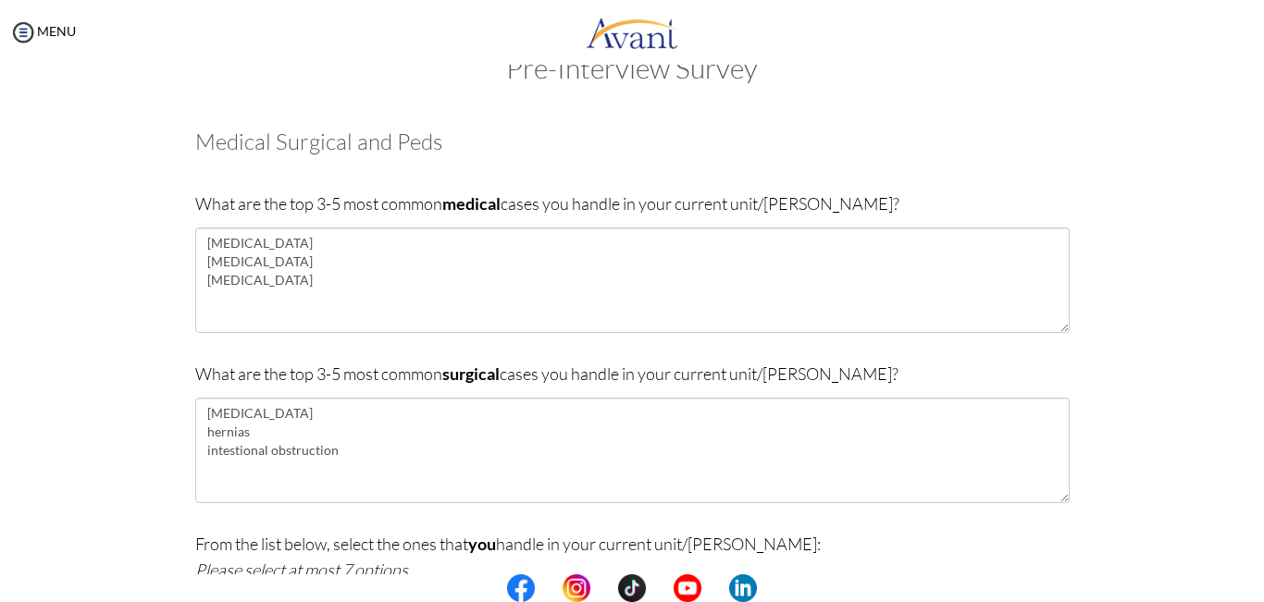
drag, startPoint x: 248, startPoint y: 454, endPoint x: 79, endPoint y: 293, distance: 233.7
click at [79, 293] on div "Pre-Interview Survey Are you currently in school now? Yes No Have you taken the…" at bounding box center [632, 580] width 1227 height 1054
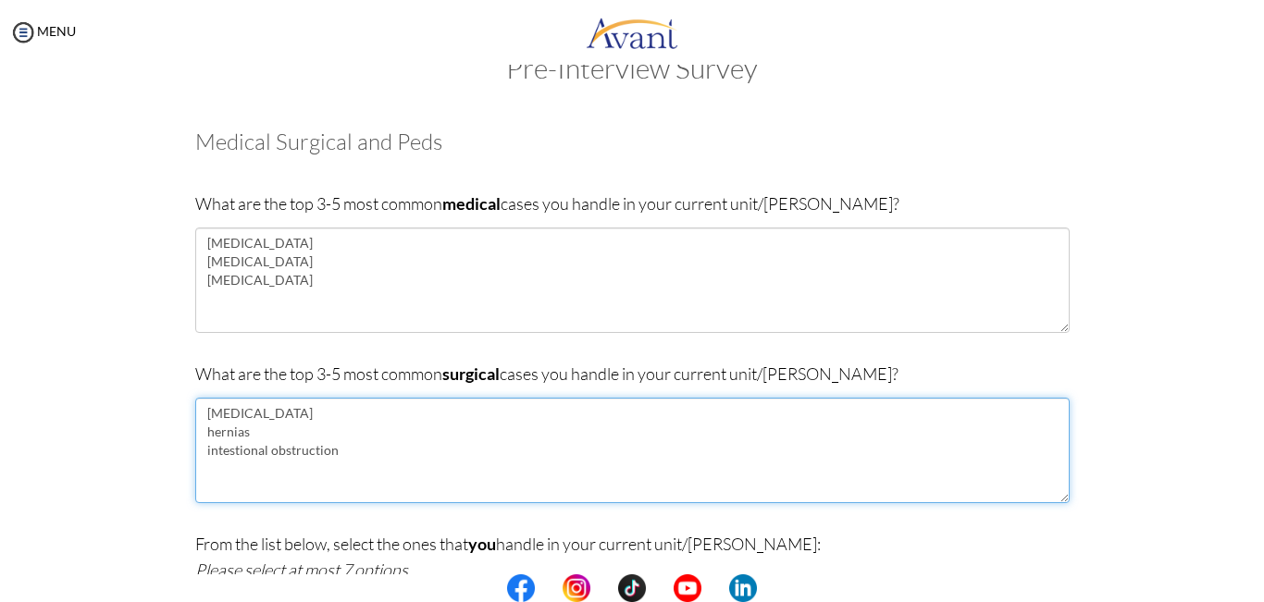
click at [244, 449] on textarea "appendicitis hernias intestional obstruction" at bounding box center [632, 450] width 875 height 105
click at [346, 432] on textarea "appendicitis hernias intestinal obstruction" at bounding box center [632, 450] width 875 height 105
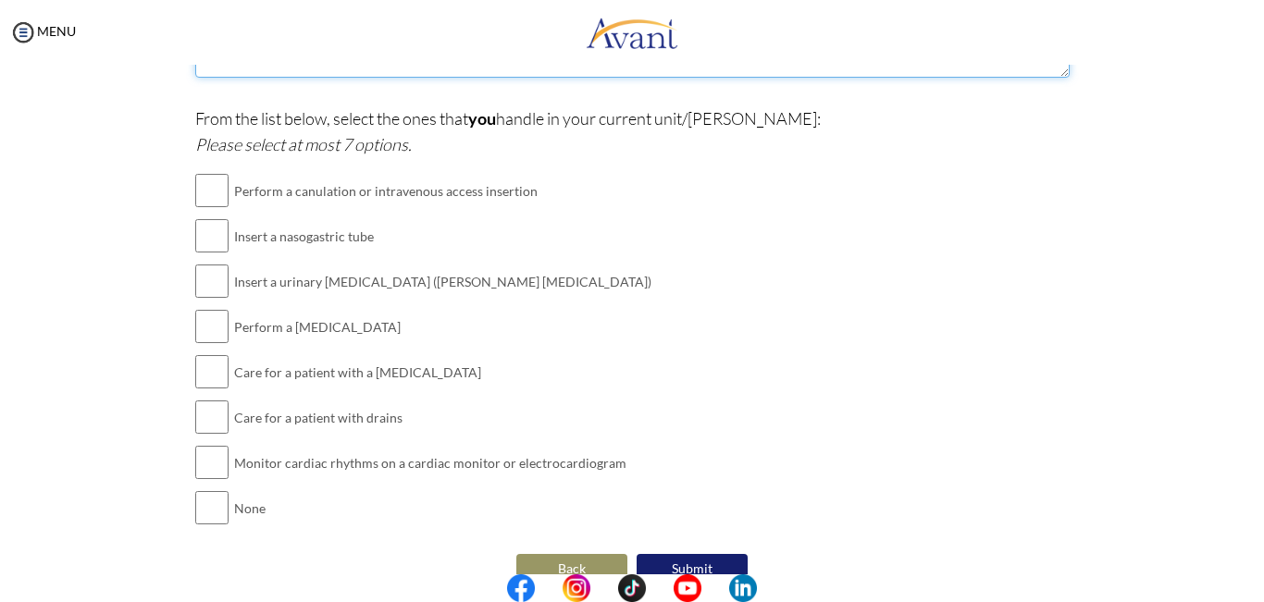
scroll to position [484, 0]
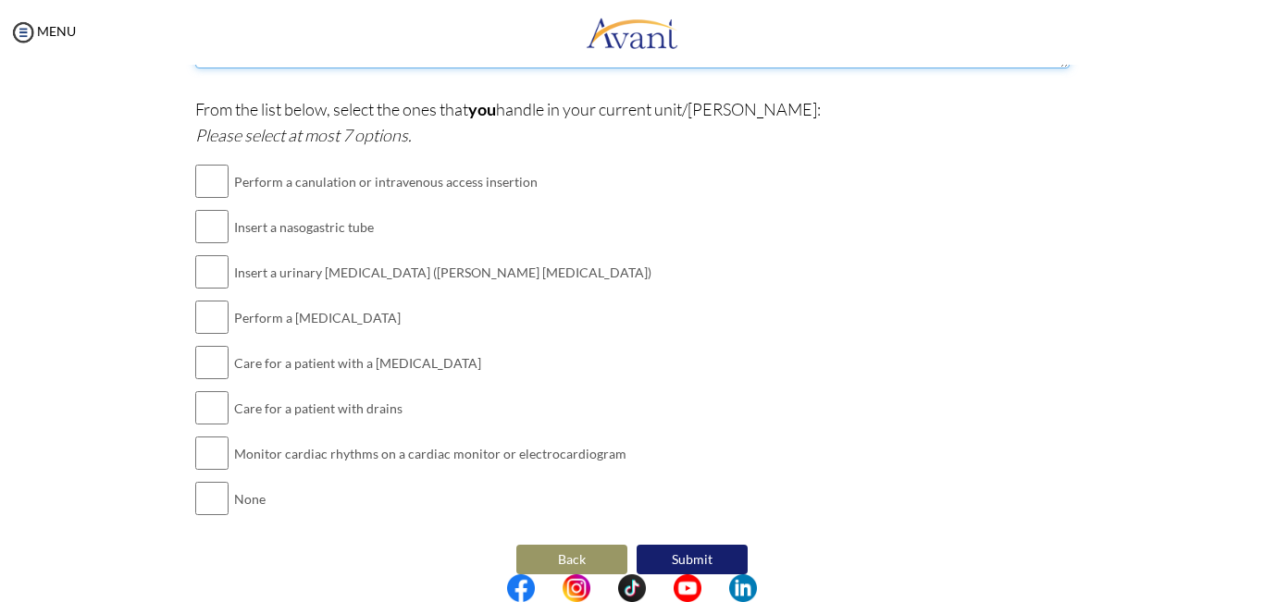
type textarea "appendicitis hernias intestinal obstruction"
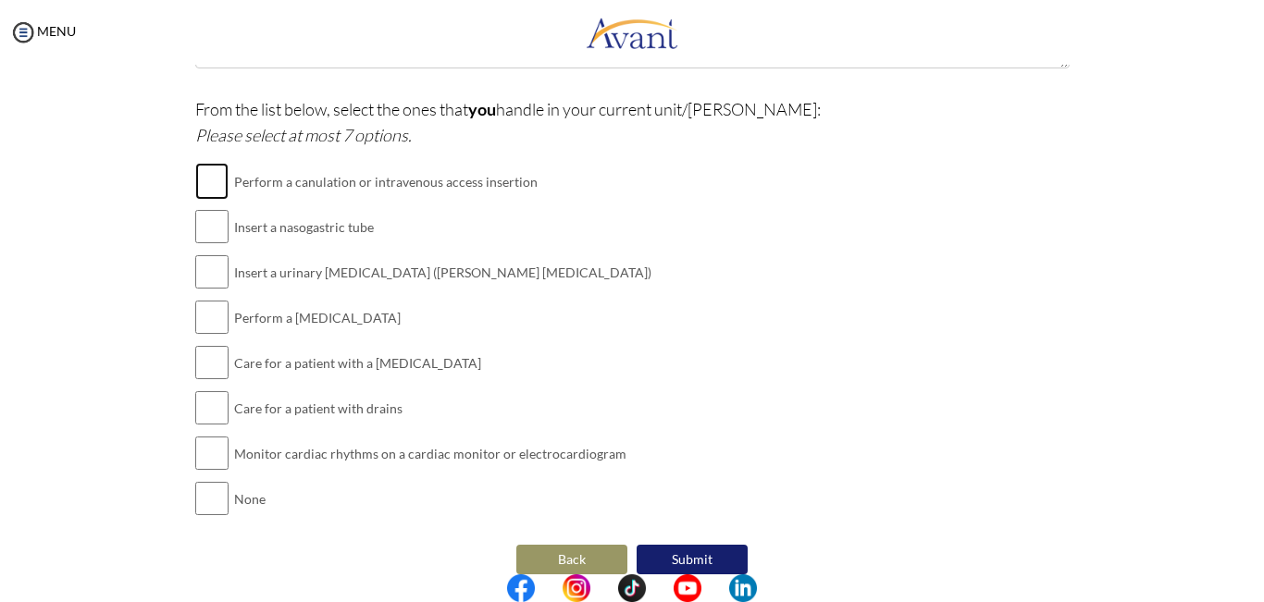
click at [209, 180] on input "checkbox" at bounding box center [211, 181] width 33 height 37
checkbox input "true"
click at [203, 269] on input "checkbox" at bounding box center [211, 272] width 33 height 37
checkbox input "true"
click at [206, 320] on input "checkbox" at bounding box center [211, 317] width 33 height 37
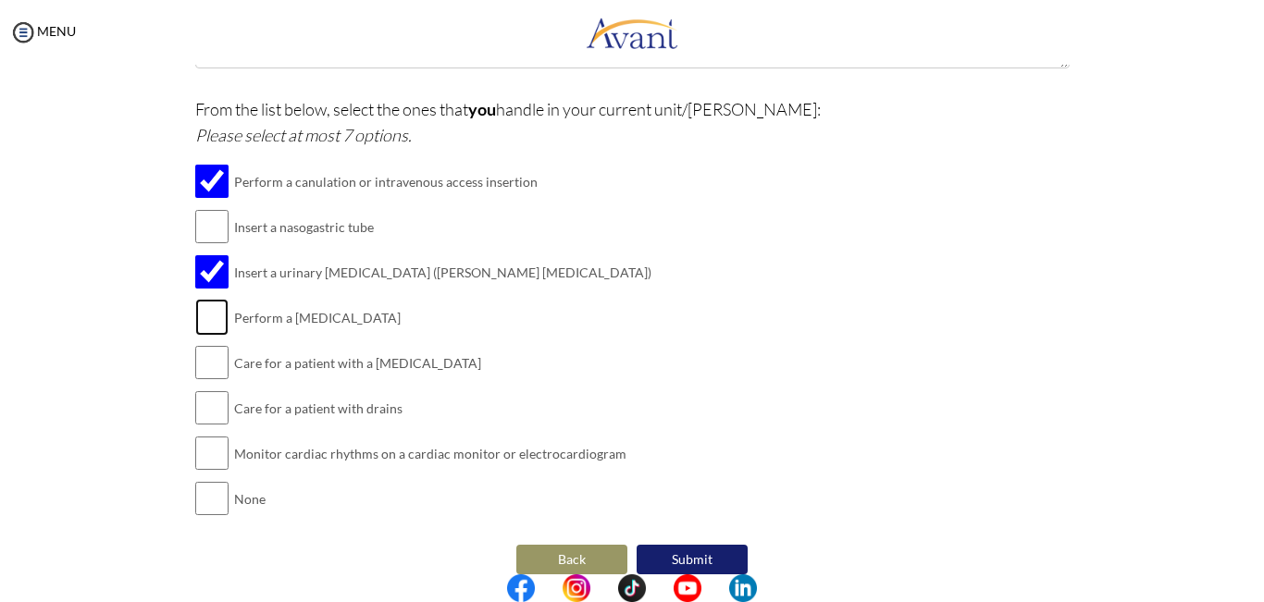
checkbox input "true"
click at [205, 226] on input "checkbox" at bounding box center [211, 226] width 33 height 37
checkbox input "true"
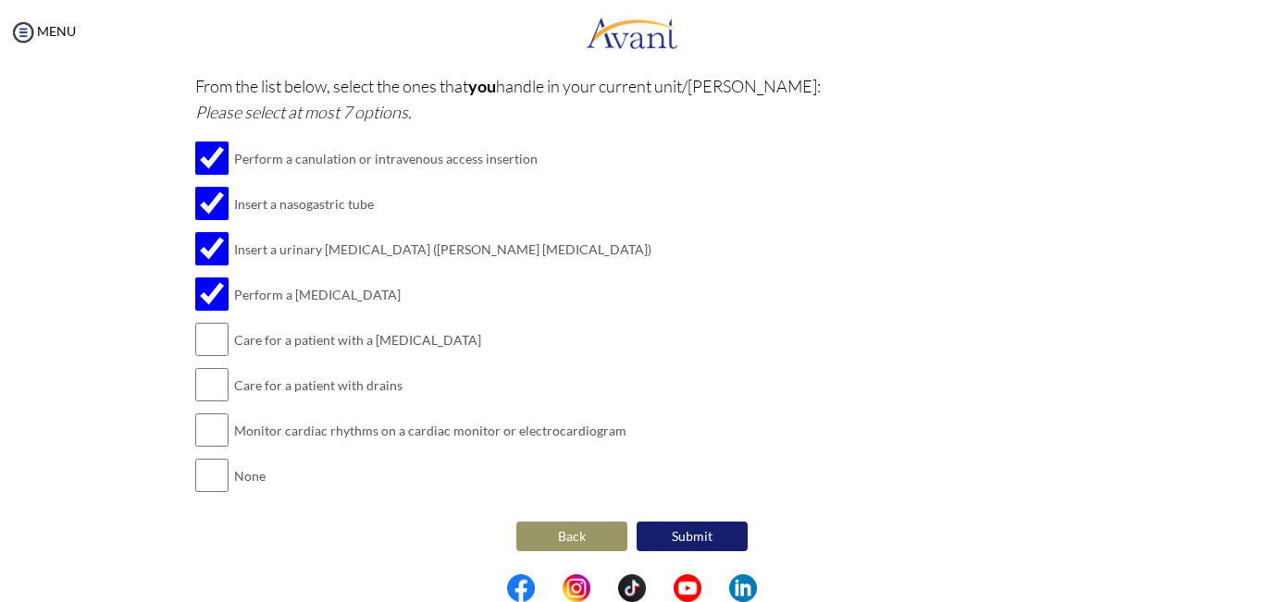
click at [707, 544] on button "Submit" at bounding box center [692, 537] width 111 height 30
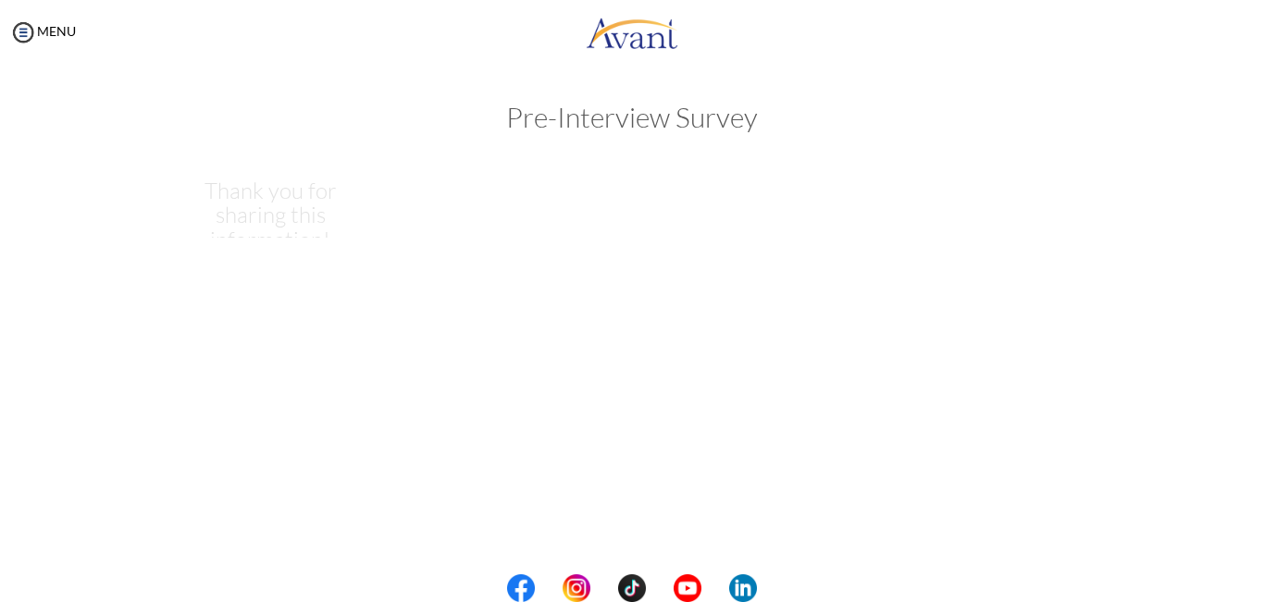
scroll to position [0, 0]
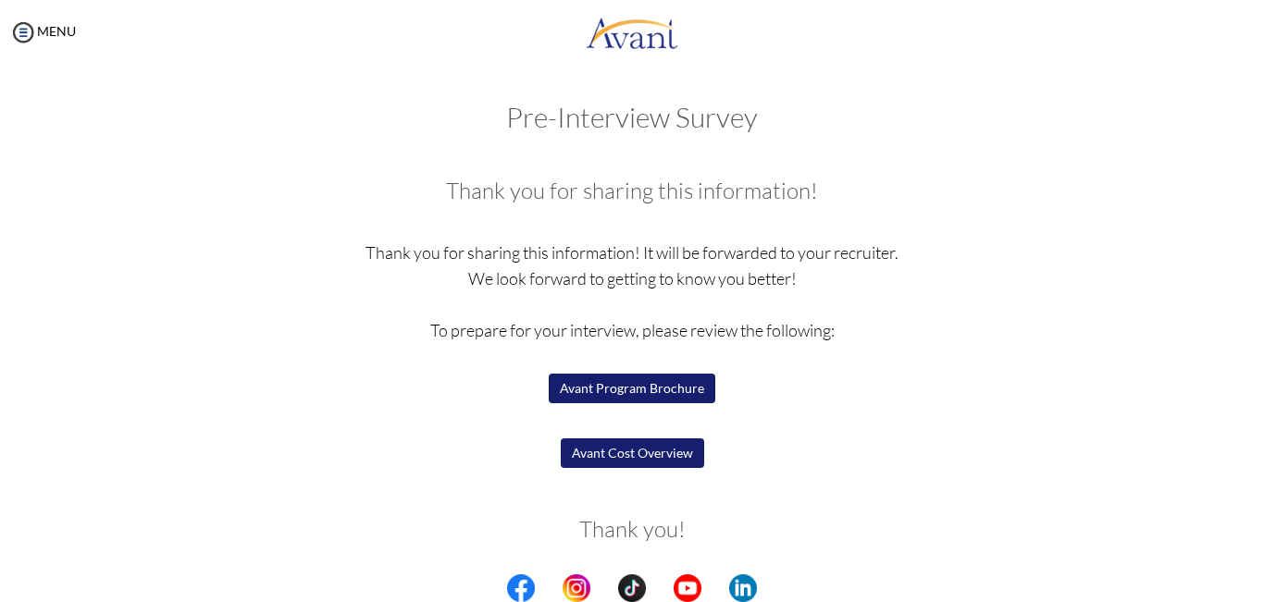
click at [640, 384] on button "Avant Program Brochure" at bounding box center [632, 389] width 167 height 30
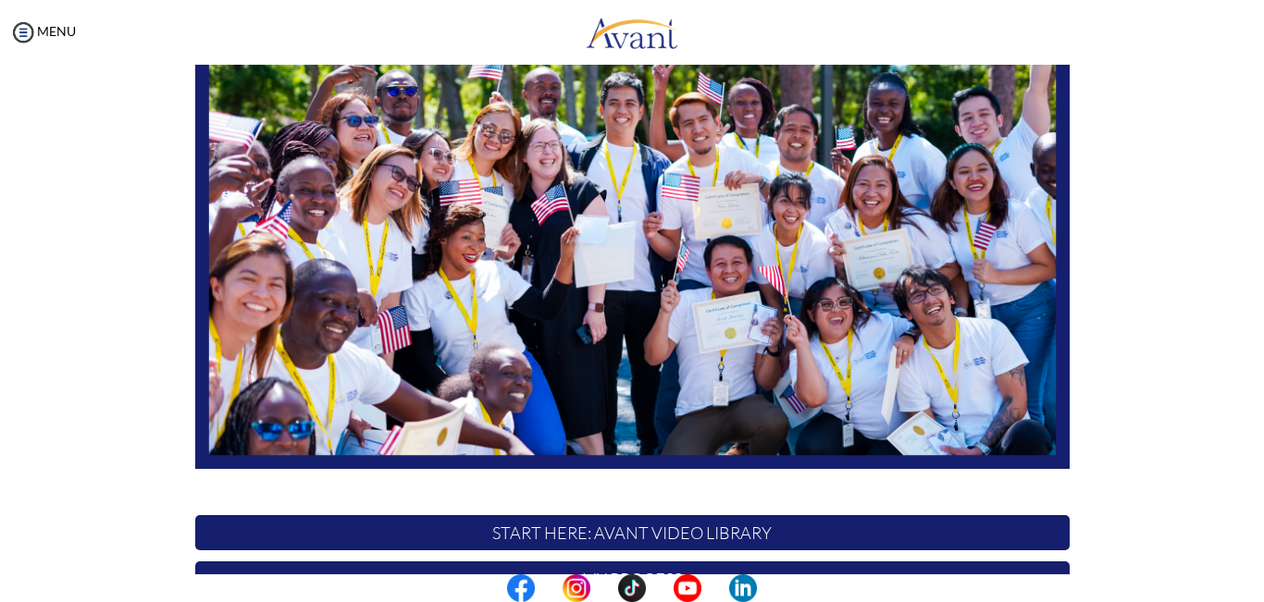
scroll to position [426, 0]
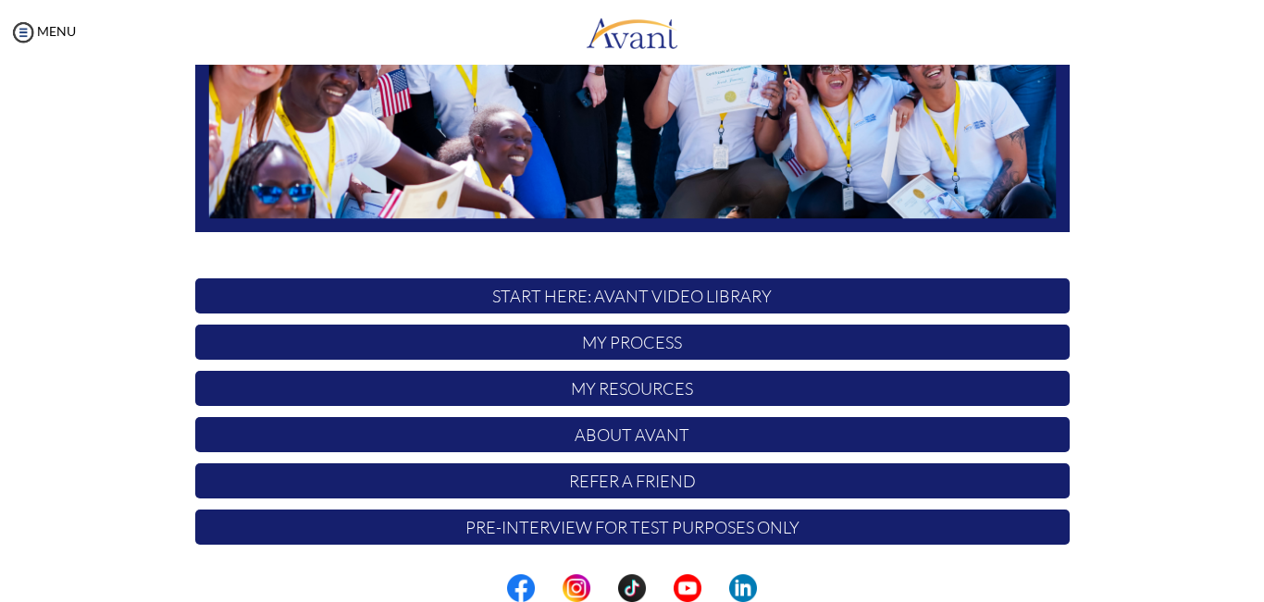
click at [754, 347] on p "My Process" at bounding box center [632, 342] width 875 height 35
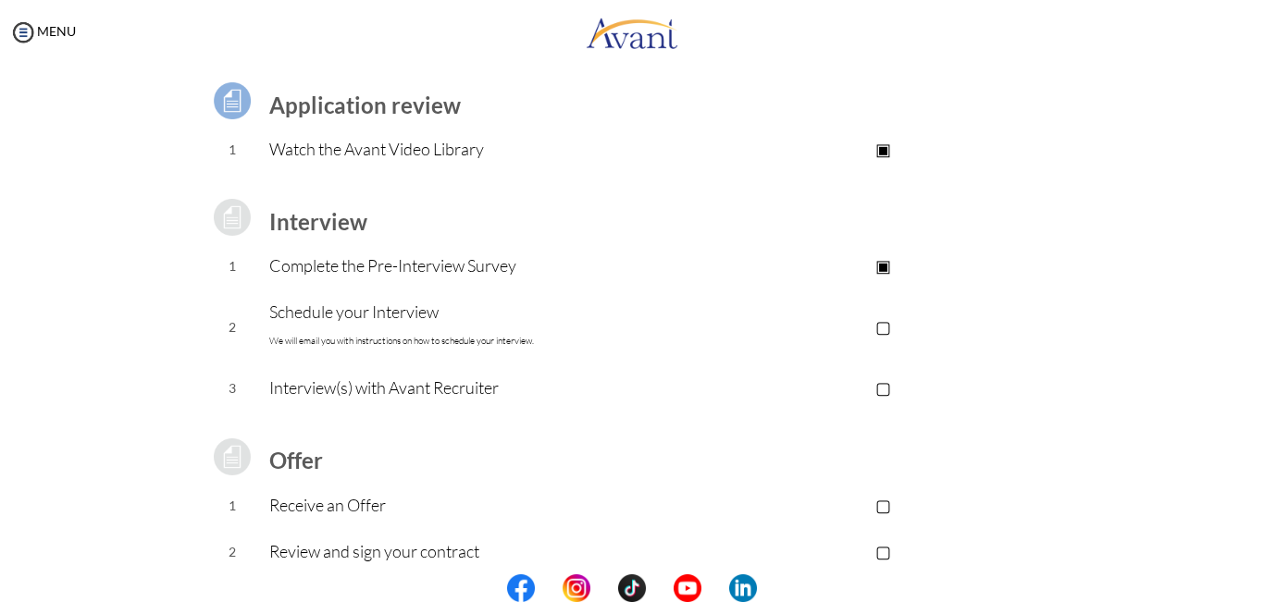
scroll to position [136, 0]
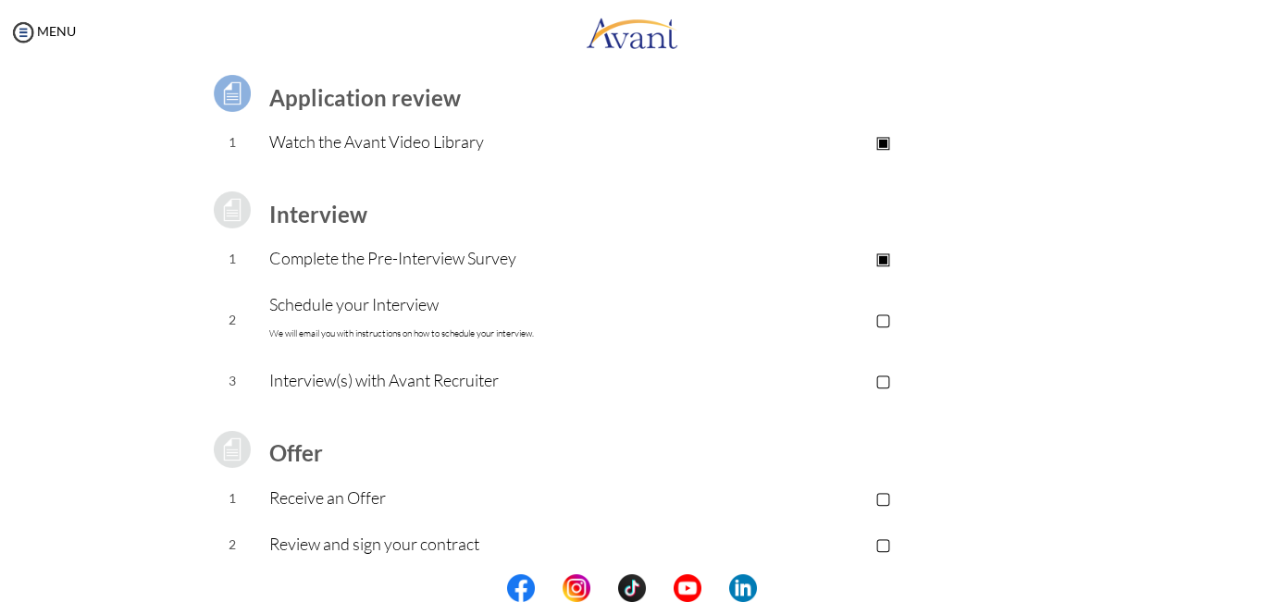
click at [886, 319] on p "▢" at bounding box center [883, 319] width 371 height 26
click at [886, 319] on p "▣" at bounding box center [883, 319] width 371 height 26
click at [886, 319] on p "▢" at bounding box center [883, 319] width 371 height 26
click at [882, 378] on p "▢" at bounding box center [883, 380] width 371 height 26
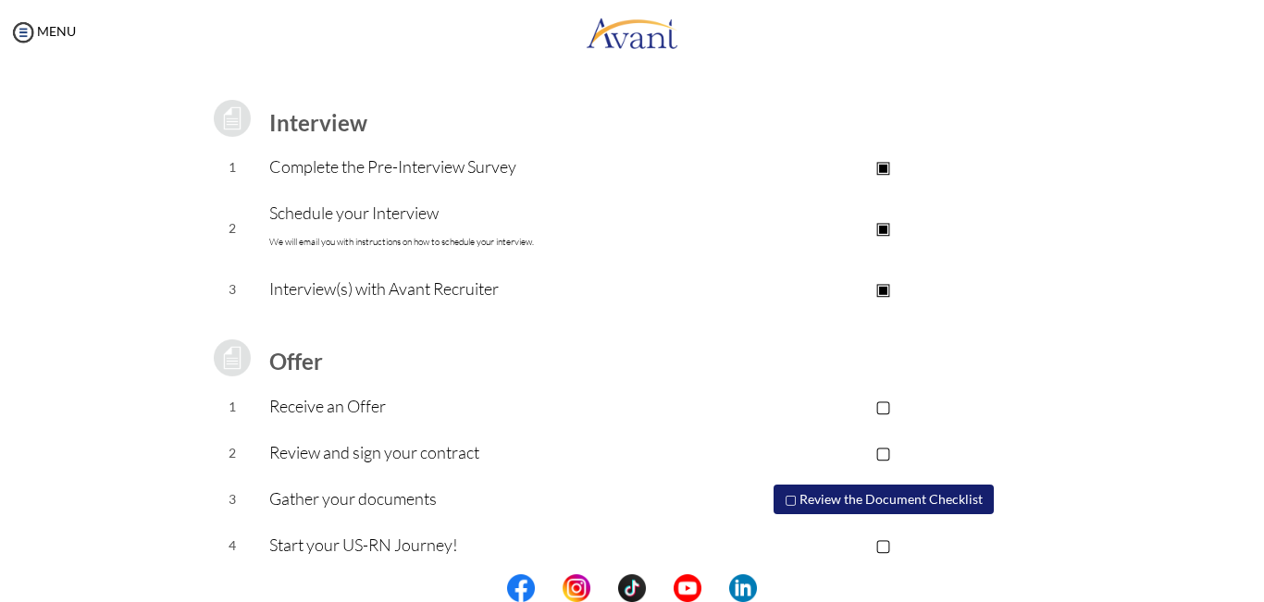
scroll to position [240, 0]
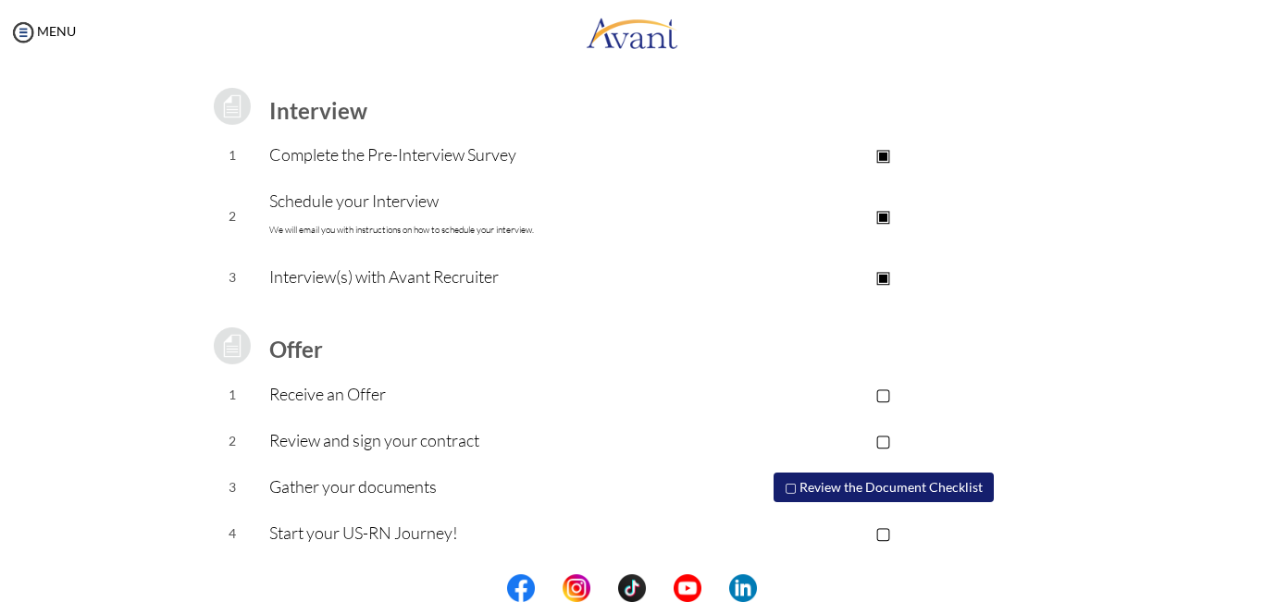
click at [880, 397] on p "▢" at bounding box center [883, 394] width 371 height 26
click at [881, 442] on p "▢" at bounding box center [883, 441] width 371 height 26
click at [470, 444] on p "Review and sign your contract" at bounding box center [483, 441] width 428 height 26
click at [837, 489] on button "▢ Review the Document Checklist" at bounding box center [884, 488] width 220 height 30
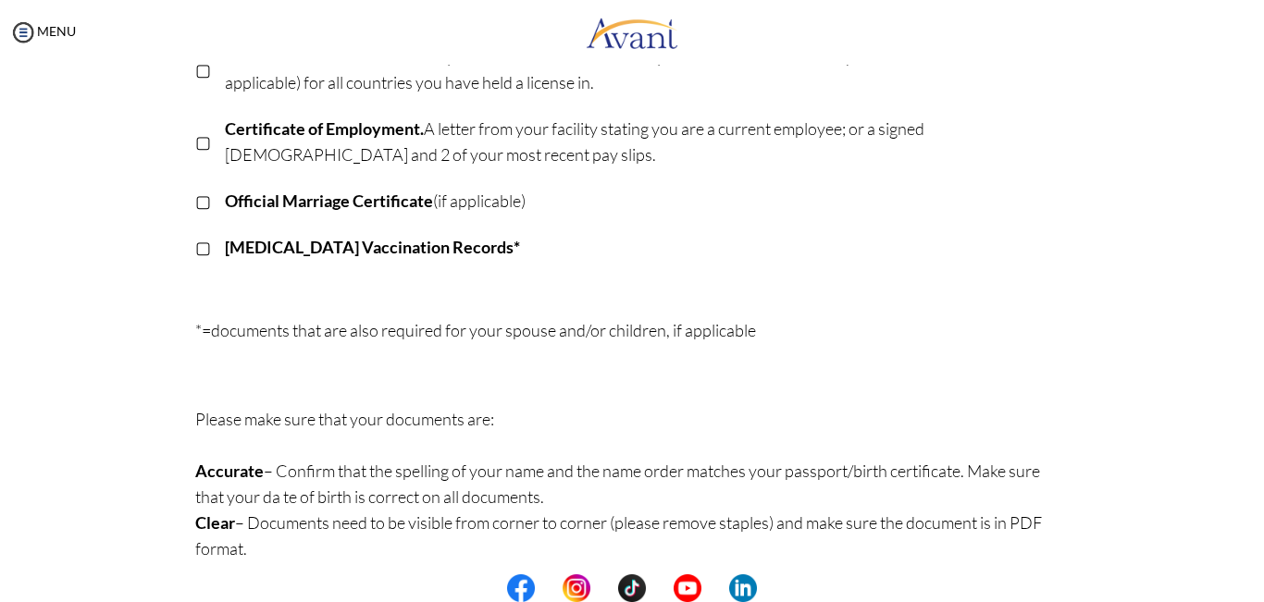
scroll to position [521, 0]
drag, startPoint x: 1246, startPoint y: 537, endPoint x: 1245, endPoint y: 567, distance: 30.6
click at [1245, 567] on div "My Status What is the next step? We would like you to watch the introductory vi…" at bounding box center [632, 366] width 1264 height 602
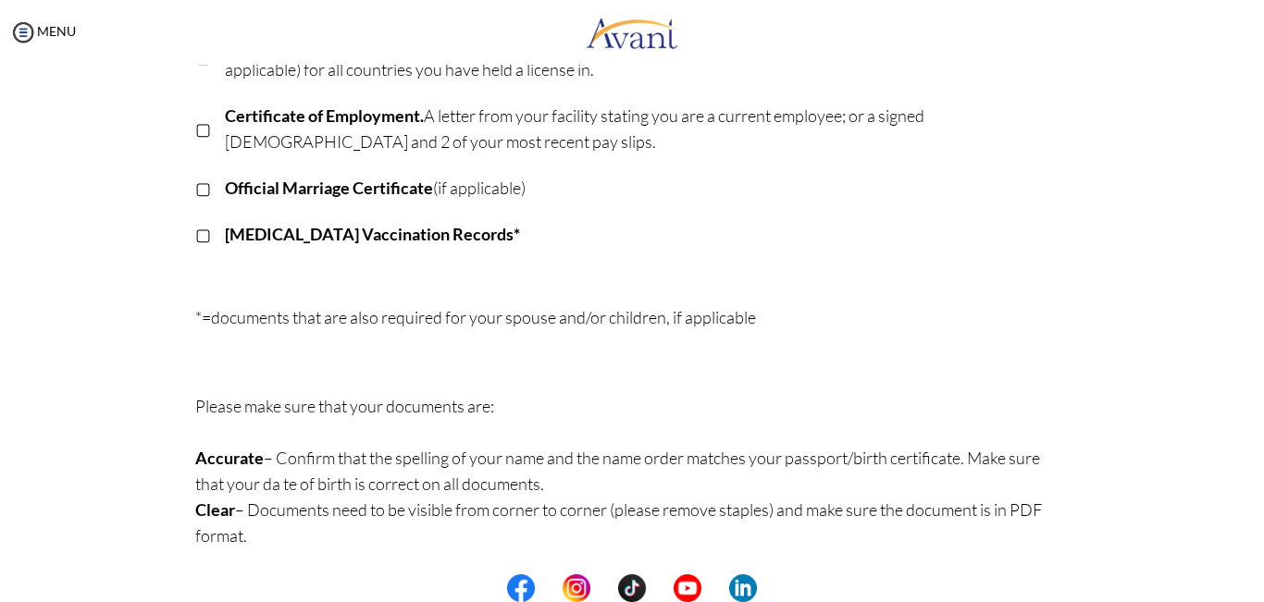
scroll to position [536, 0]
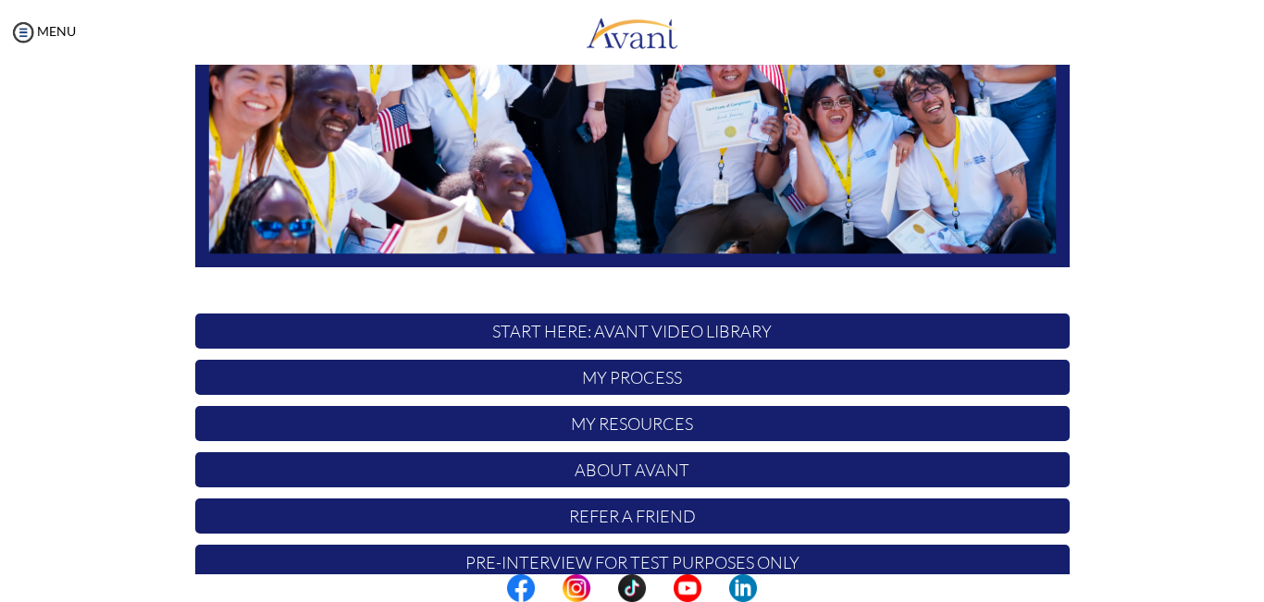
click at [1246, 459] on div "My Status What is the next step? We would like you to watch the introductory vi…" at bounding box center [632, 366] width 1264 height 602
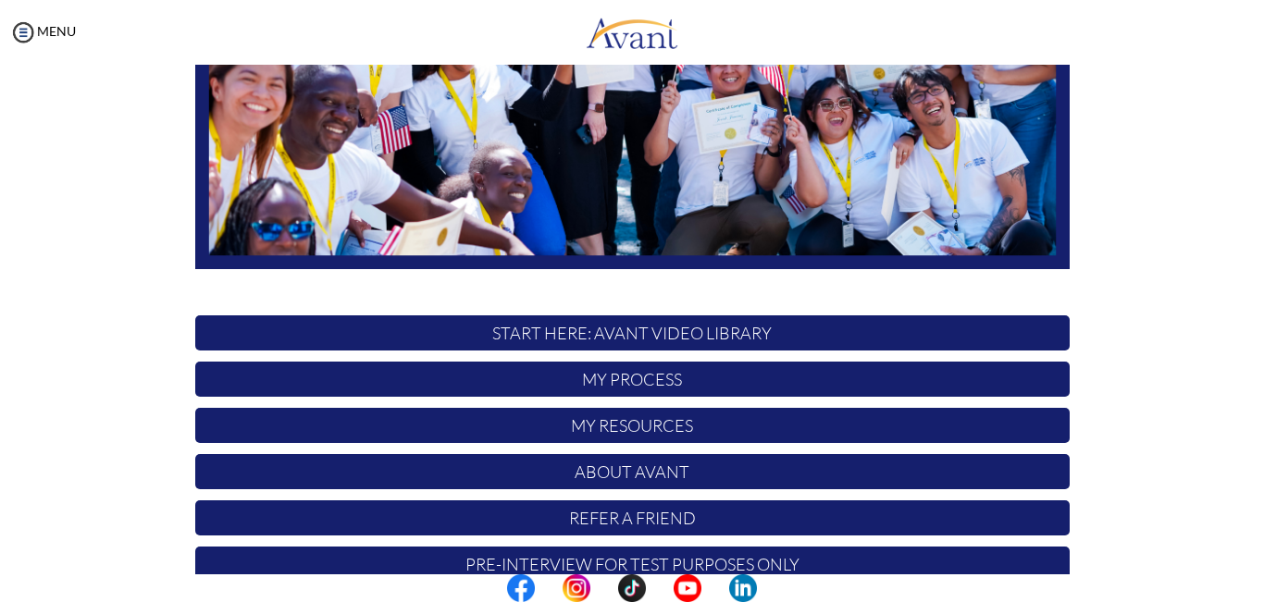
click at [779, 378] on p "My Process" at bounding box center [632, 379] width 875 height 35
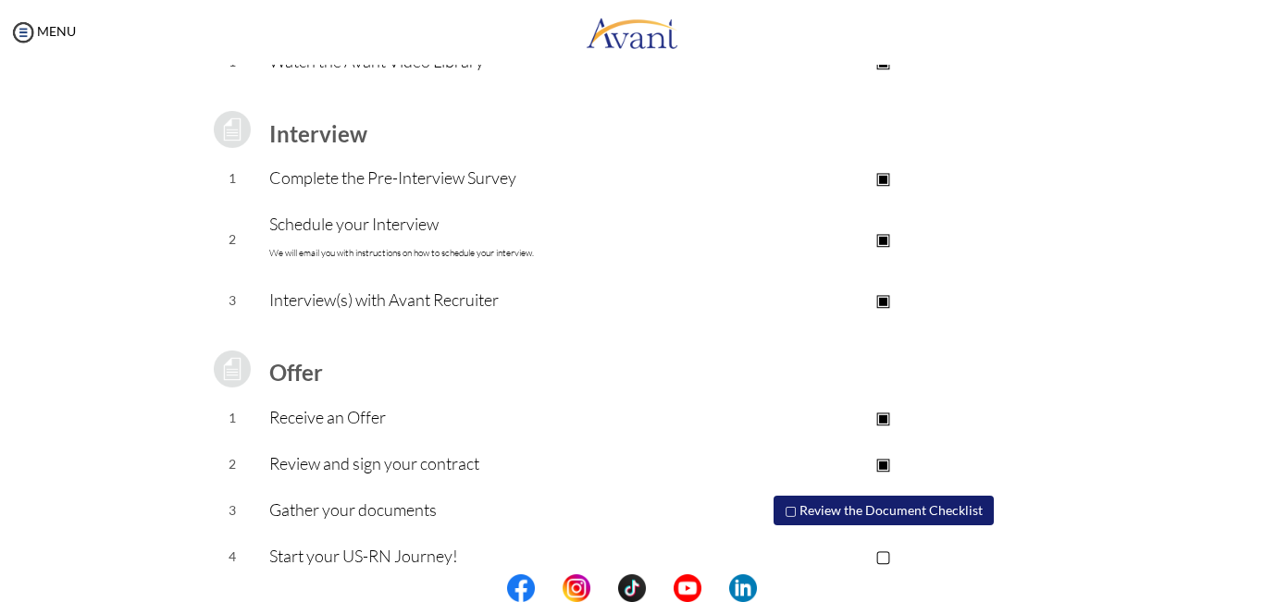
scroll to position [240, 0]
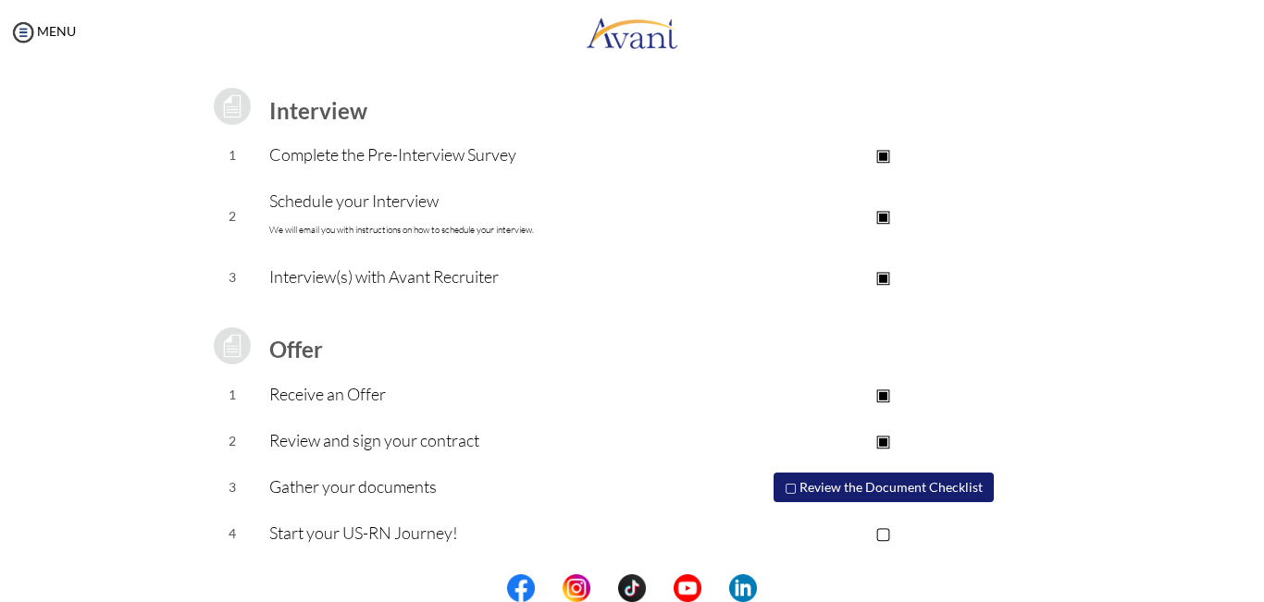
click at [887, 400] on p "▣" at bounding box center [883, 394] width 371 height 26
click at [882, 440] on p "▣" at bounding box center [883, 441] width 371 height 26
click at [882, 268] on p "▣" at bounding box center [883, 277] width 371 height 26
click at [887, 218] on p "▣" at bounding box center [883, 216] width 371 height 26
click at [882, 156] on p "▣" at bounding box center [883, 155] width 371 height 26
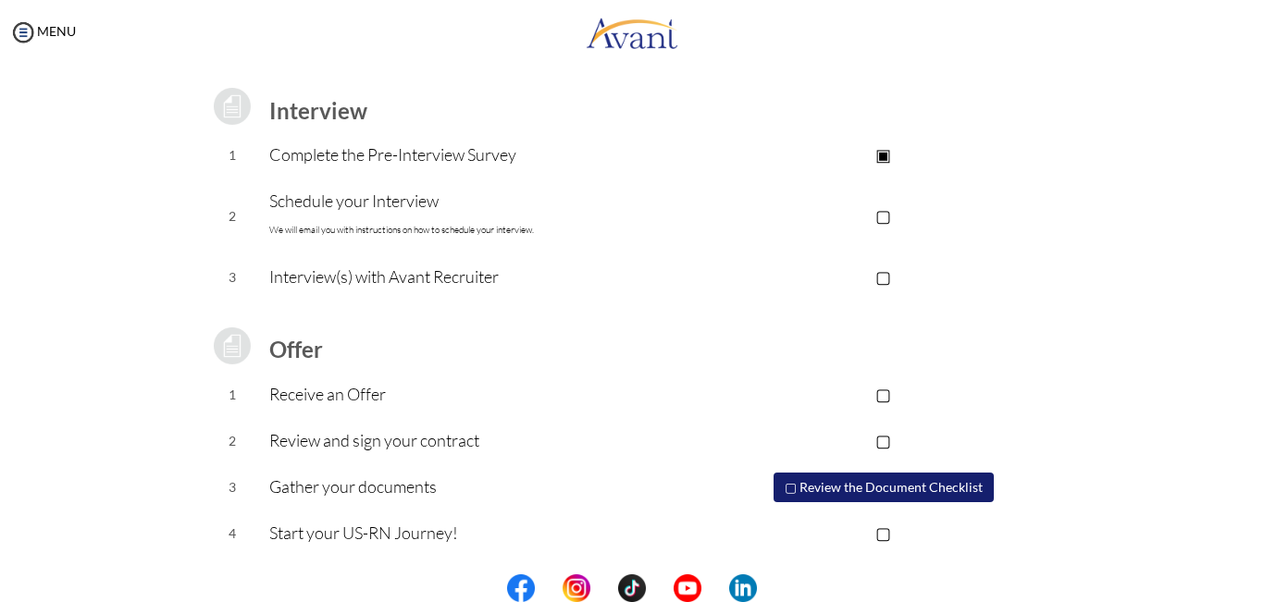
click at [882, 162] on p "▣" at bounding box center [883, 155] width 371 height 26
click at [21, 37] on img at bounding box center [23, 33] width 28 height 28
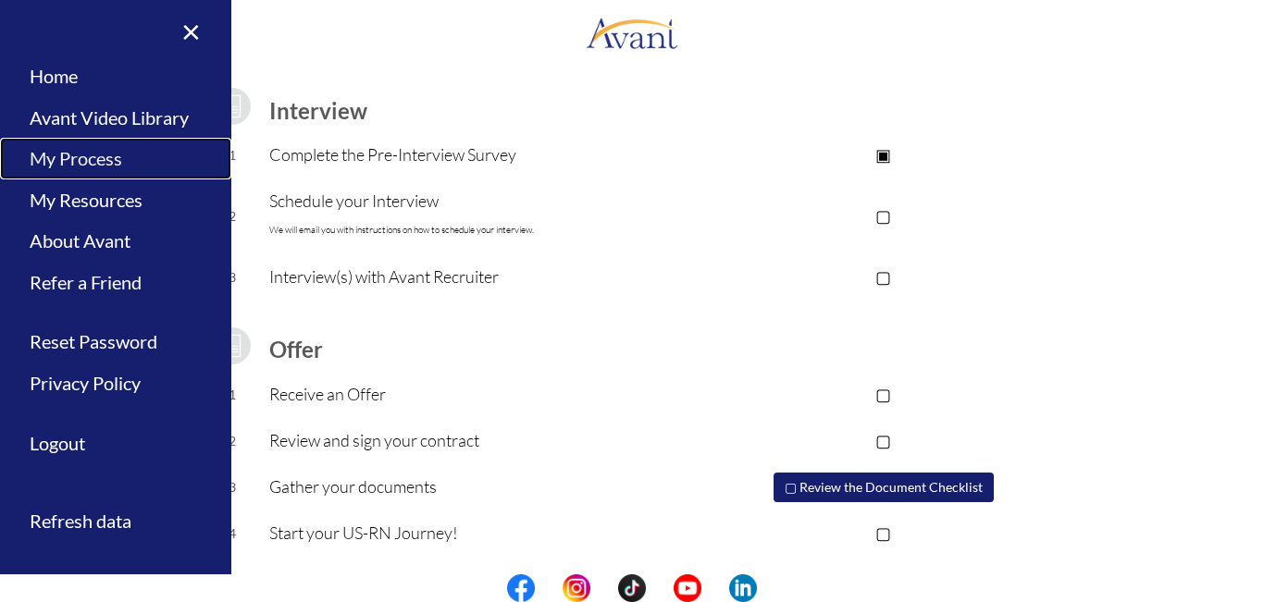
click at [88, 167] on link "My Process" at bounding box center [115, 159] width 231 height 42
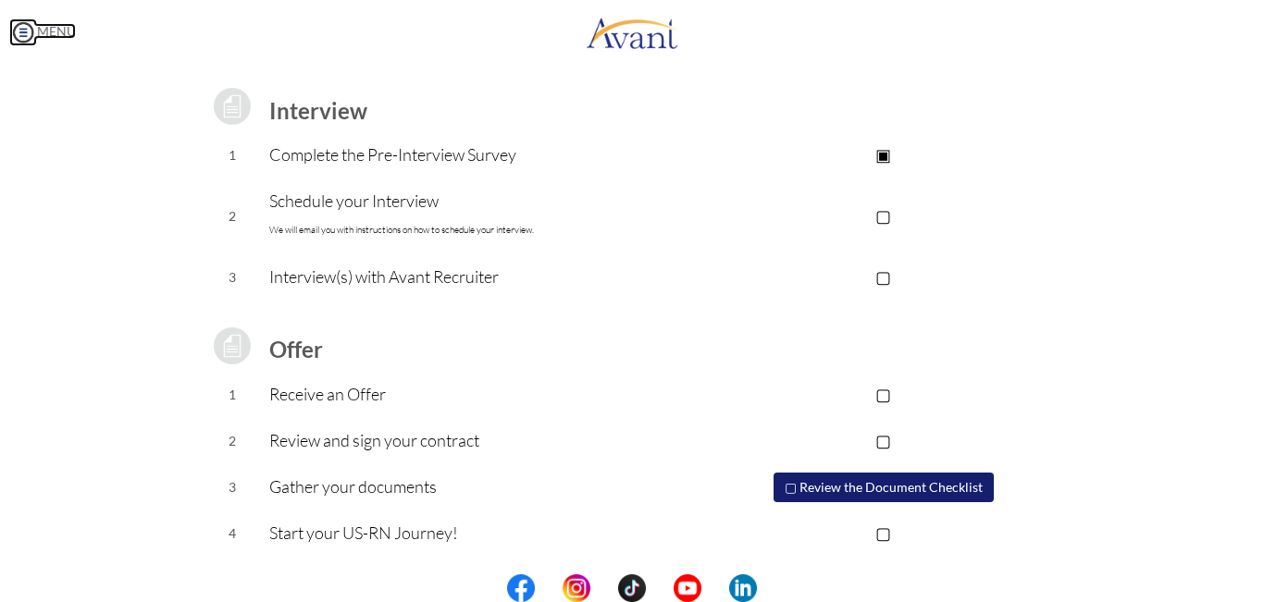
click at [22, 26] on img at bounding box center [23, 33] width 28 height 28
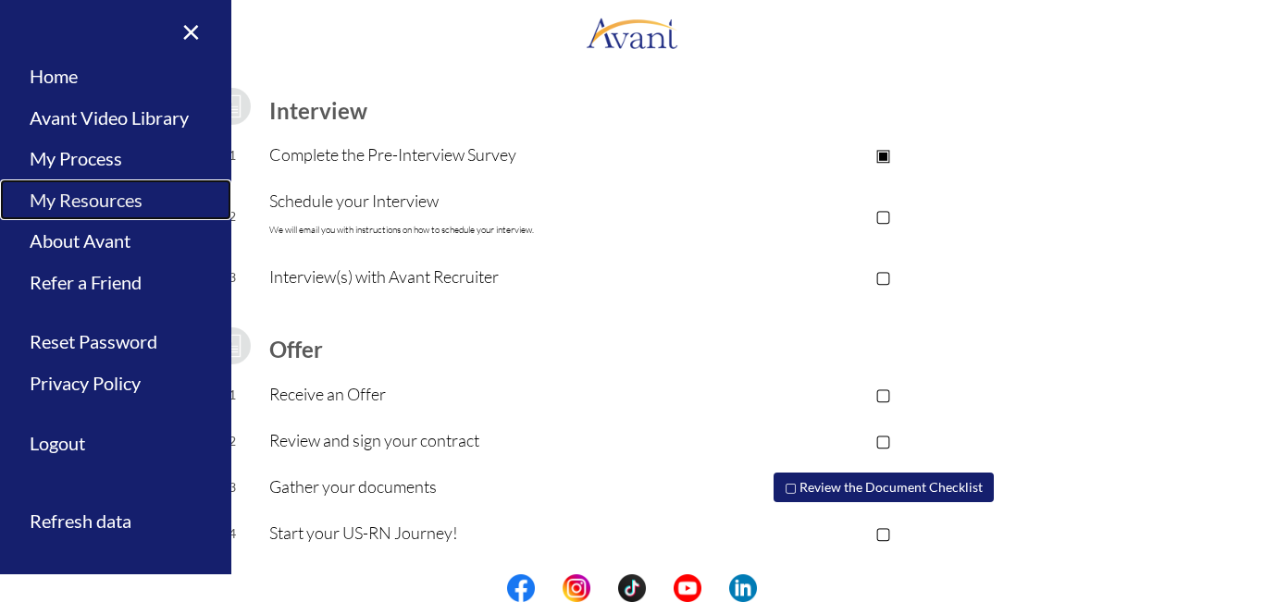
click at [80, 200] on link "My Resources" at bounding box center [115, 201] width 231 height 42
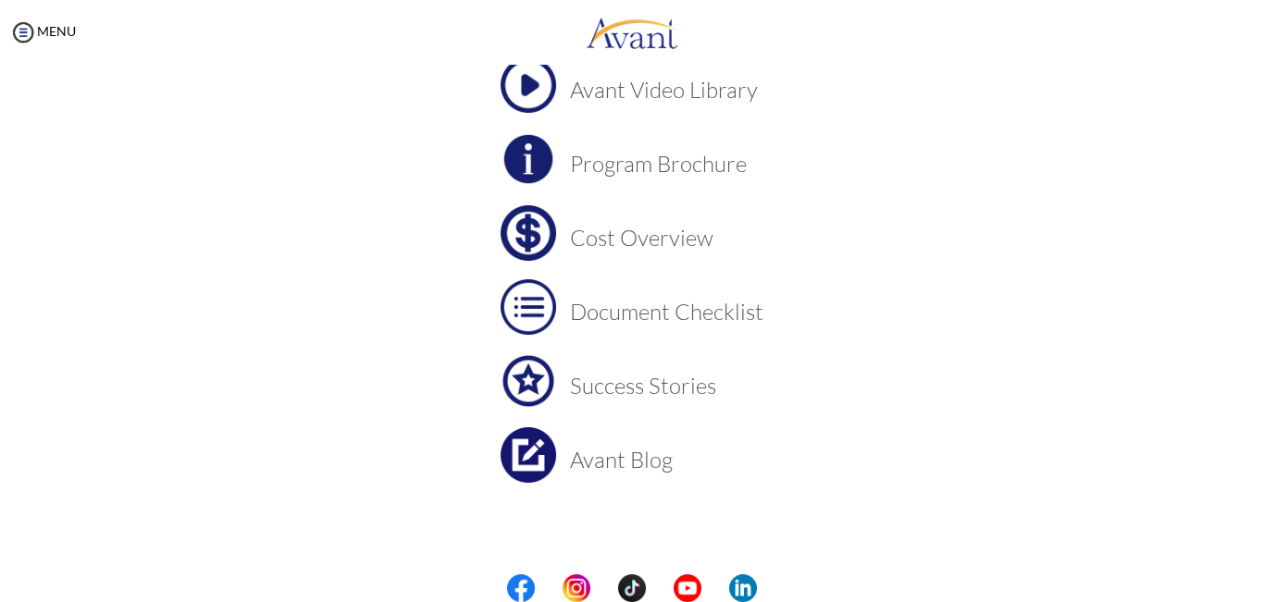
scroll to position [145, 0]
click at [30, 35] on img at bounding box center [23, 33] width 28 height 28
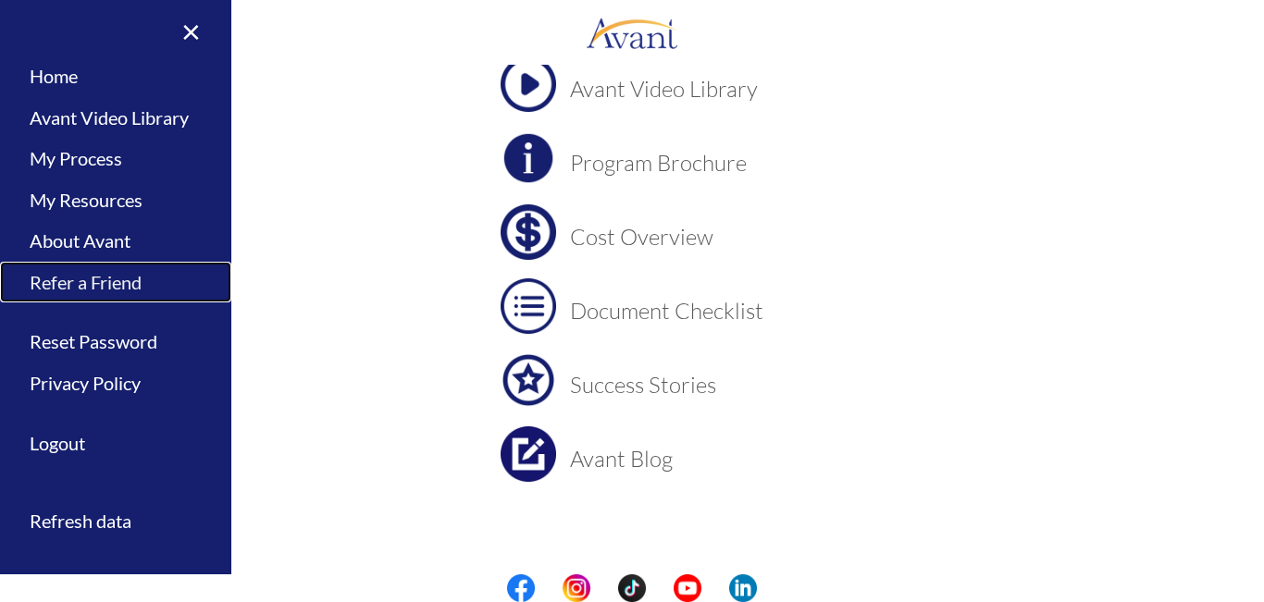
click at [128, 285] on link "Refer a Friend" at bounding box center [115, 283] width 231 height 42
